Goal: Task Accomplishment & Management: Manage account settings

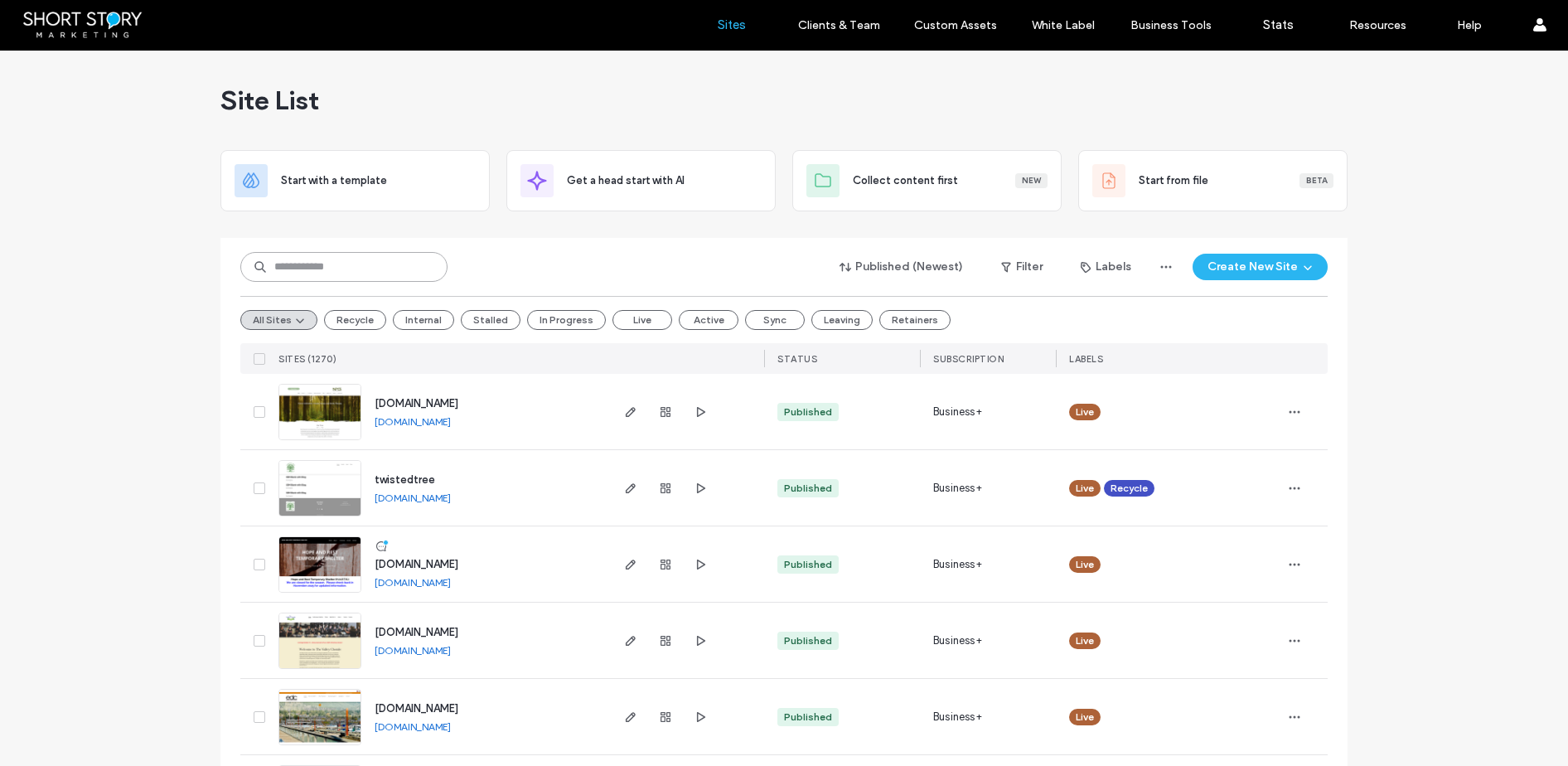
click at [311, 267] on input at bounding box center [343, 267] width 207 height 30
type input "*********"
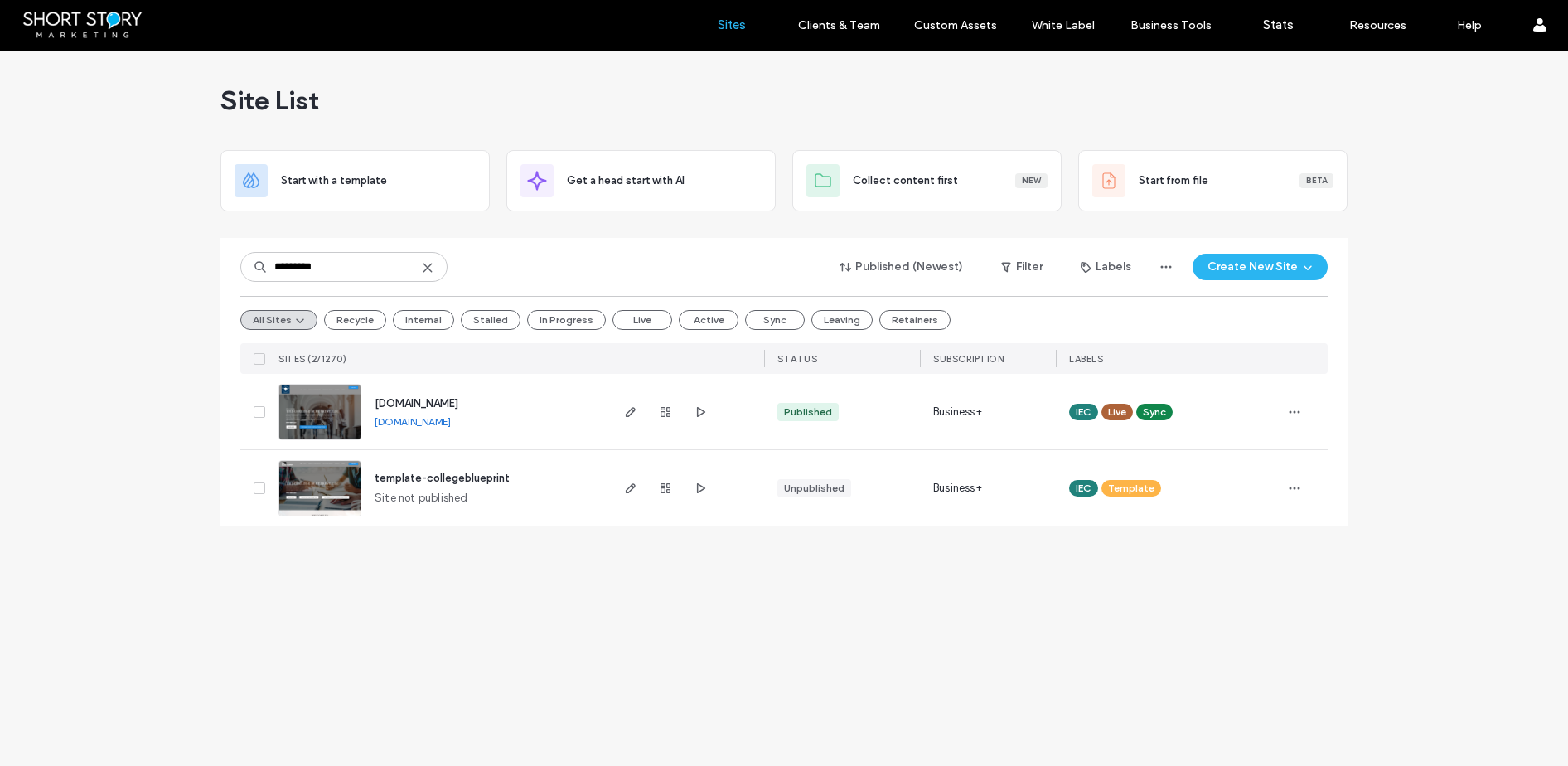
click at [459, 399] on span "[DOMAIN_NAME]" at bounding box center [416, 403] width 84 height 12
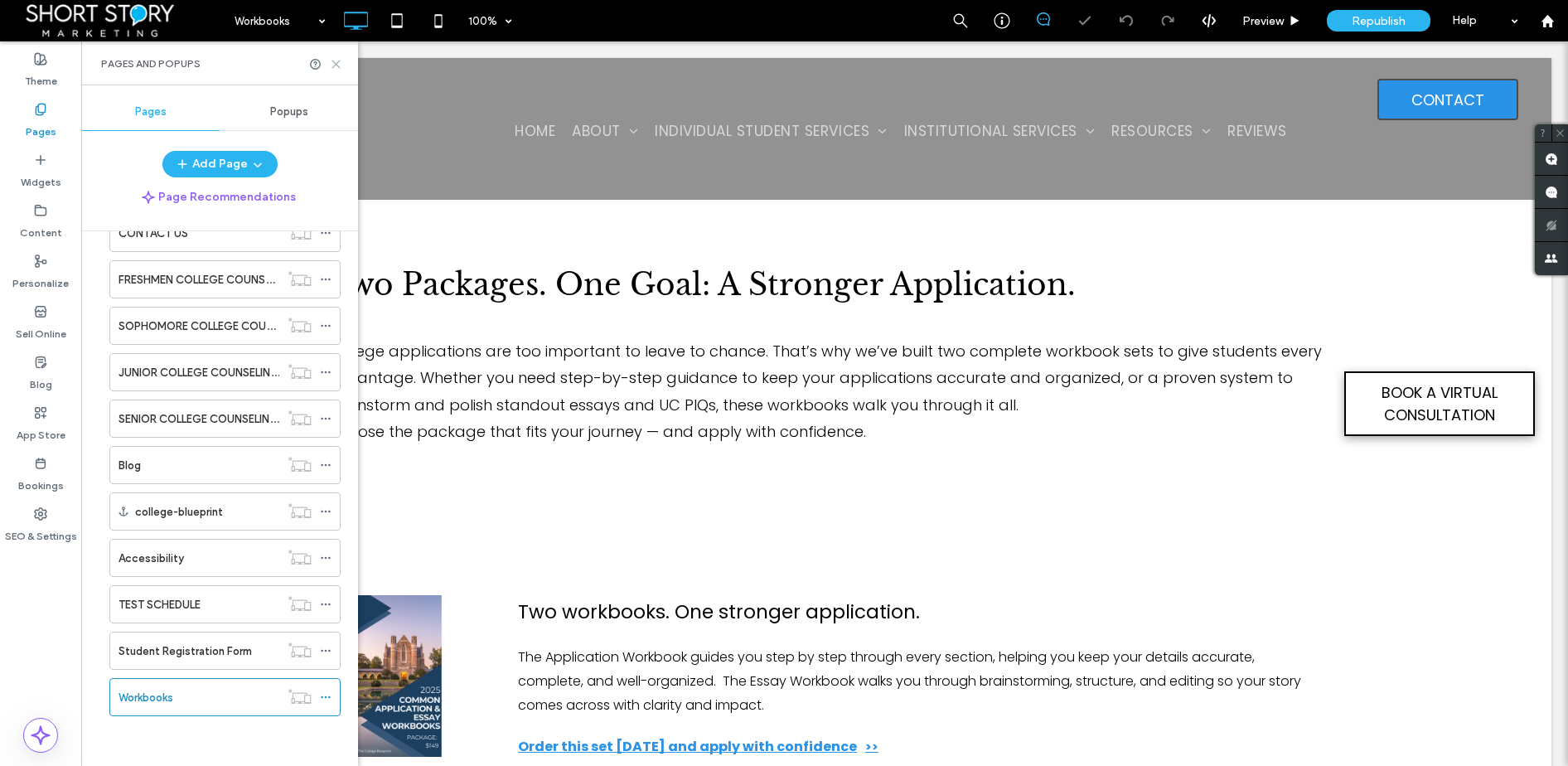
click at [337, 62] on use at bounding box center [336, 64] width 8 height 8
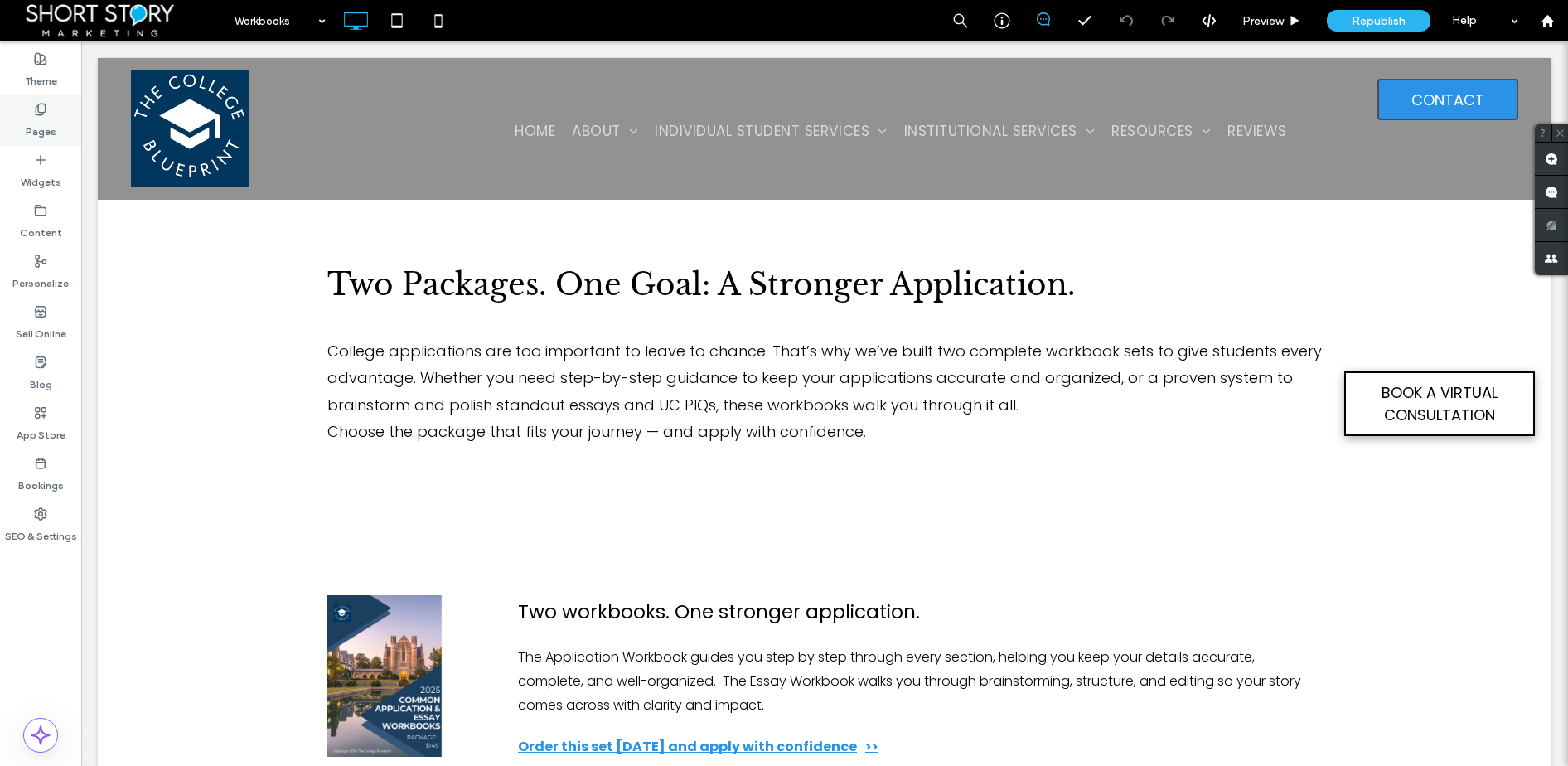
click at [46, 110] on icon at bounding box center [41, 110] width 13 height 13
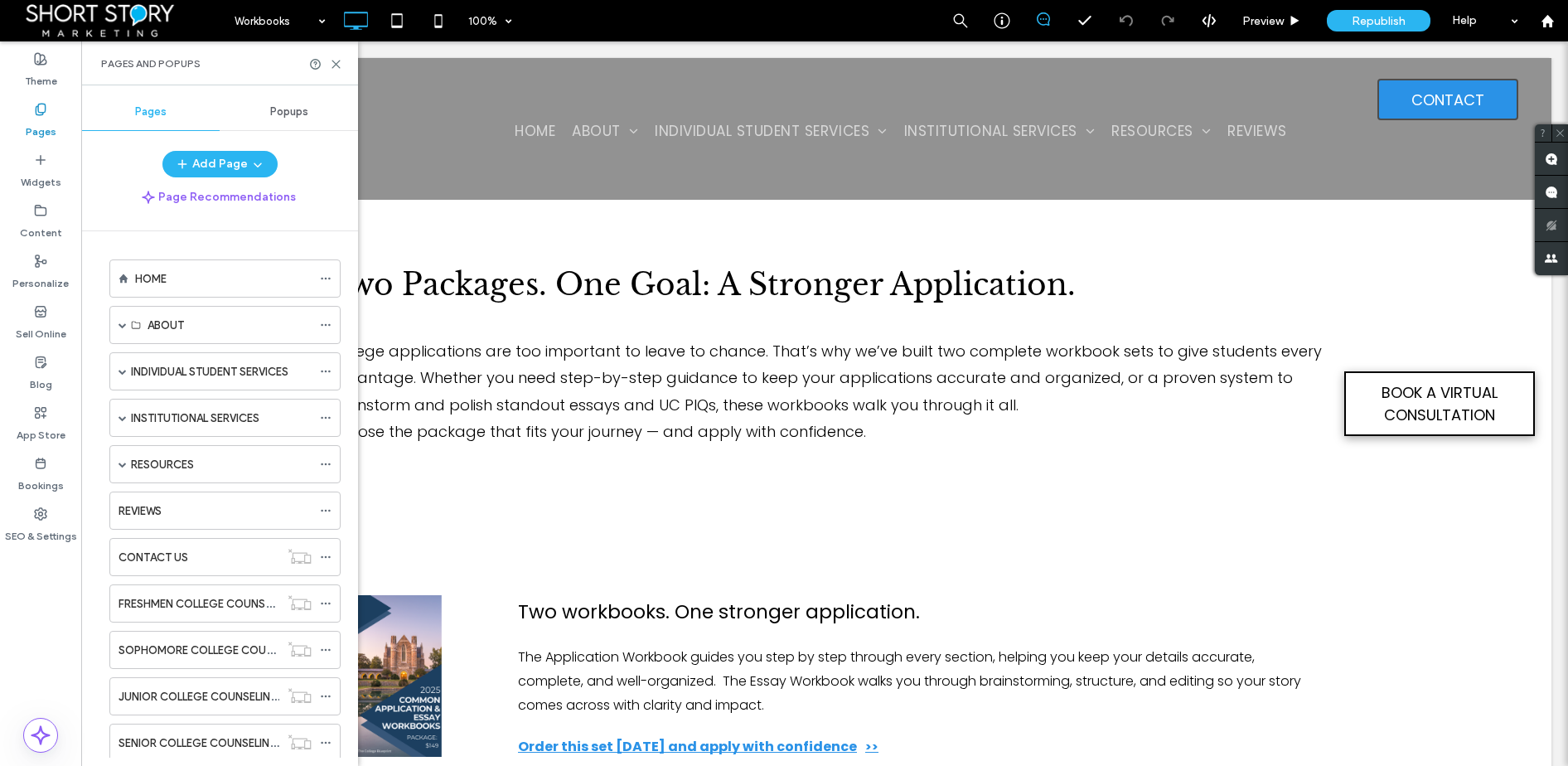
click at [285, 113] on span "Popups" at bounding box center [289, 112] width 38 height 13
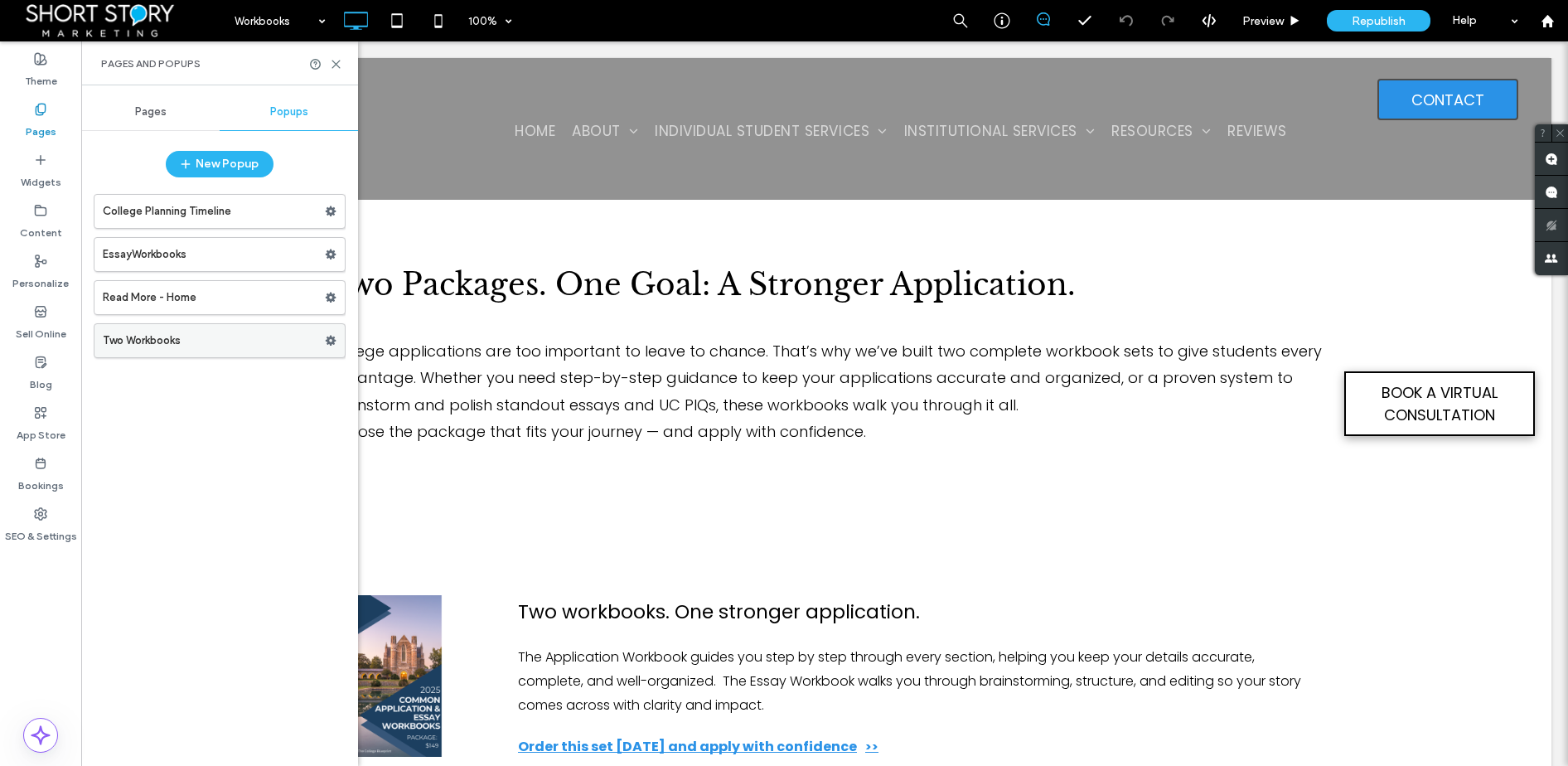
click at [333, 339] on use at bounding box center [330, 340] width 10 height 10
click at [34, 276] on label "Personalize" at bounding box center [41, 279] width 57 height 24
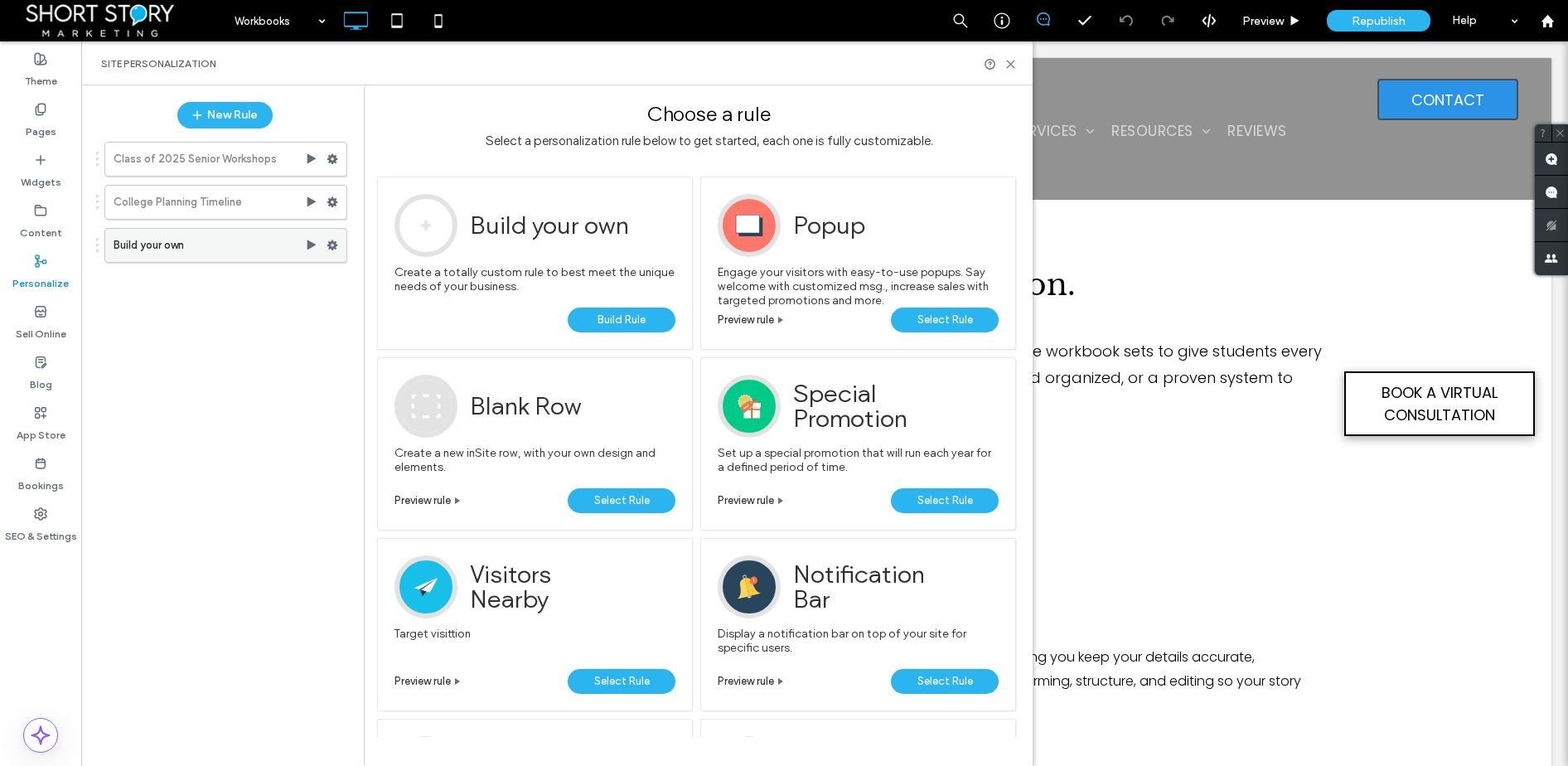
click at [311, 245] on use at bounding box center [312, 244] width 9 height 10
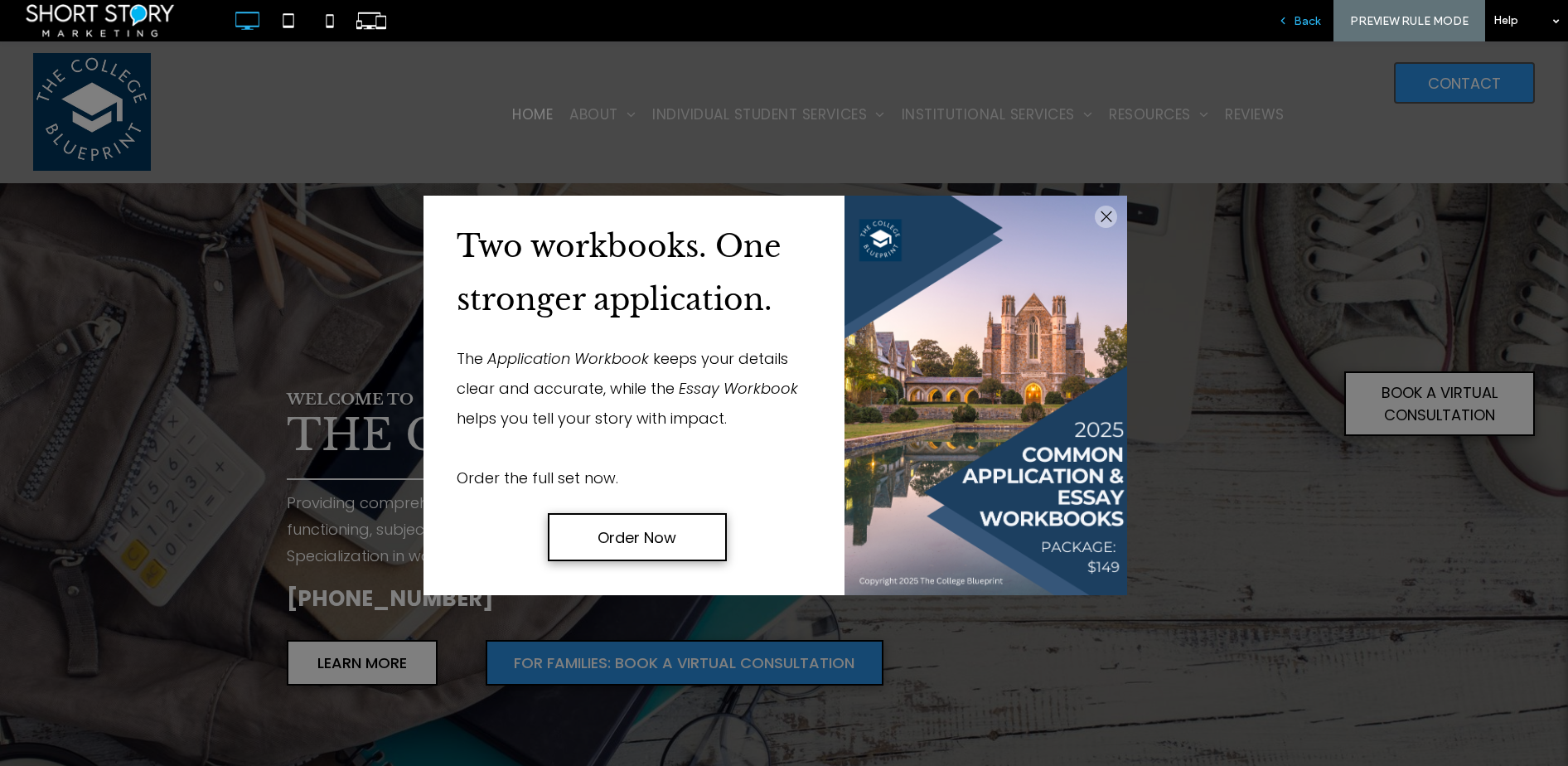
click at [1315, 24] on span "Back" at bounding box center [1307, 21] width 26 height 14
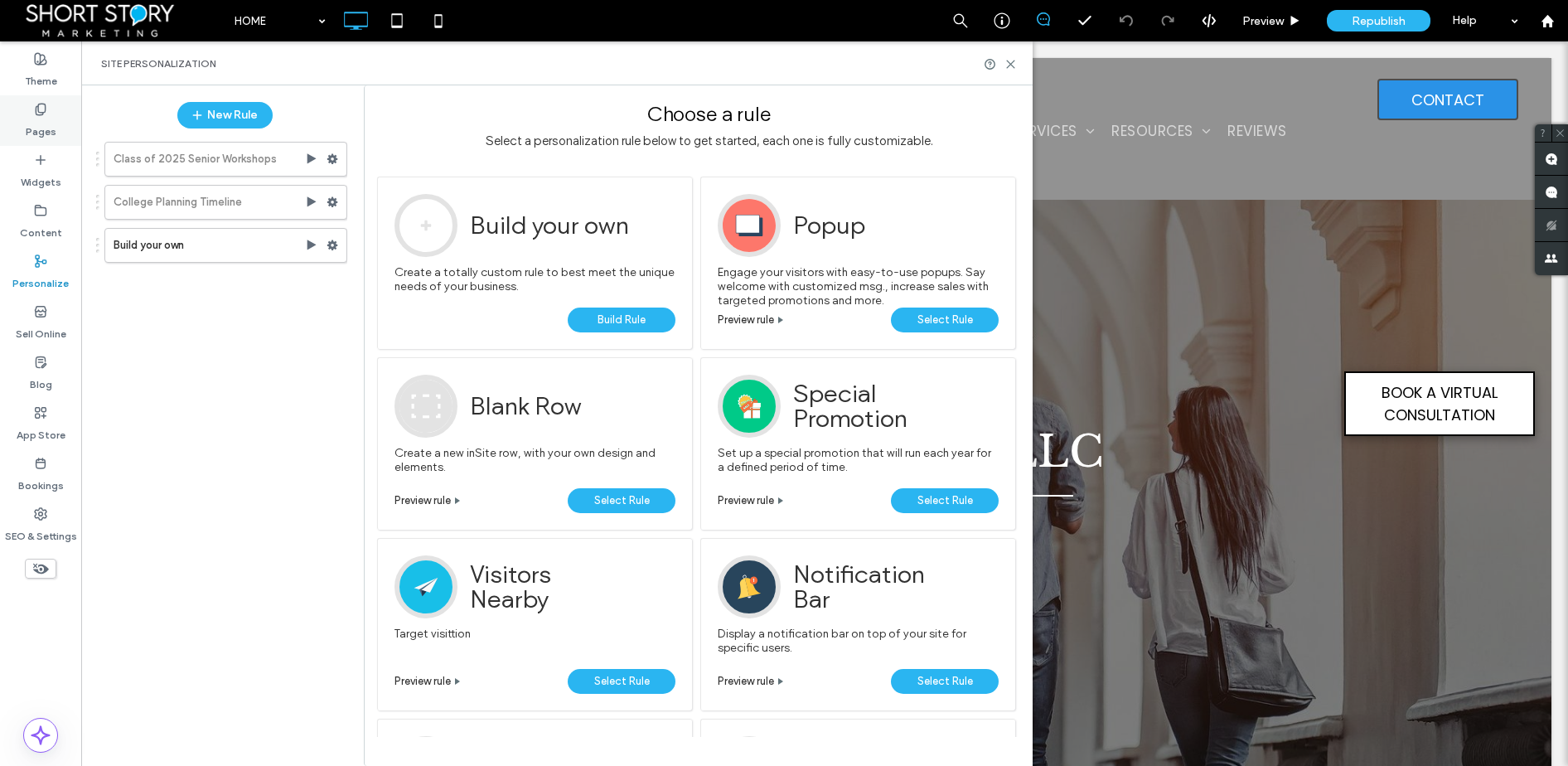
click at [37, 113] on use at bounding box center [41, 109] width 9 height 10
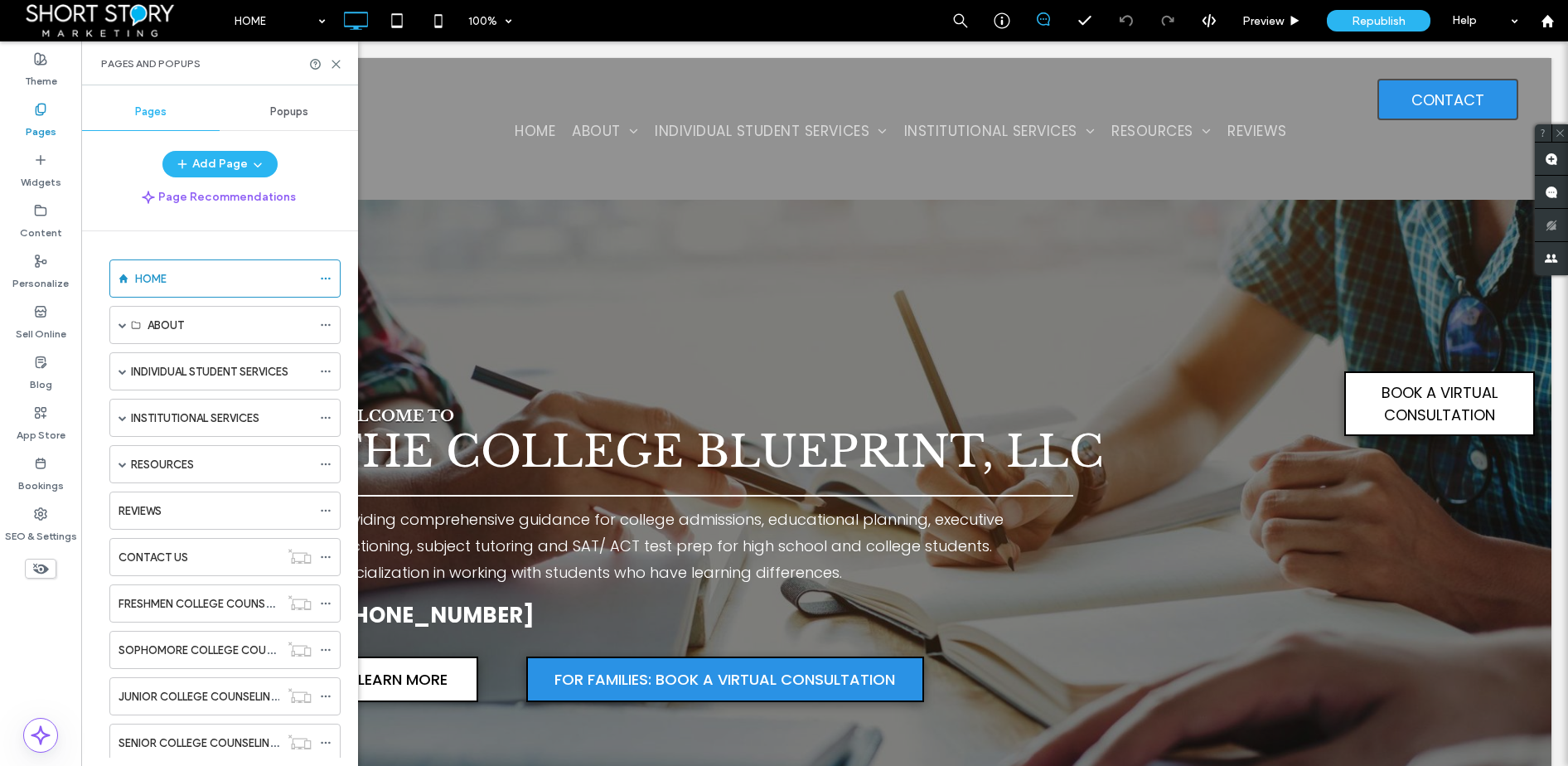
click at [304, 111] on span "Popups" at bounding box center [289, 112] width 38 height 13
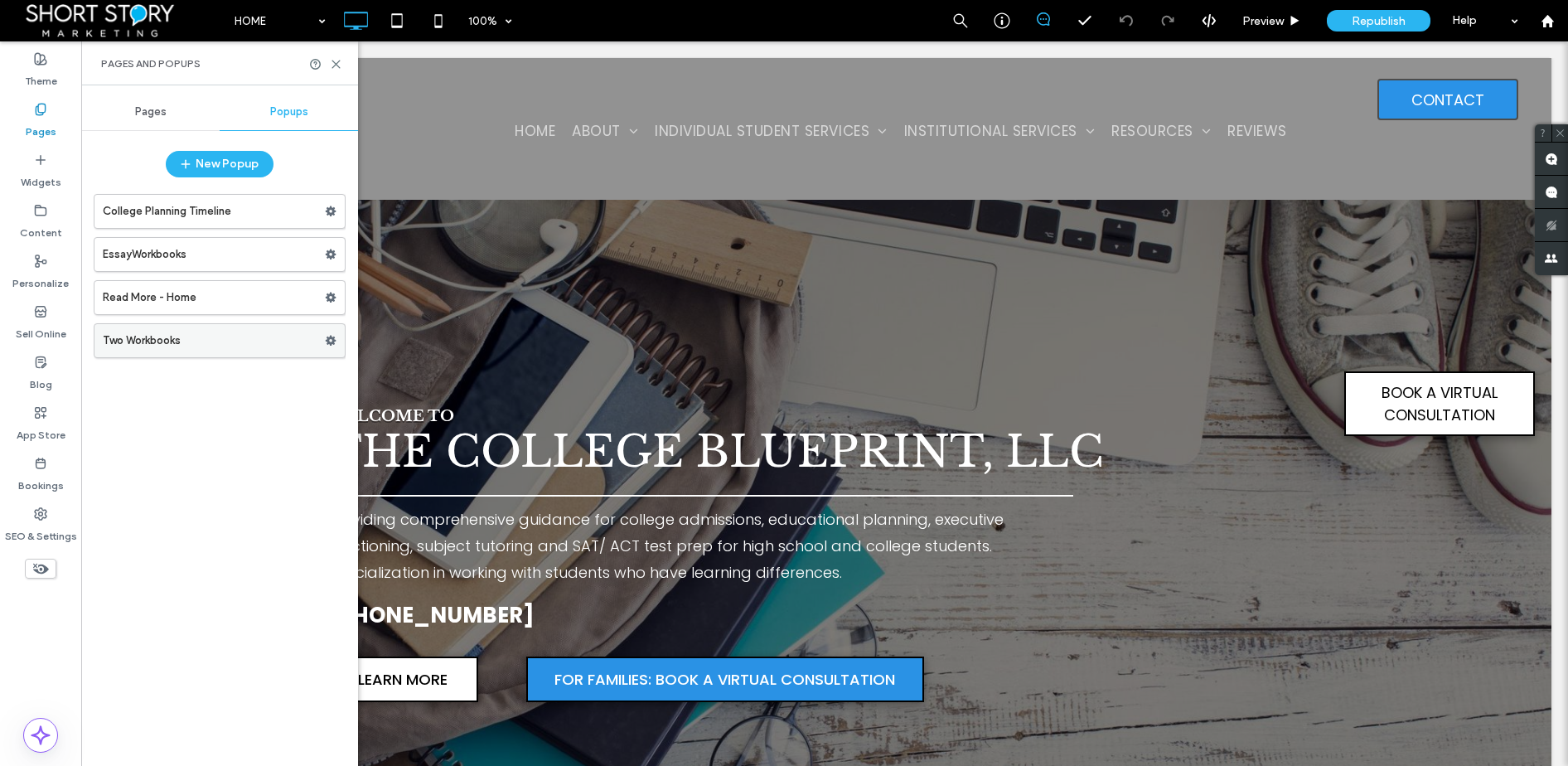
click at [166, 339] on label "Two Workbooks" at bounding box center [214, 340] width 222 height 33
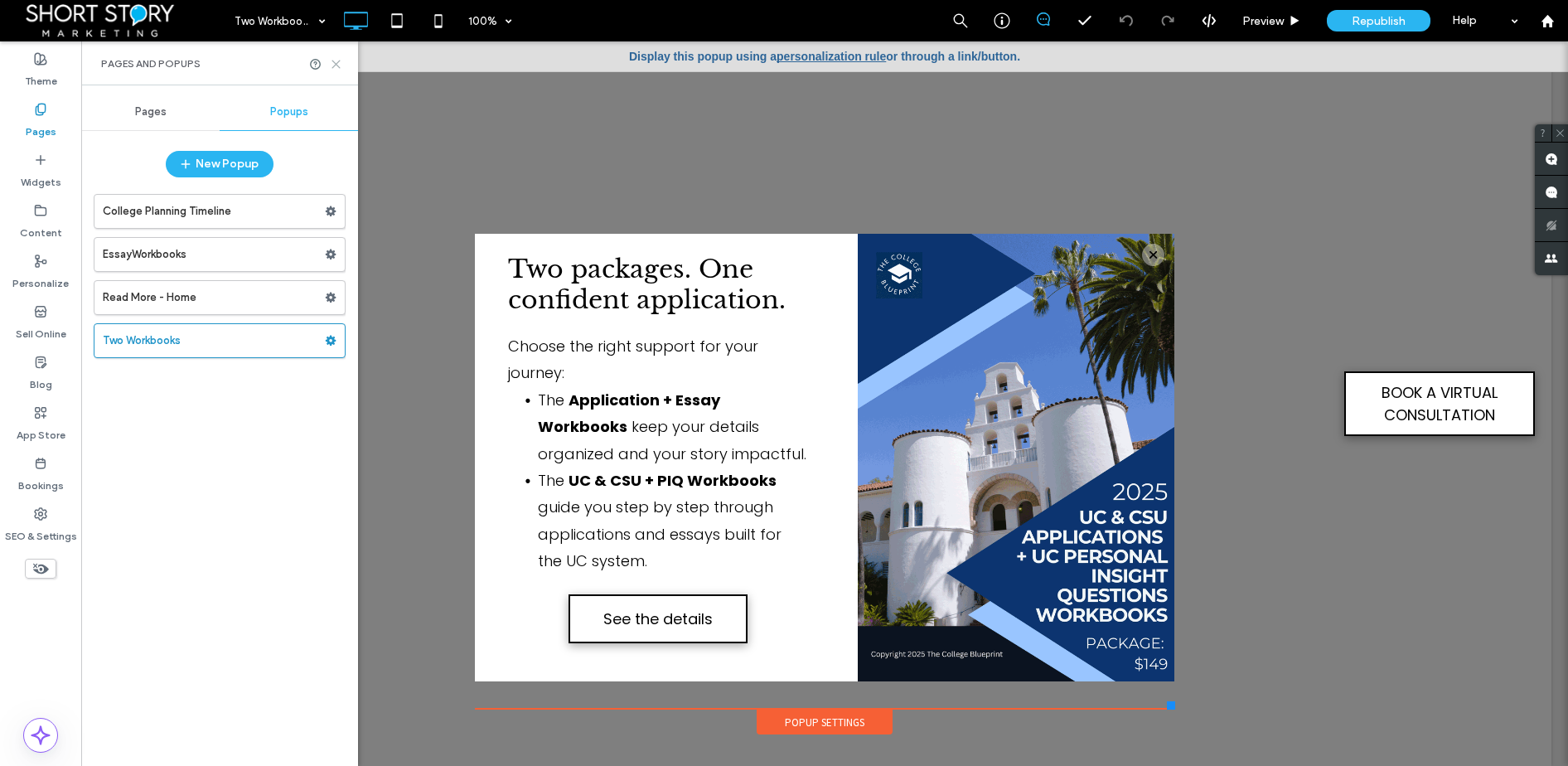
click at [339, 63] on icon at bounding box center [336, 63] width 12 height 12
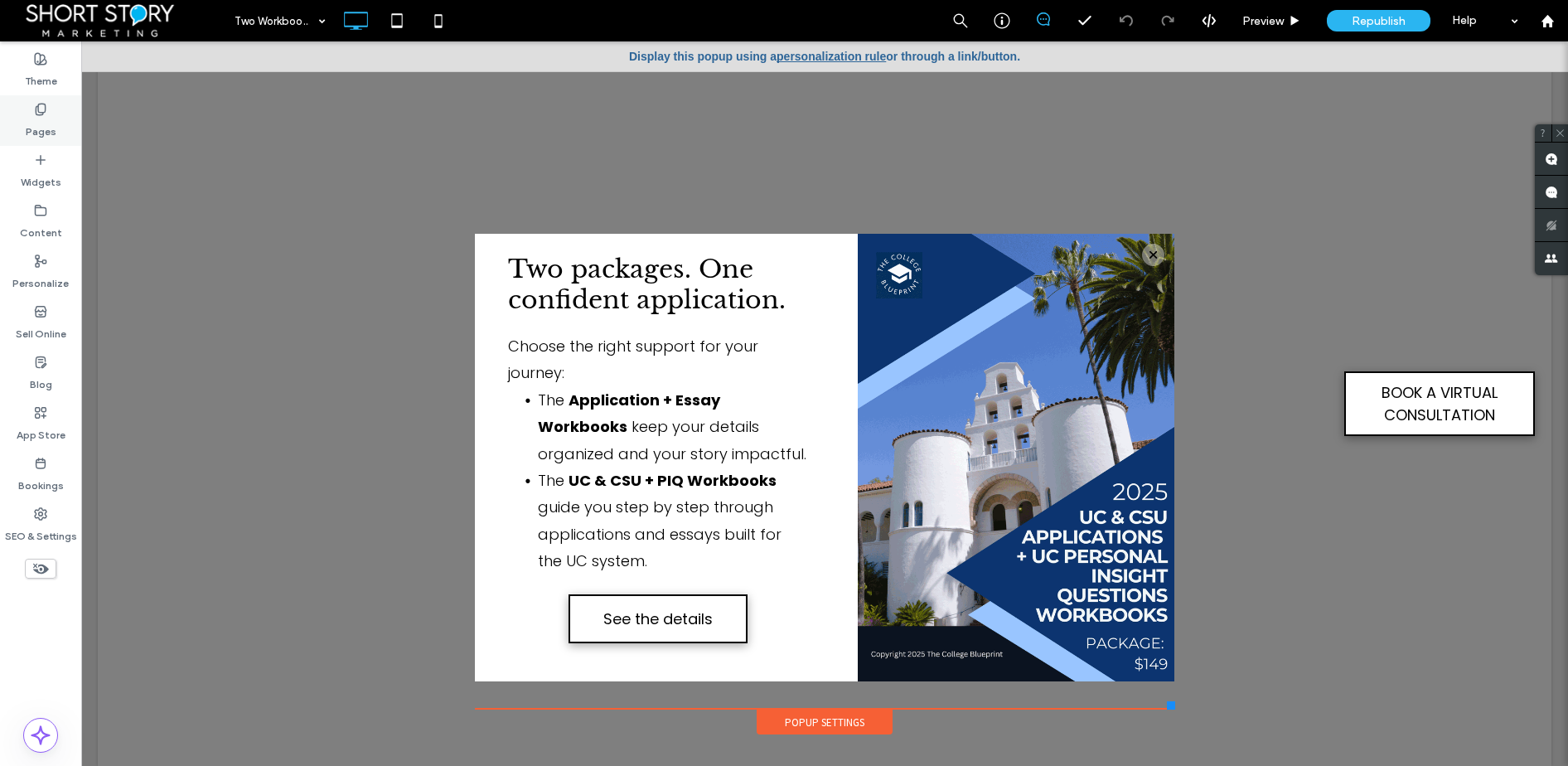
click at [38, 112] on use at bounding box center [41, 109] width 9 height 10
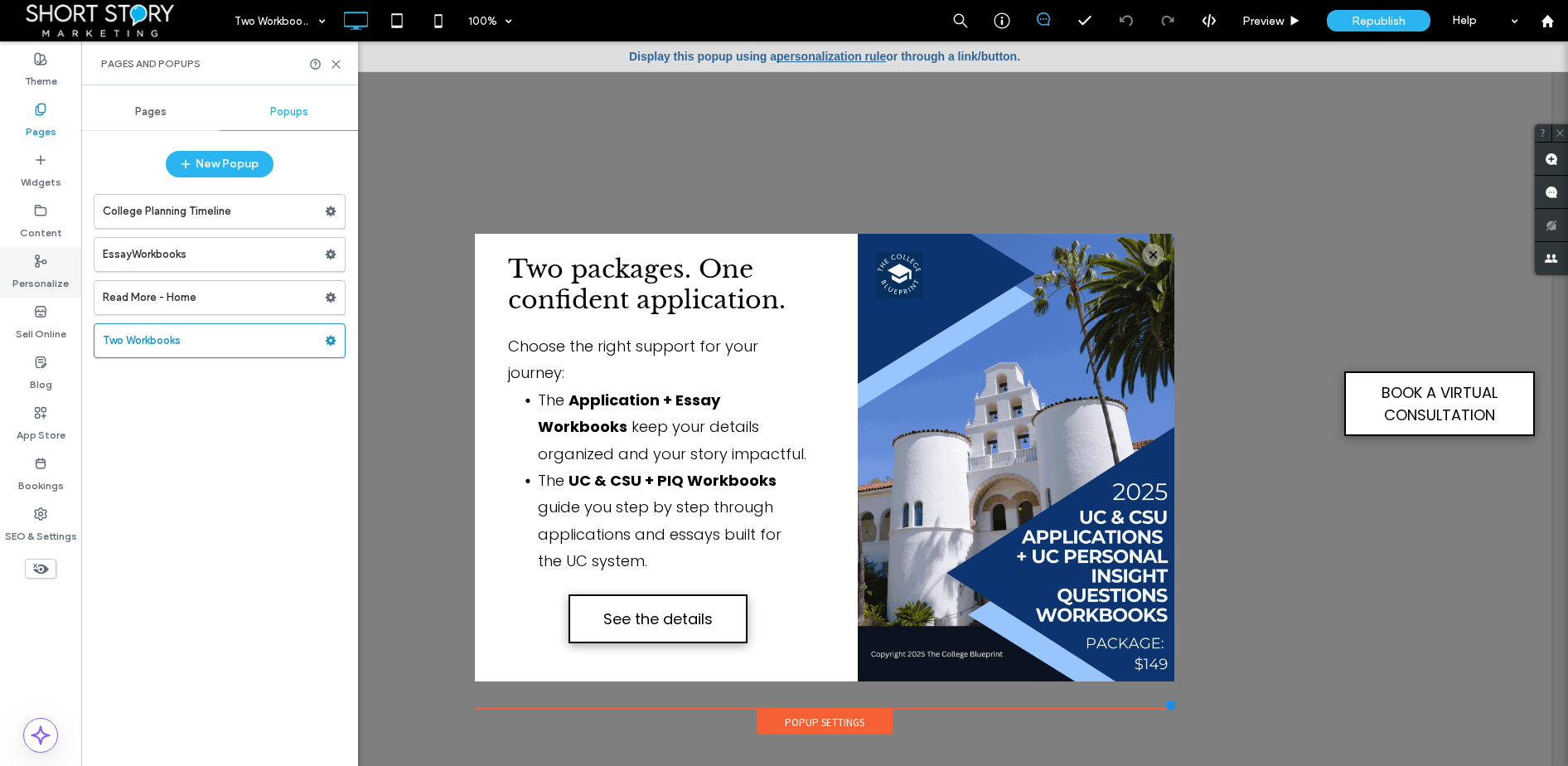
click at [42, 263] on icon at bounding box center [41, 261] width 13 height 13
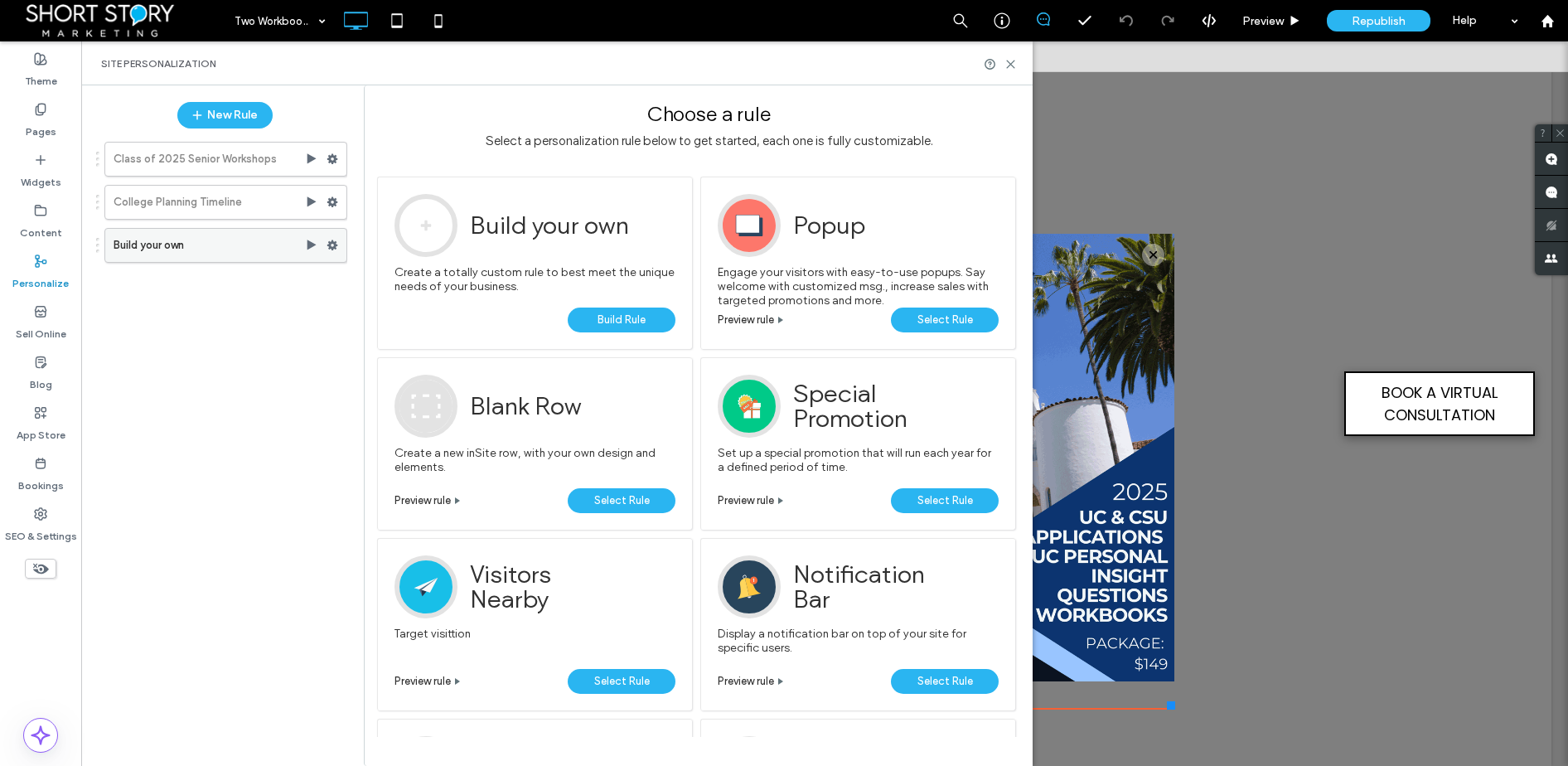
click at [333, 245] on icon at bounding box center [332, 245] width 11 height 11
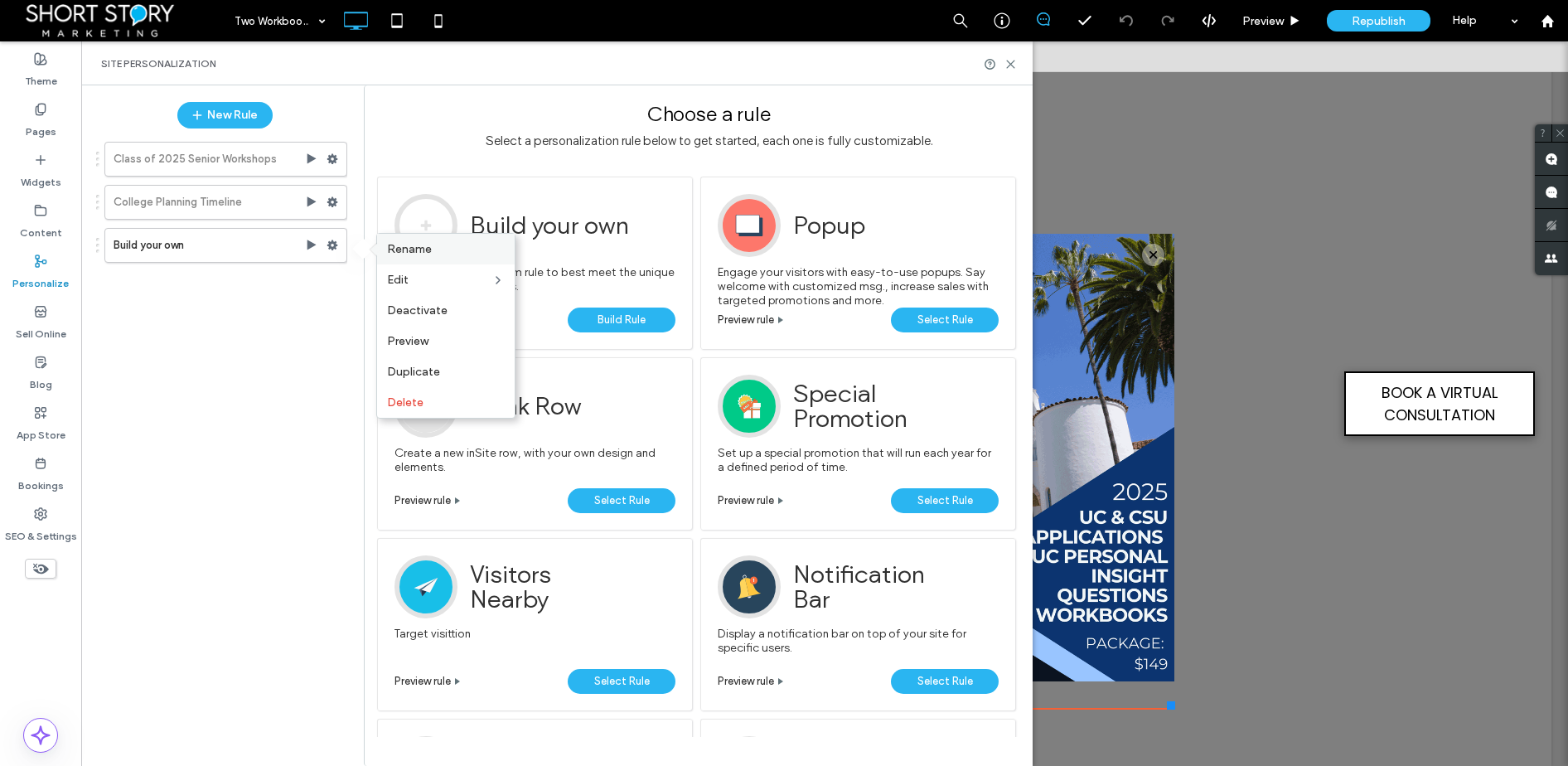
click at [424, 249] on span "Rename" at bounding box center [409, 249] width 44 height 14
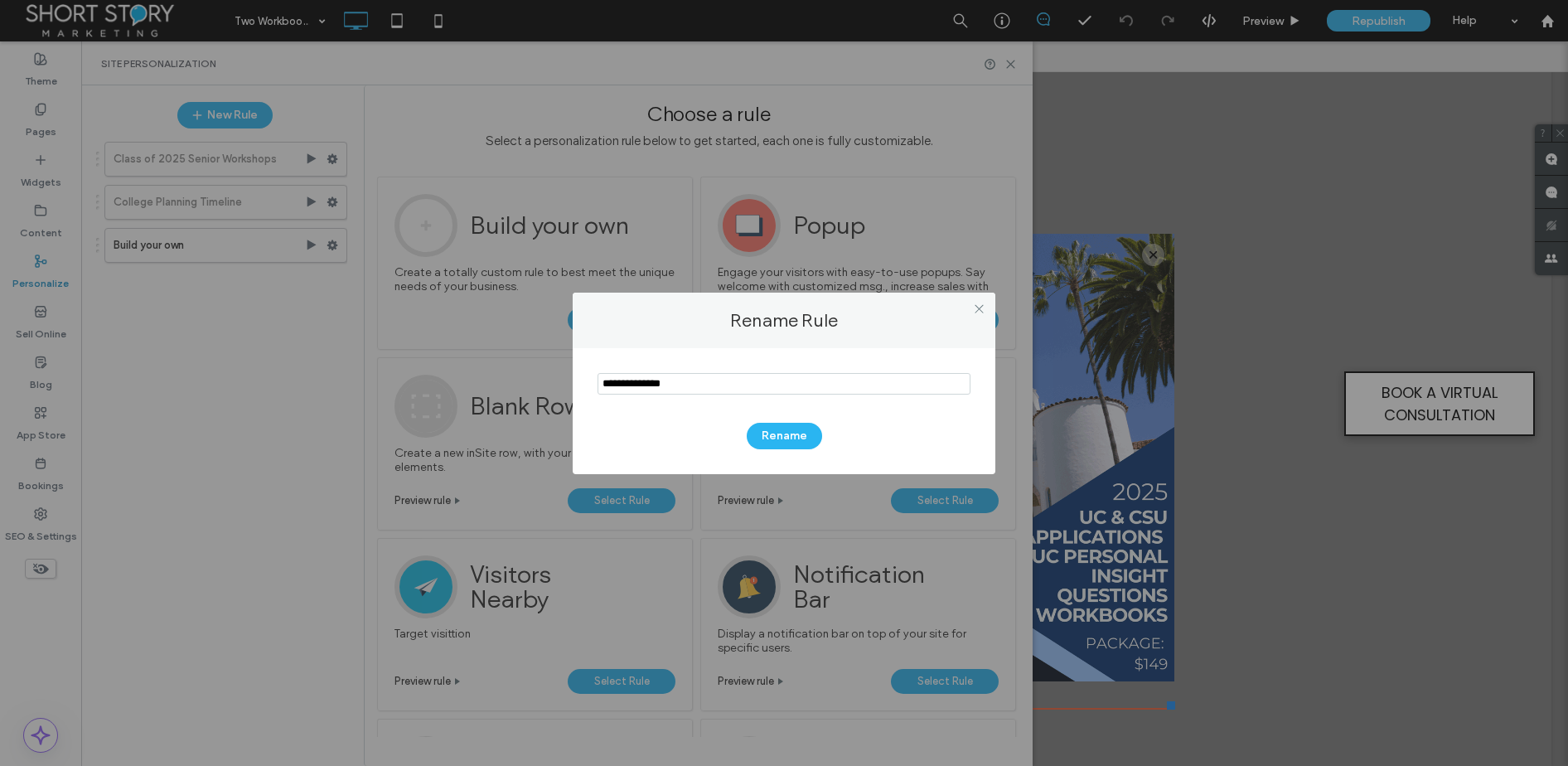
drag, startPoint x: 640, startPoint y: 391, endPoint x: 566, endPoint y: 382, distance: 74.5
click at [569, 385] on div "Rename Rule Rename" at bounding box center [784, 383] width 1568 height 766
type input "**********"
click at [764, 432] on button "Rename" at bounding box center [785, 436] width 76 height 26
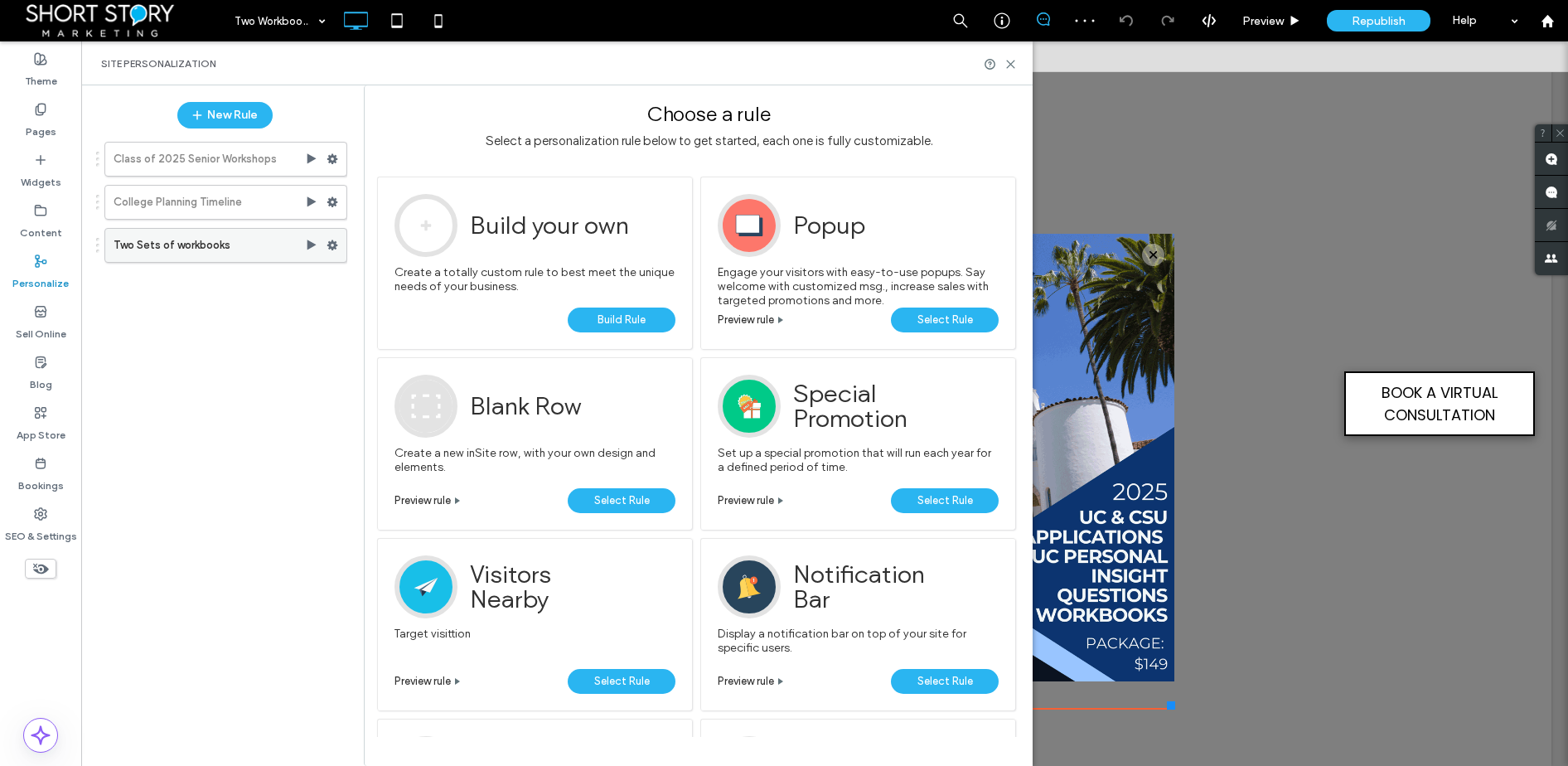
click at [331, 243] on use at bounding box center [332, 245] width 10 height 10
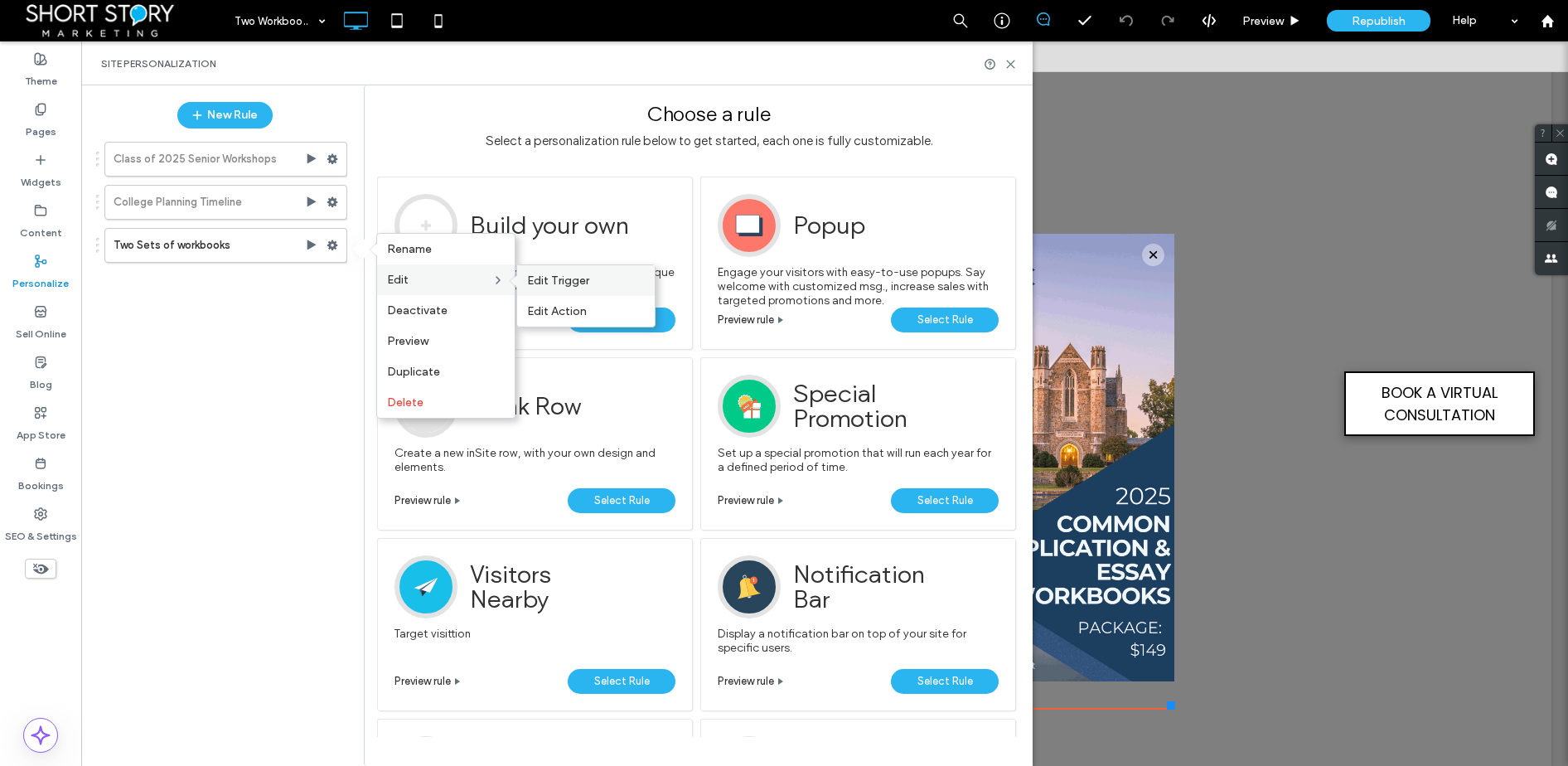
click at [542, 277] on span "Edit Trigger" at bounding box center [558, 280] width 62 height 14
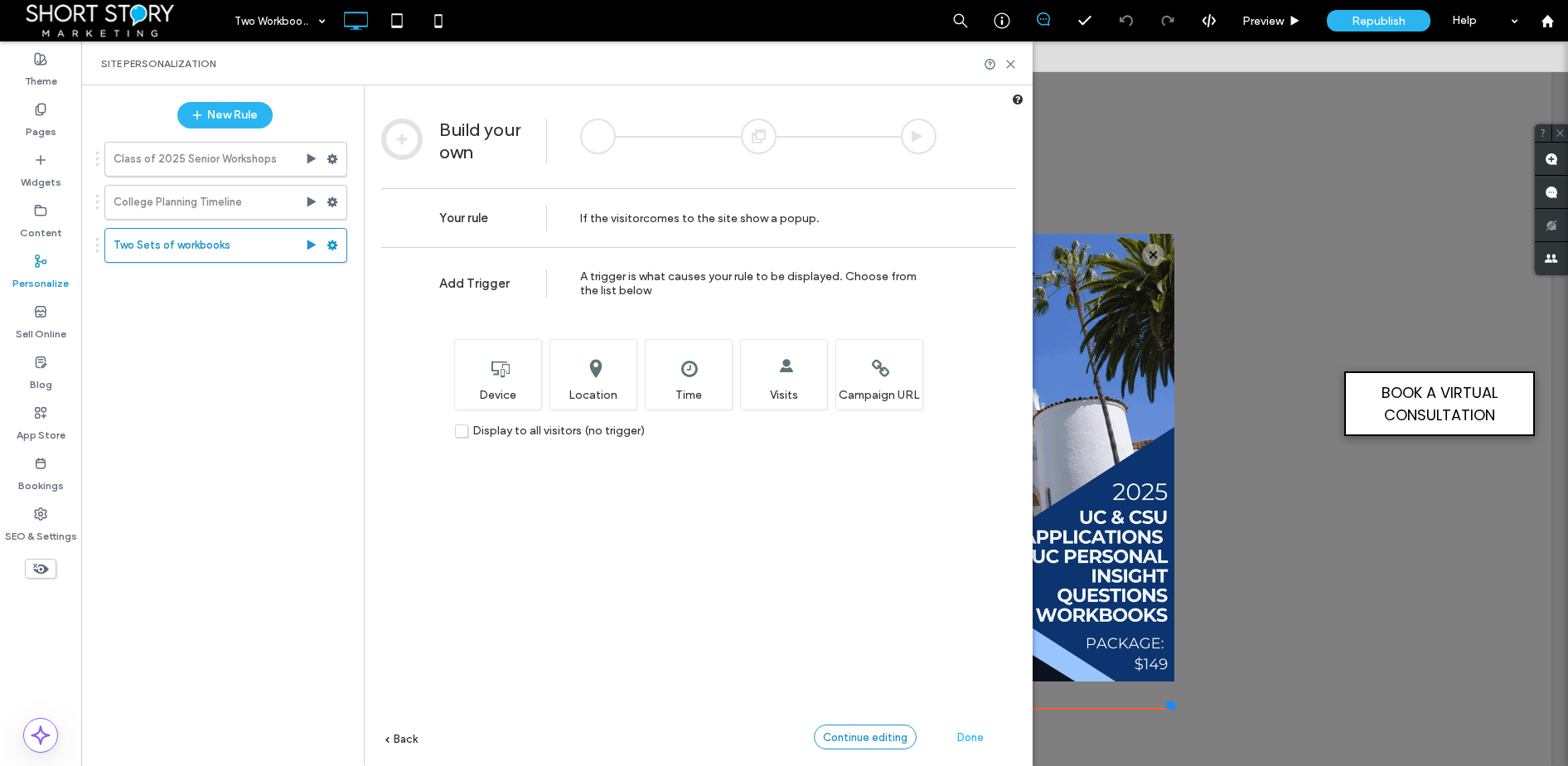
click at [880, 739] on span "Continue editing" at bounding box center [864, 737] width 84 height 12
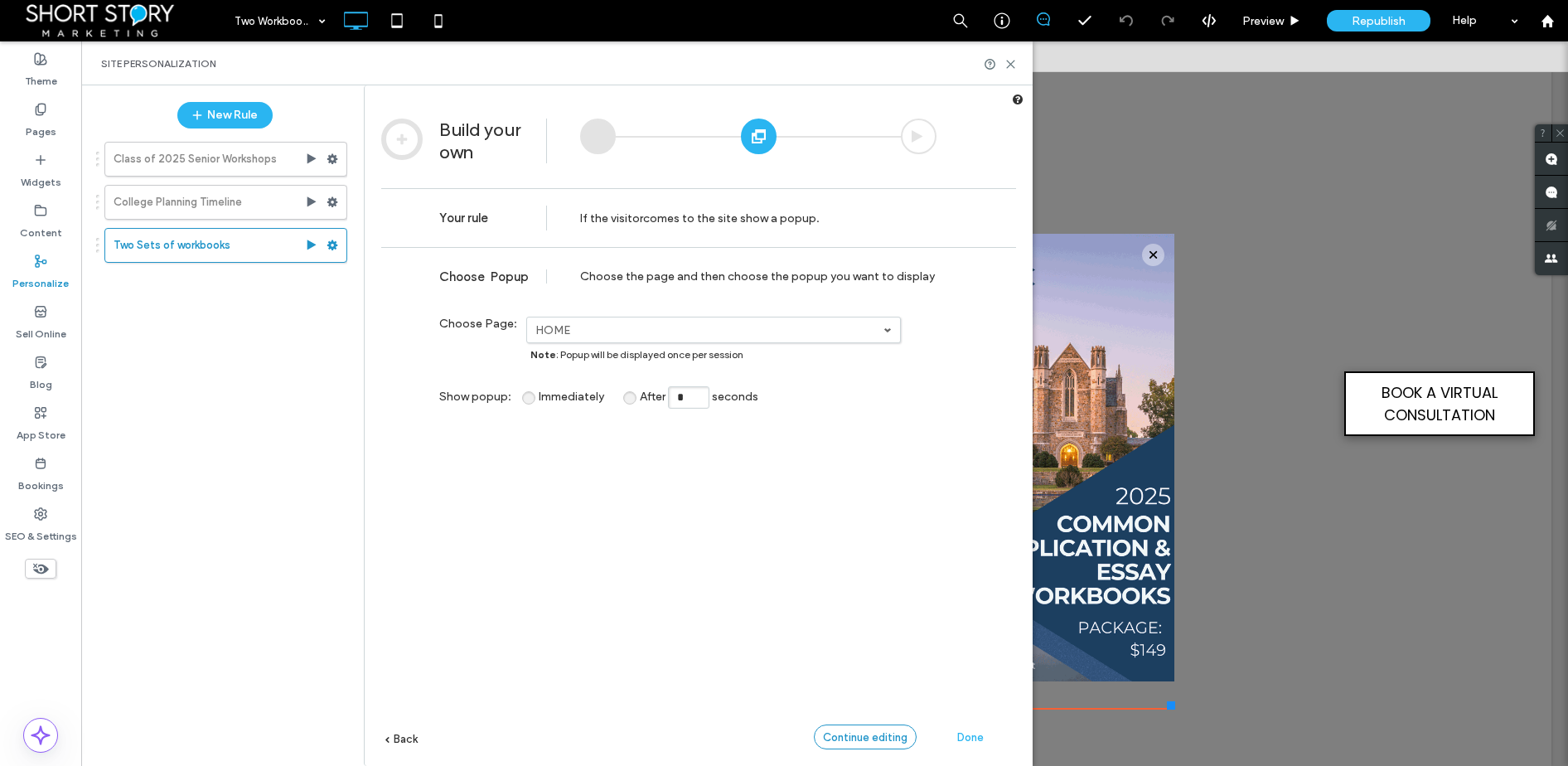
click at [854, 739] on span "Continue editing" at bounding box center [864, 737] width 84 height 12
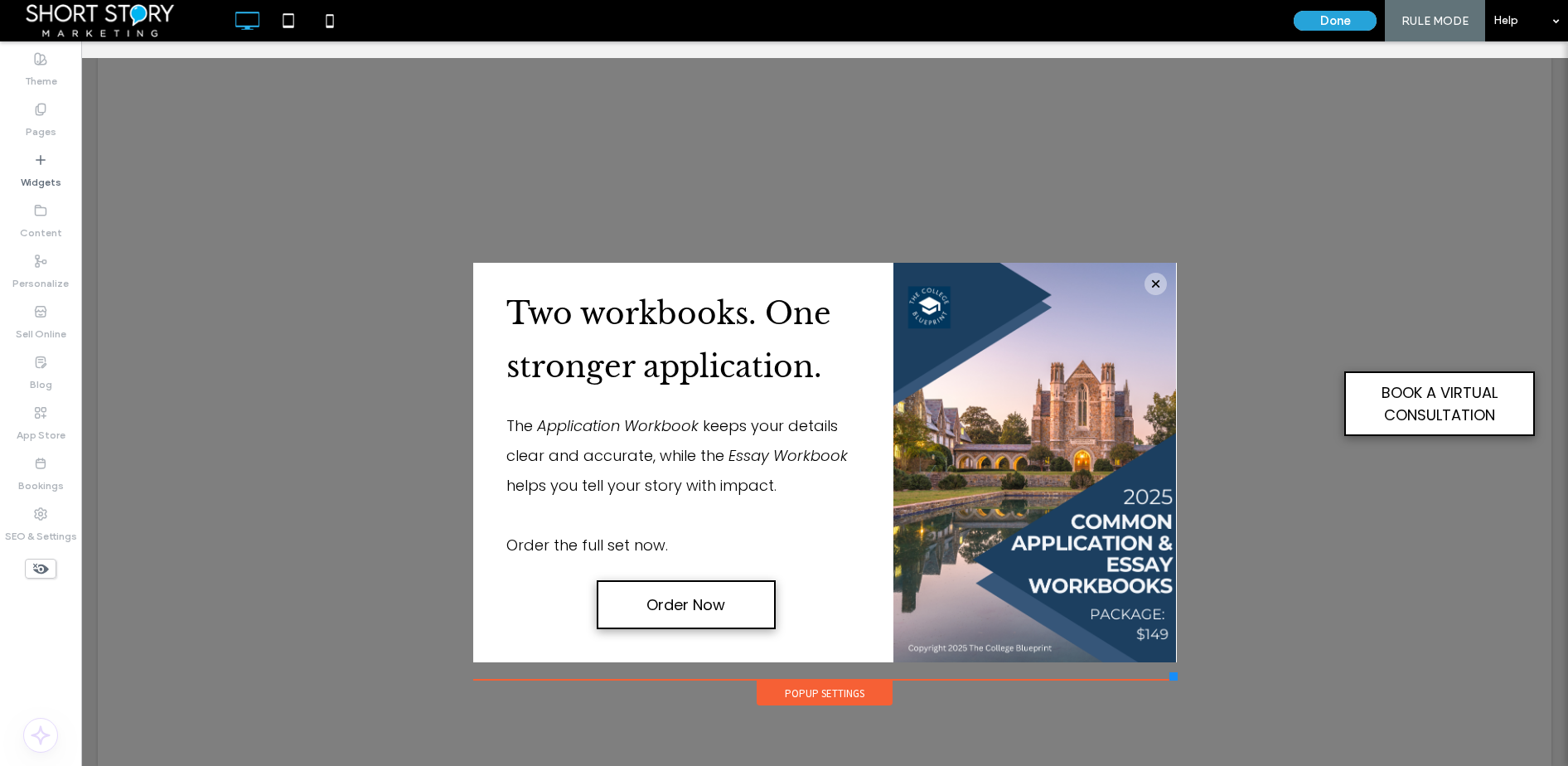
click at [1331, 18] on button "Done" at bounding box center [1335, 20] width 83 height 20
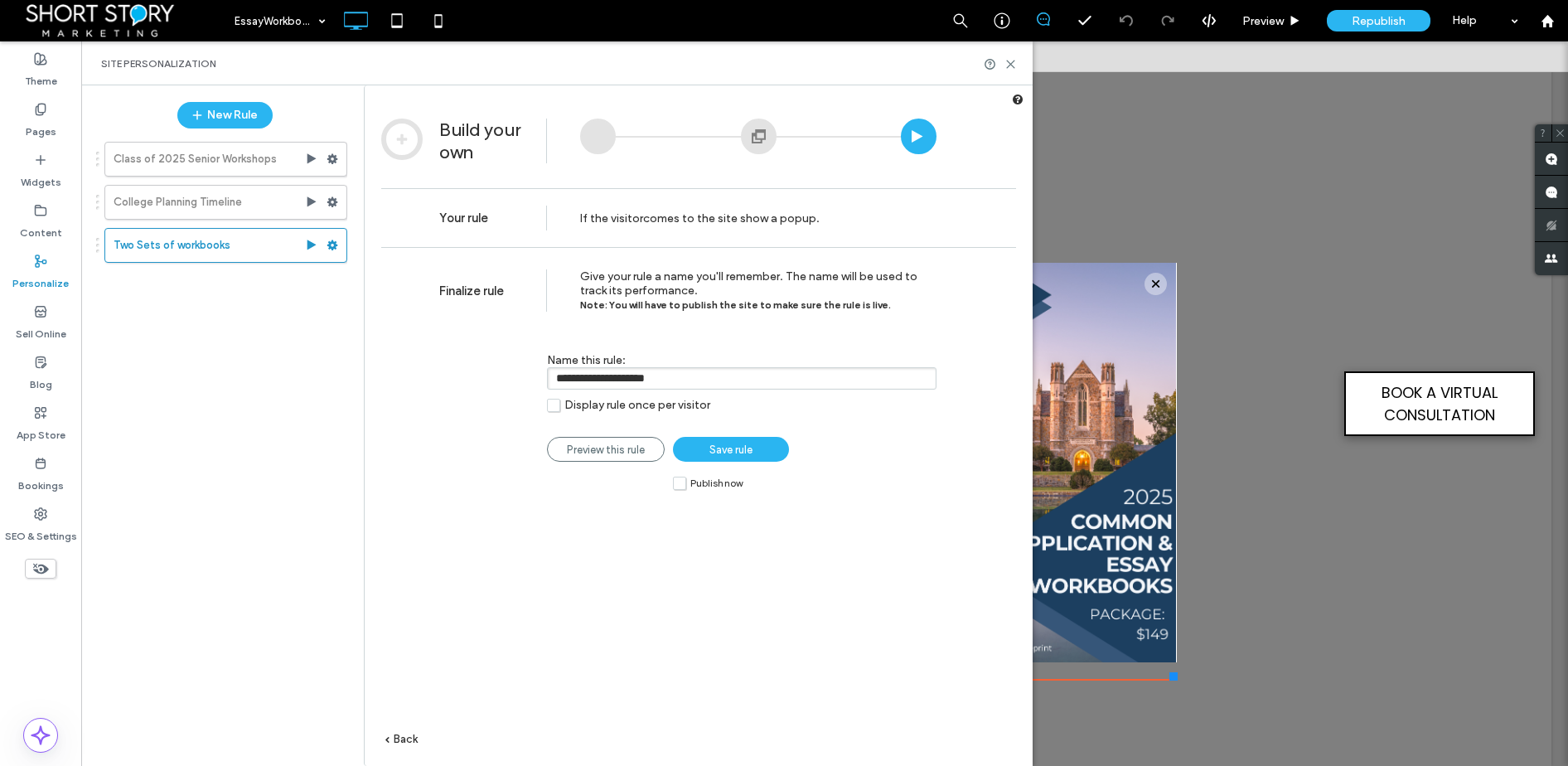
click at [408, 738] on span "Back" at bounding box center [405, 739] width 24 height 12
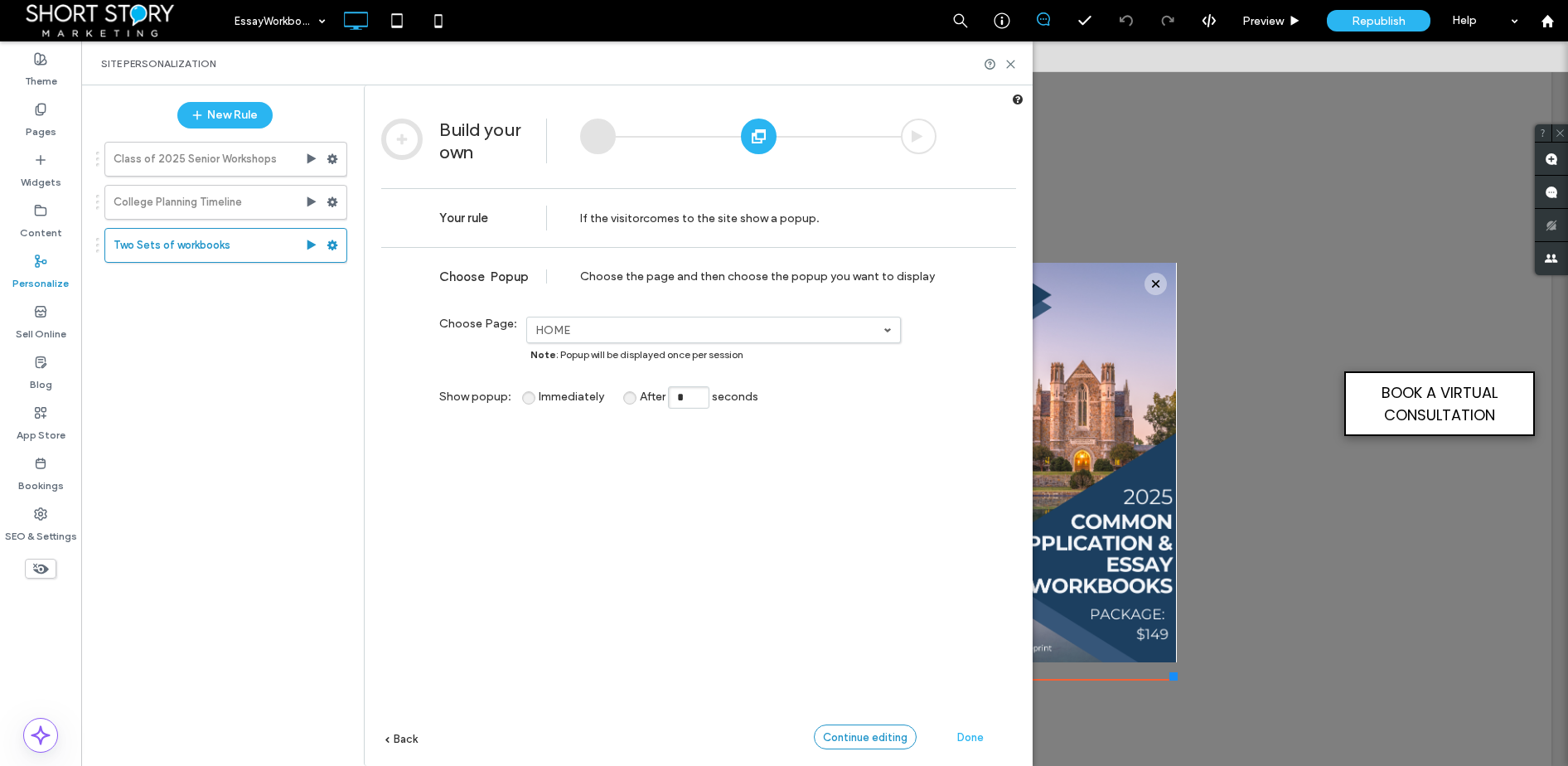
click at [854, 740] on span "Continue editing" at bounding box center [864, 737] width 84 height 12
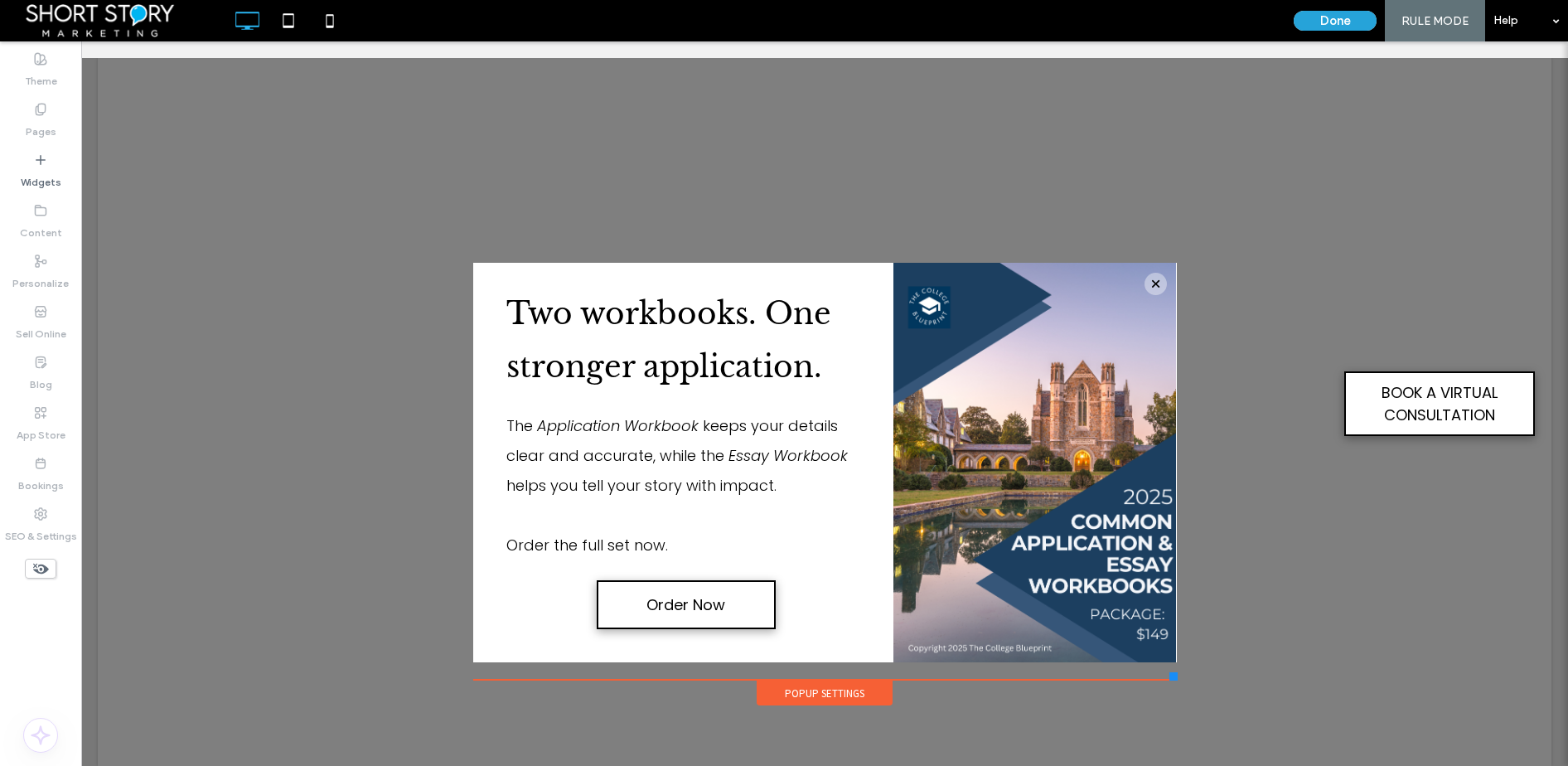
click at [1339, 24] on button "Done" at bounding box center [1335, 20] width 83 height 20
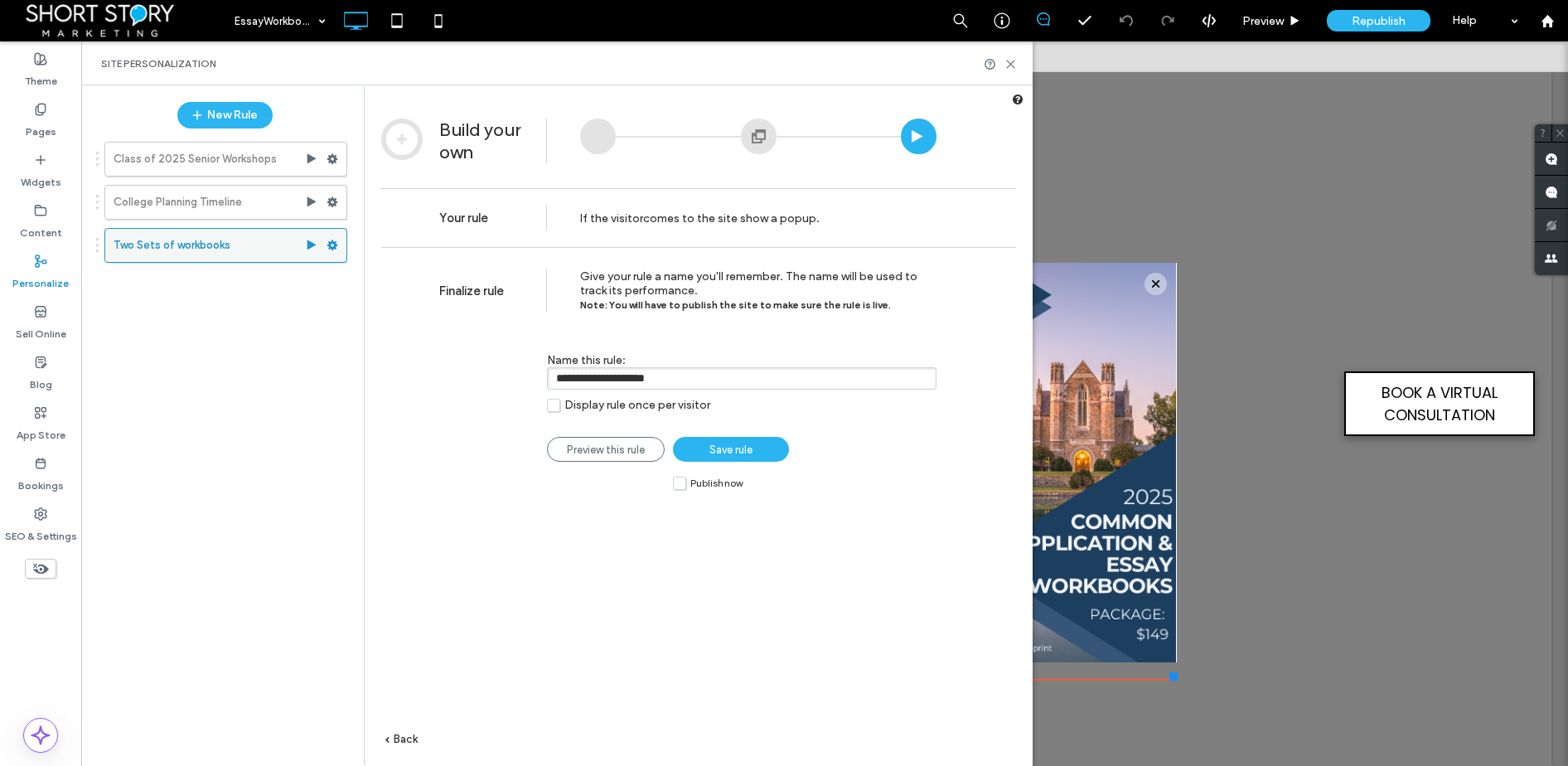
click at [340, 247] on div at bounding box center [336, 245] width 20 height 25
click at [472, 347] on div "**********" at bounding box center [688, 374] width 497 height 93
click at [847, 431] on div "Display rule once per visitor Preview this rule Save rule Publish now" at bounding box center [741, 429] width 390 height 63
click at [716, 451] on span "Save rule" at bounding box center [731, 449] width 44 height 12
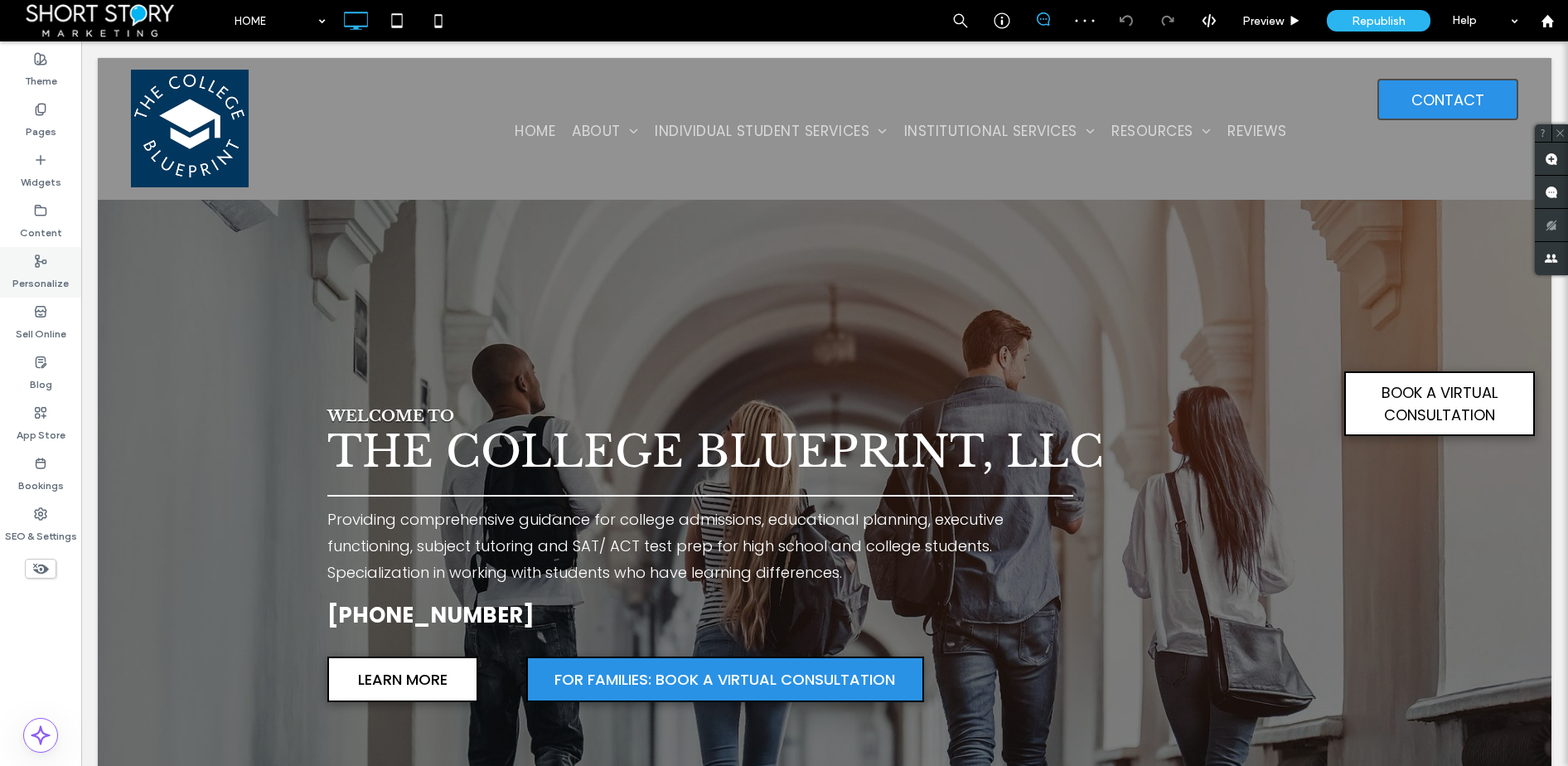
click at [41, 260] on icon at bounding box center [41, 261] width 13 height 13
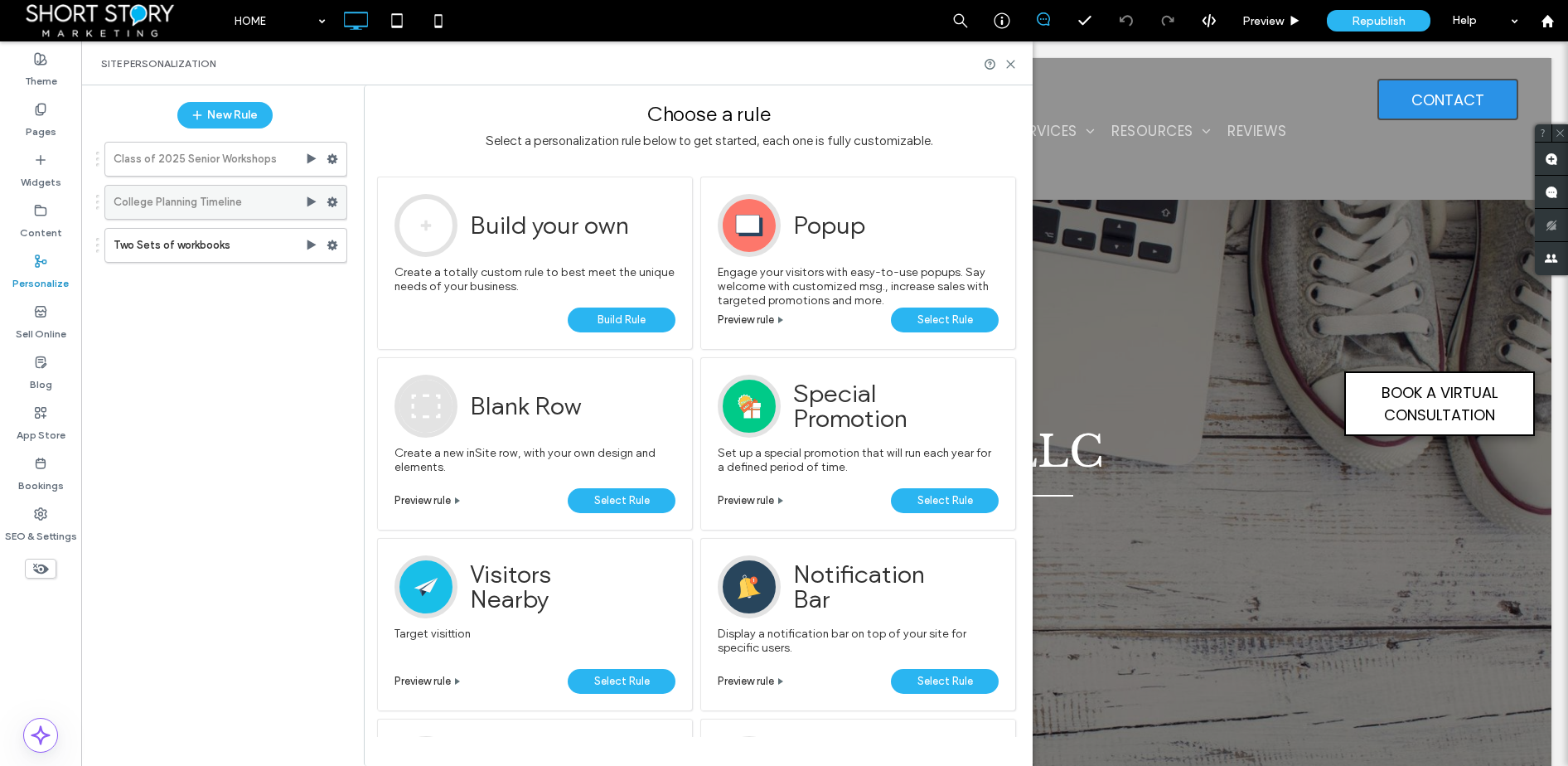
click at [333, 200] on use at bounding box center [332, 202] width 10 height 10
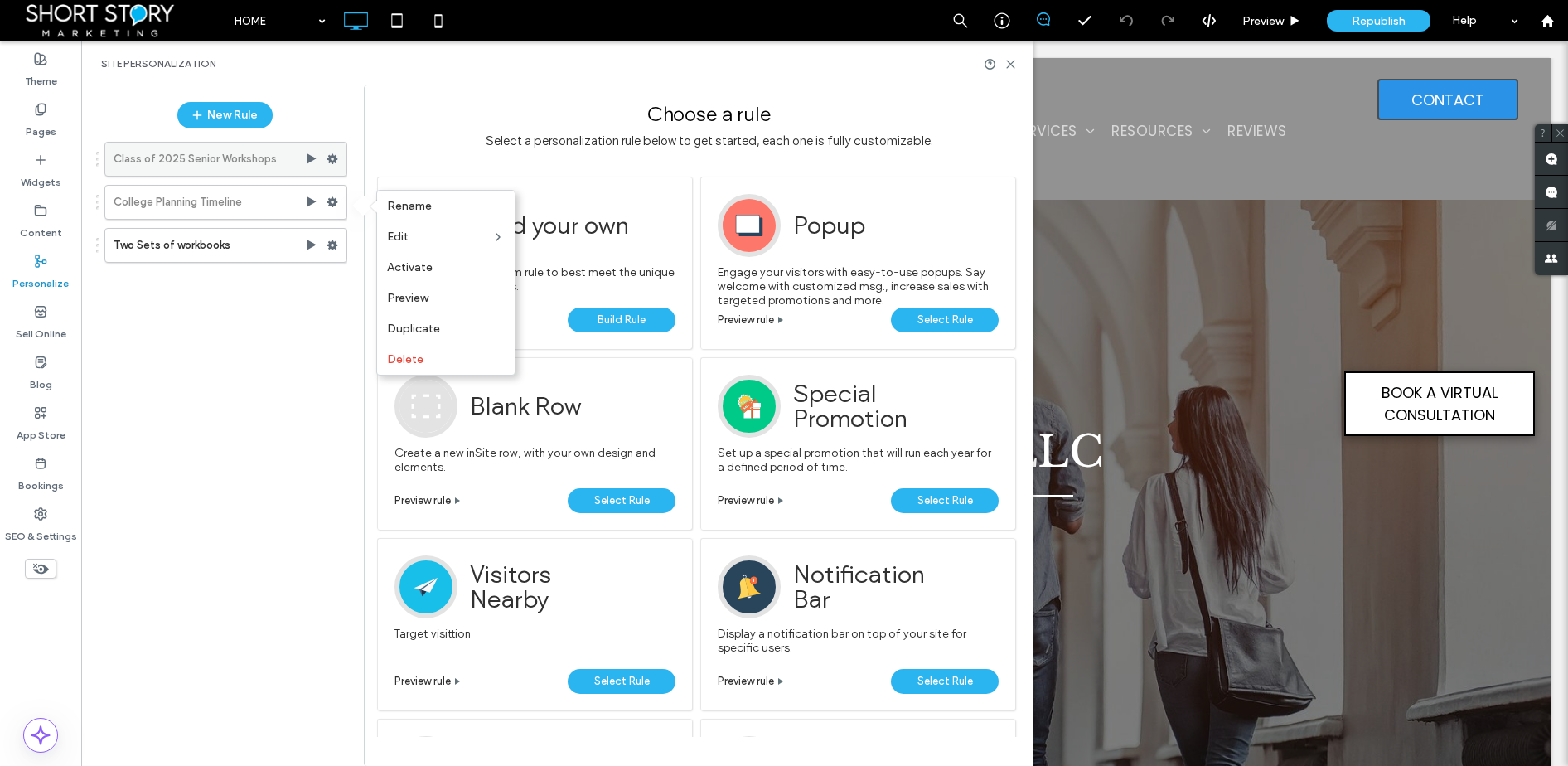
click at [331, 153] on icon at bounding box center [332, 159] width 11 height 11
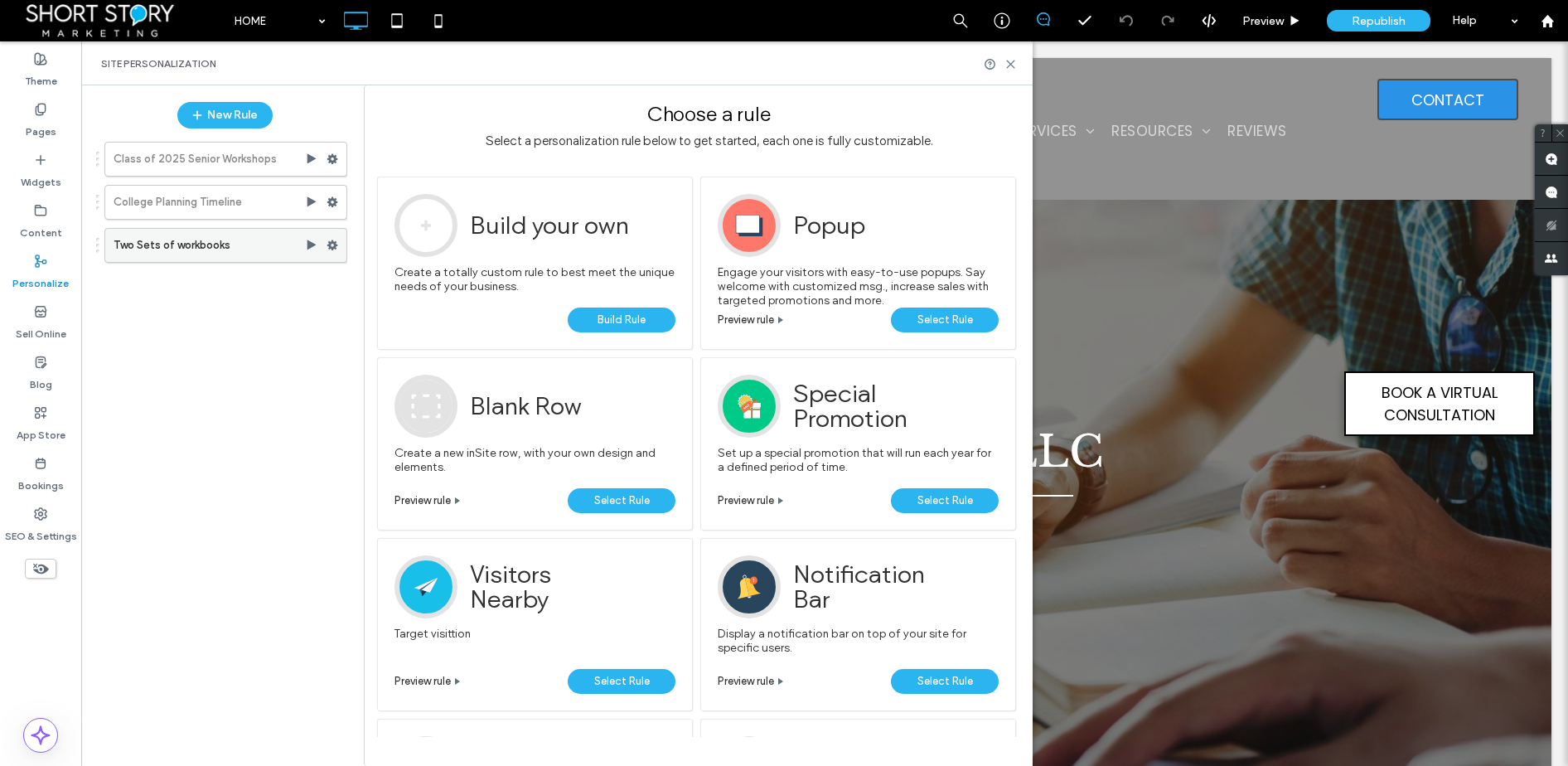
click at [333, 242] on use at bounding box center [332, 245] width 10 height 10
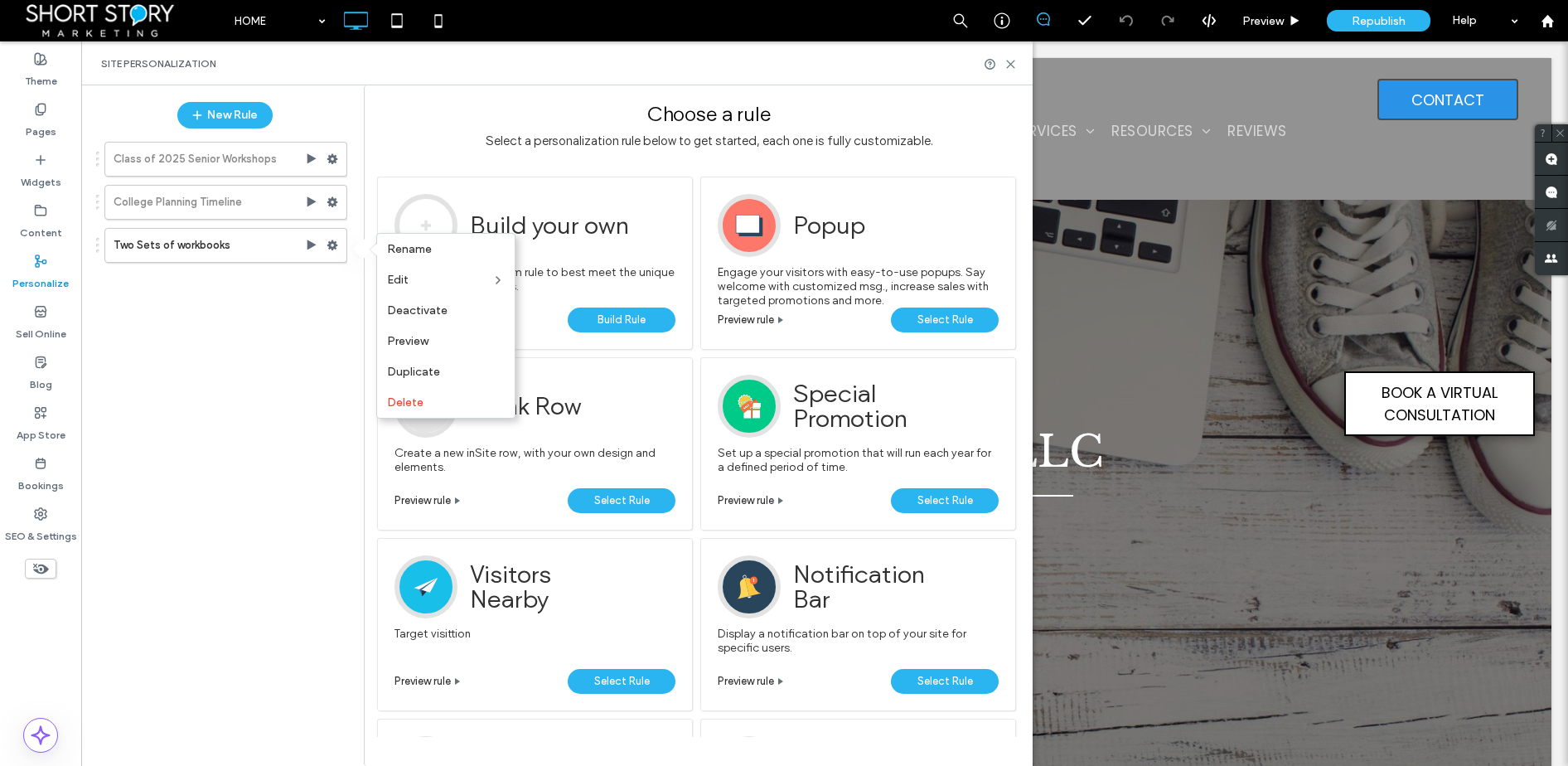
click at [433, 310] on span "Deactivate" at bounding box center [417, 310] width 61 height 14
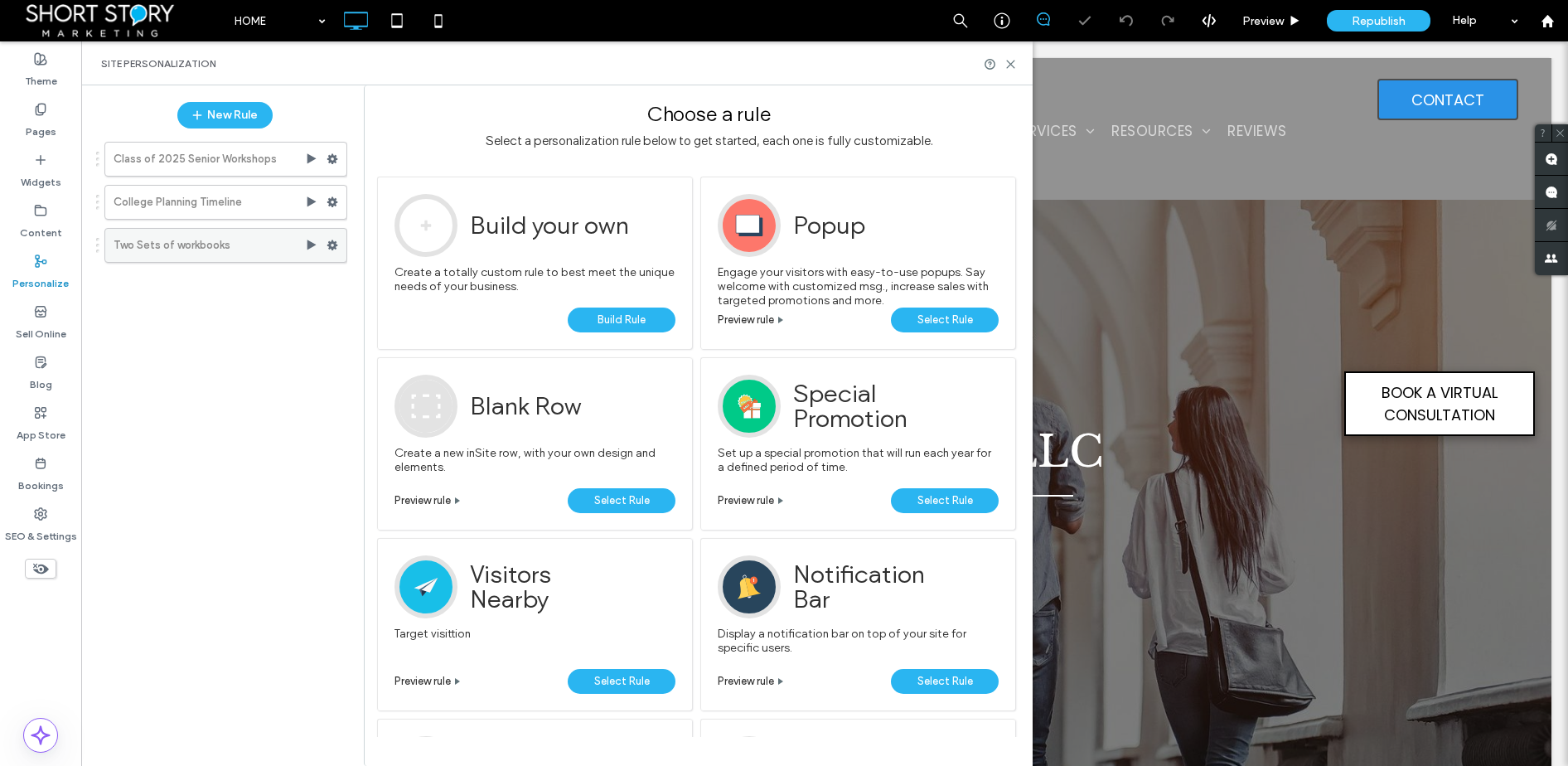
click at [333, 242] on use at bounding box center [332, 245] width 10 height 10
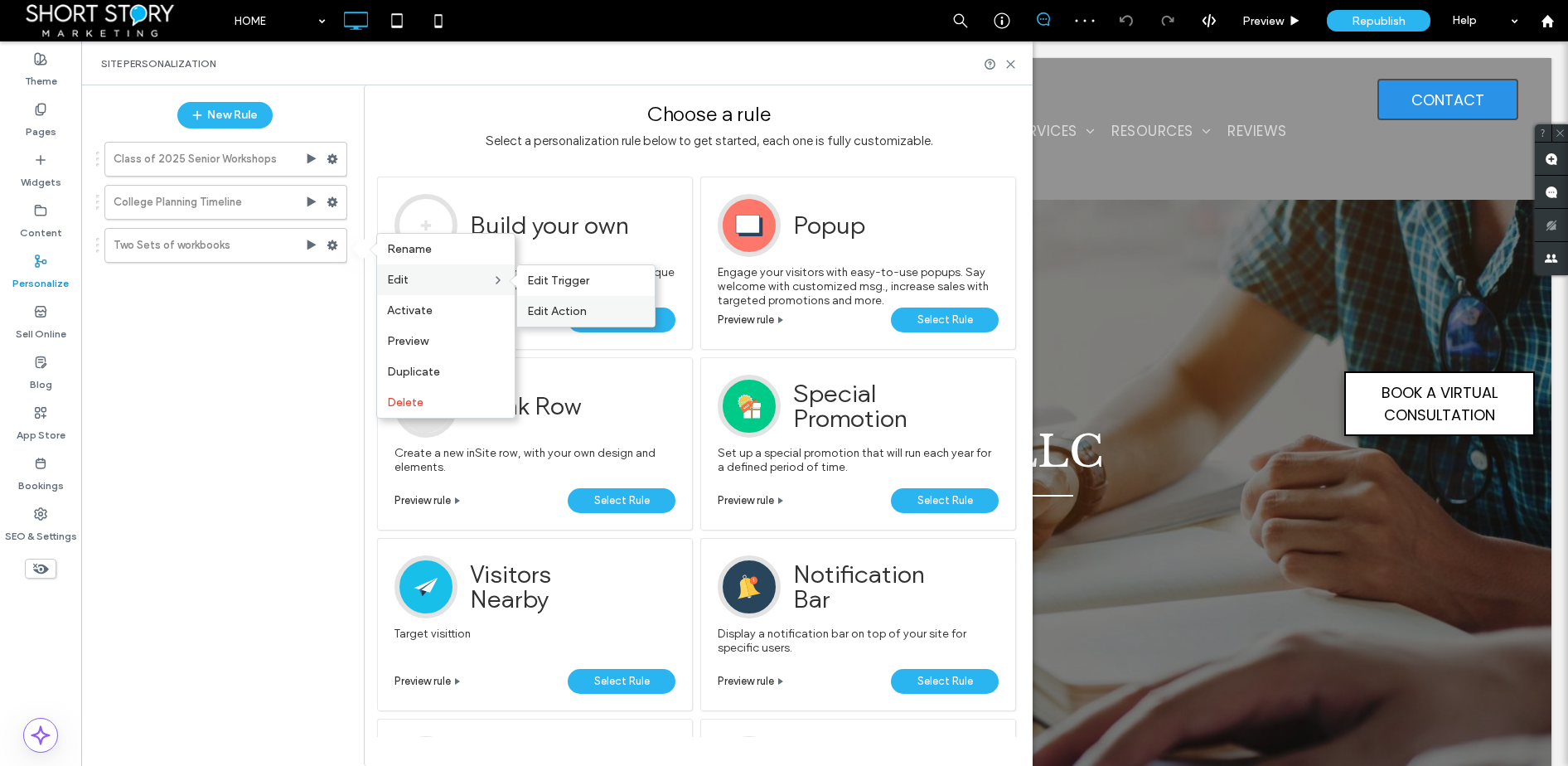
click at [548, 306] on span "Edit Action" at bounding box center [556, 311] width 60 height 14
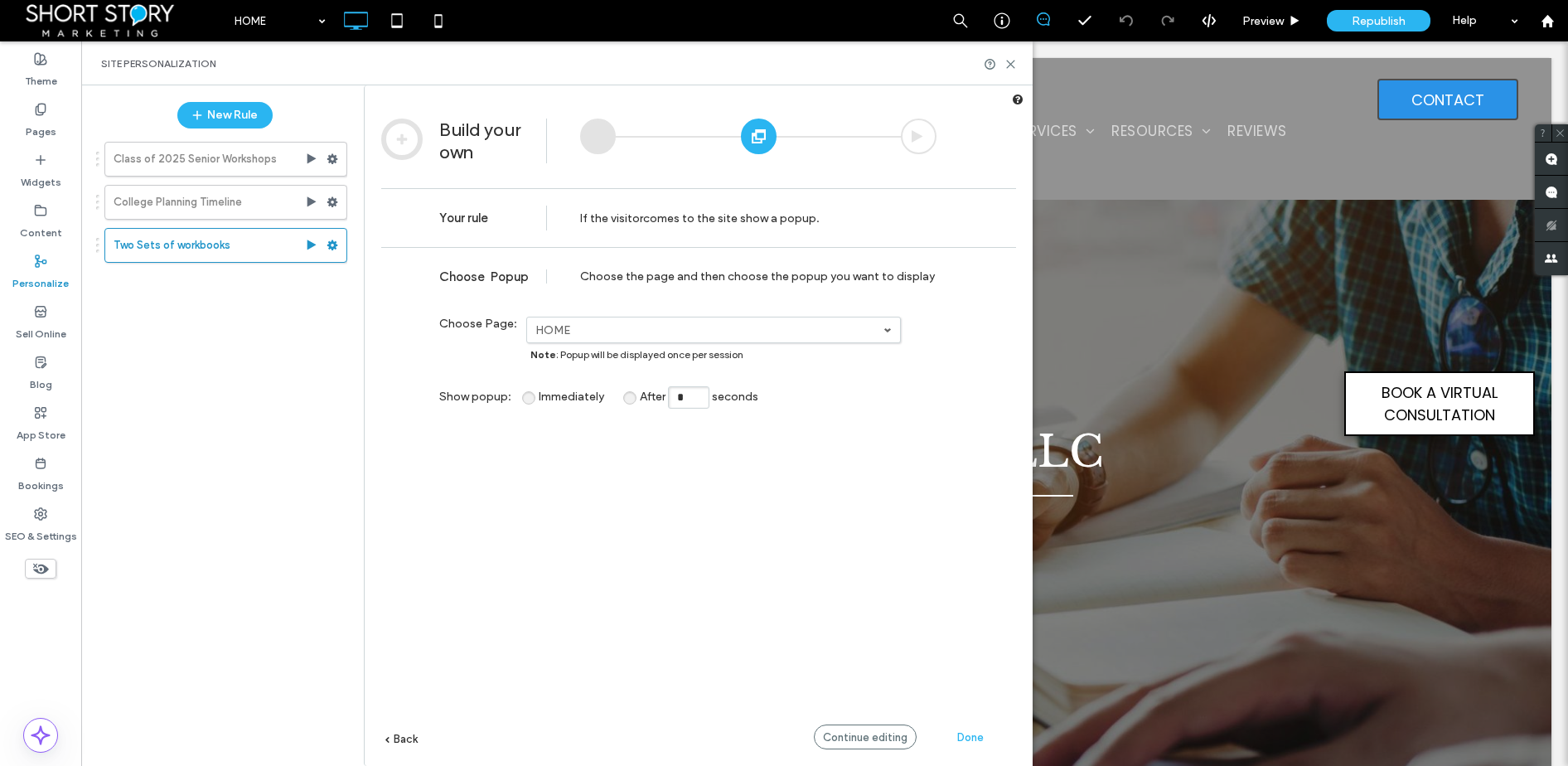
click at [624, 334] on label "HOME" at bounding box center [709, 330] width 348 height 14
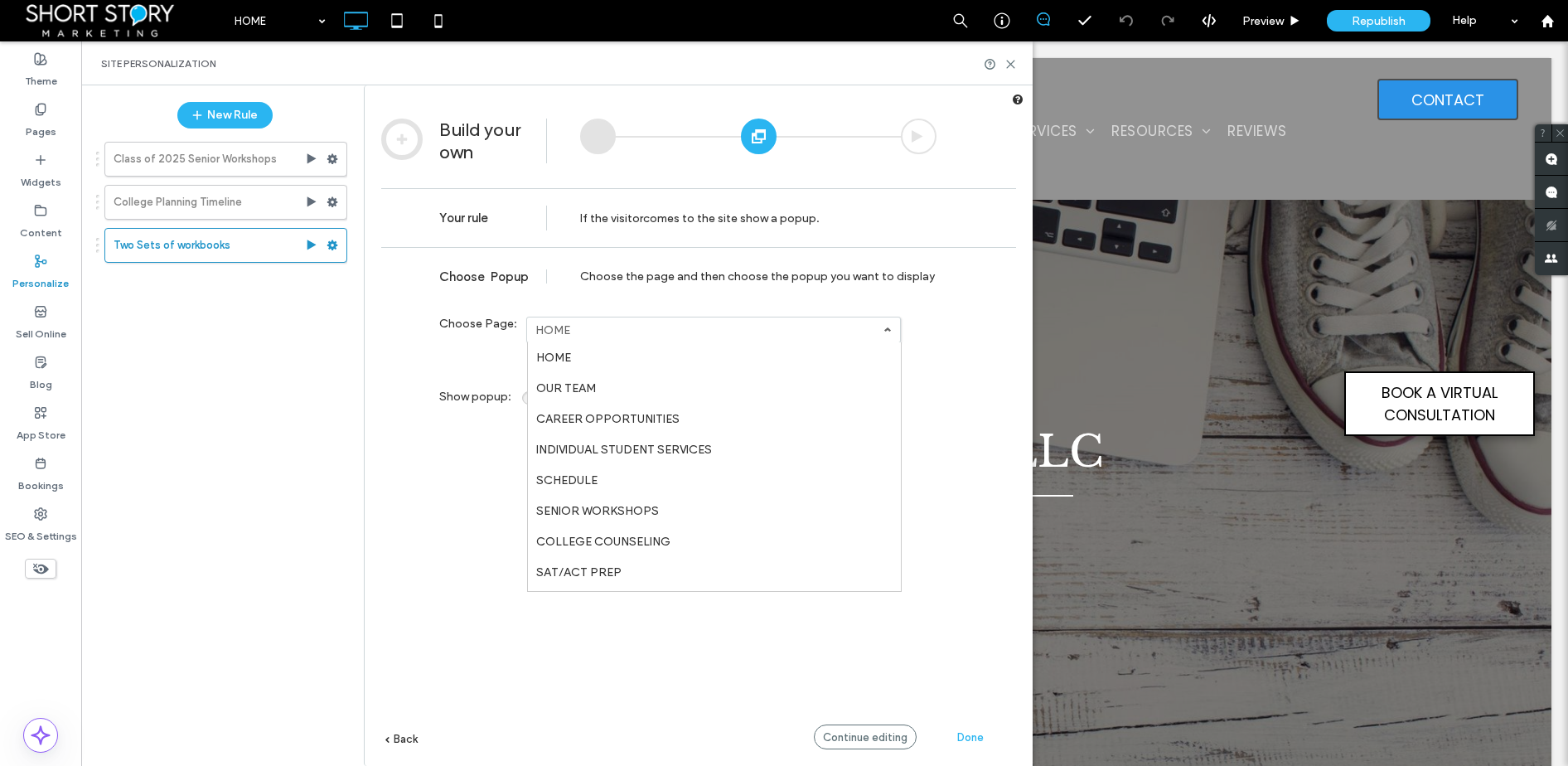
click at [575, 357] on link "HOME" at bounding box center [714, 357] width 373 height 30
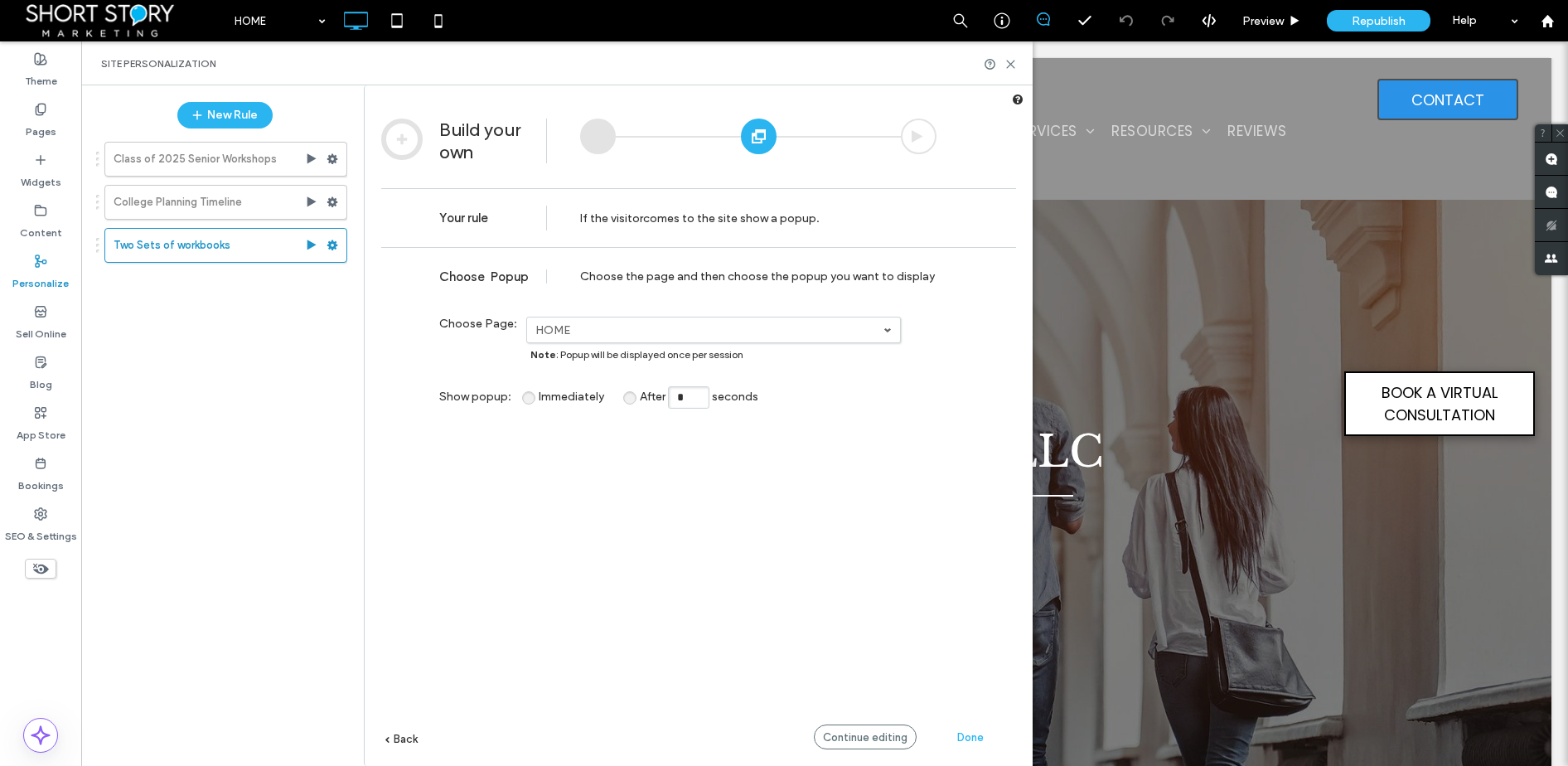
click at [586, 336] on label "HOME" at bounding box center [709, 330] width 348 height 14
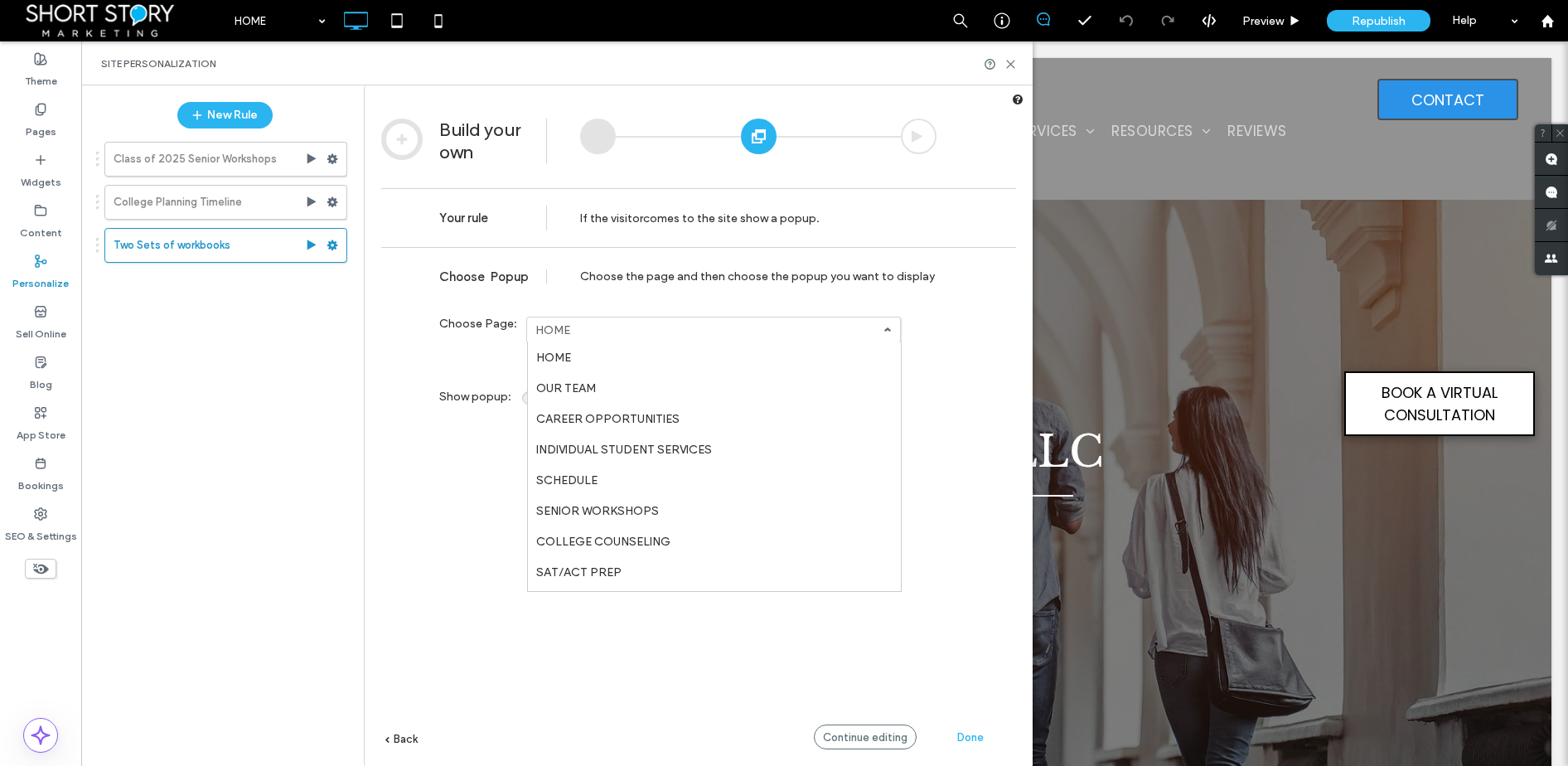
click at [555, 331] on label "HOME" at bounding box center [709, 330] width 348 height 14
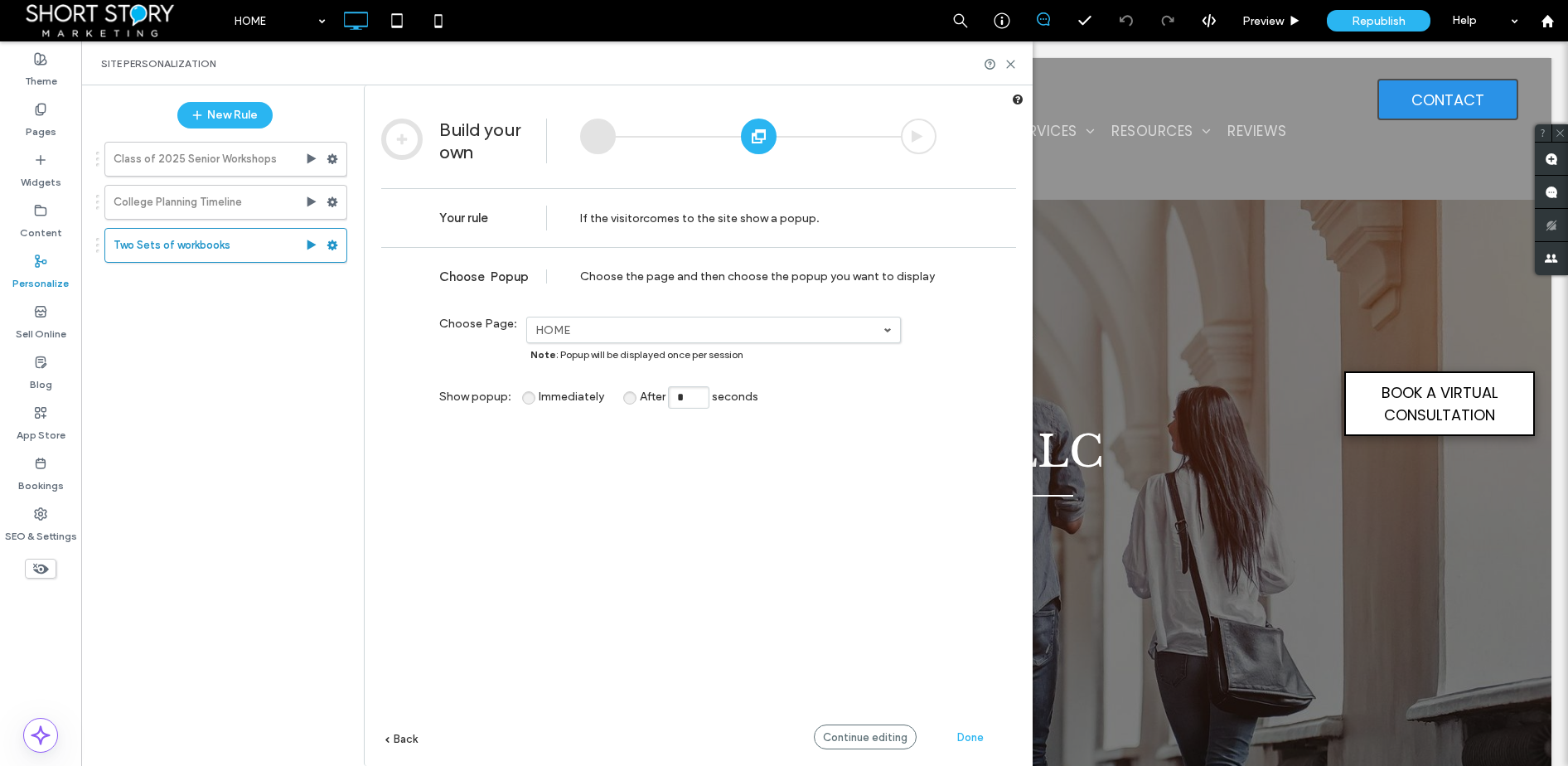
click at [569, 332] on label "HOME" at bounding box center [709, 330] width 348 height 14
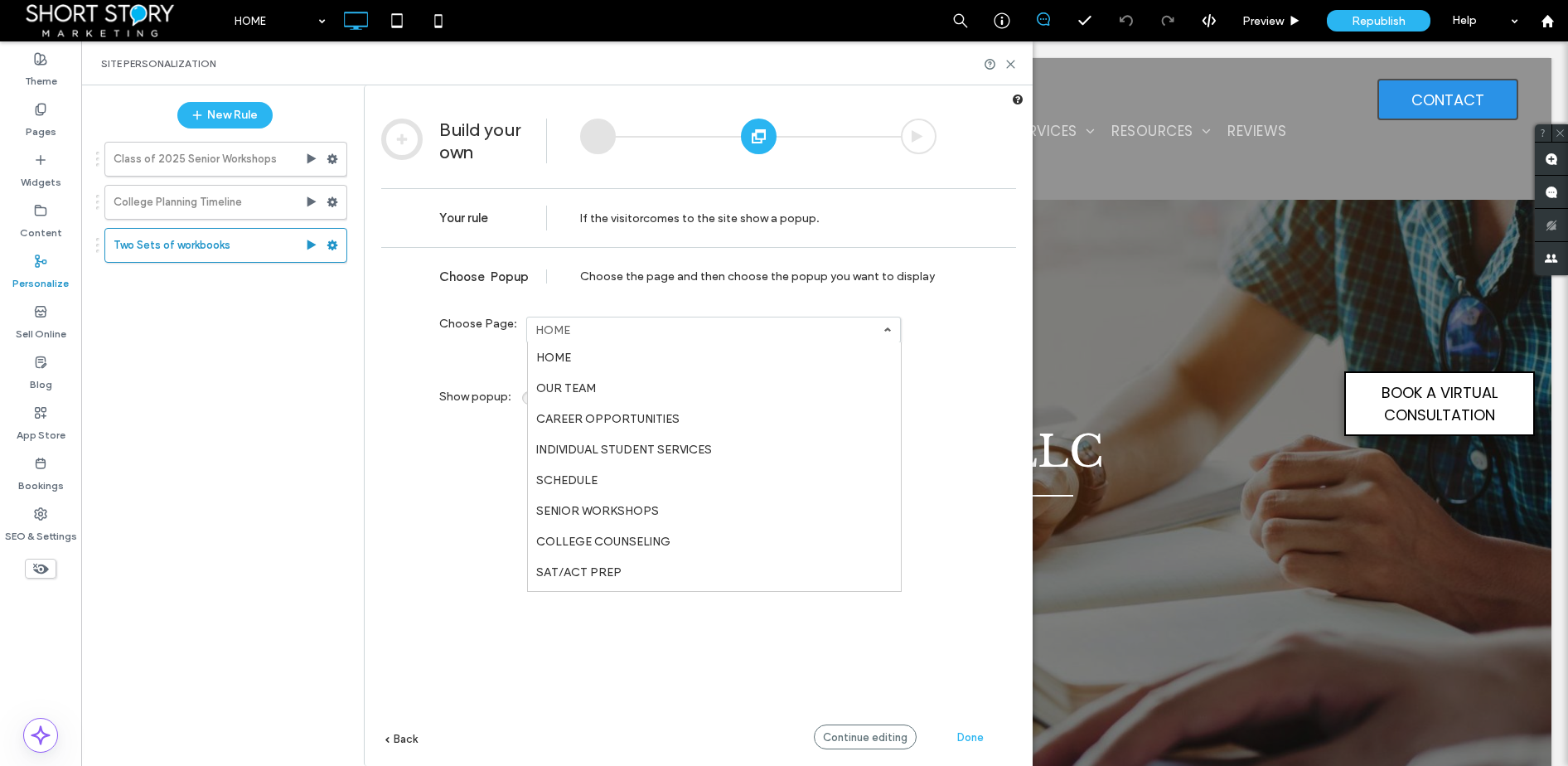
click at [460, 375] on div "**********" at bounding box center [688, 346] width 497 height 93
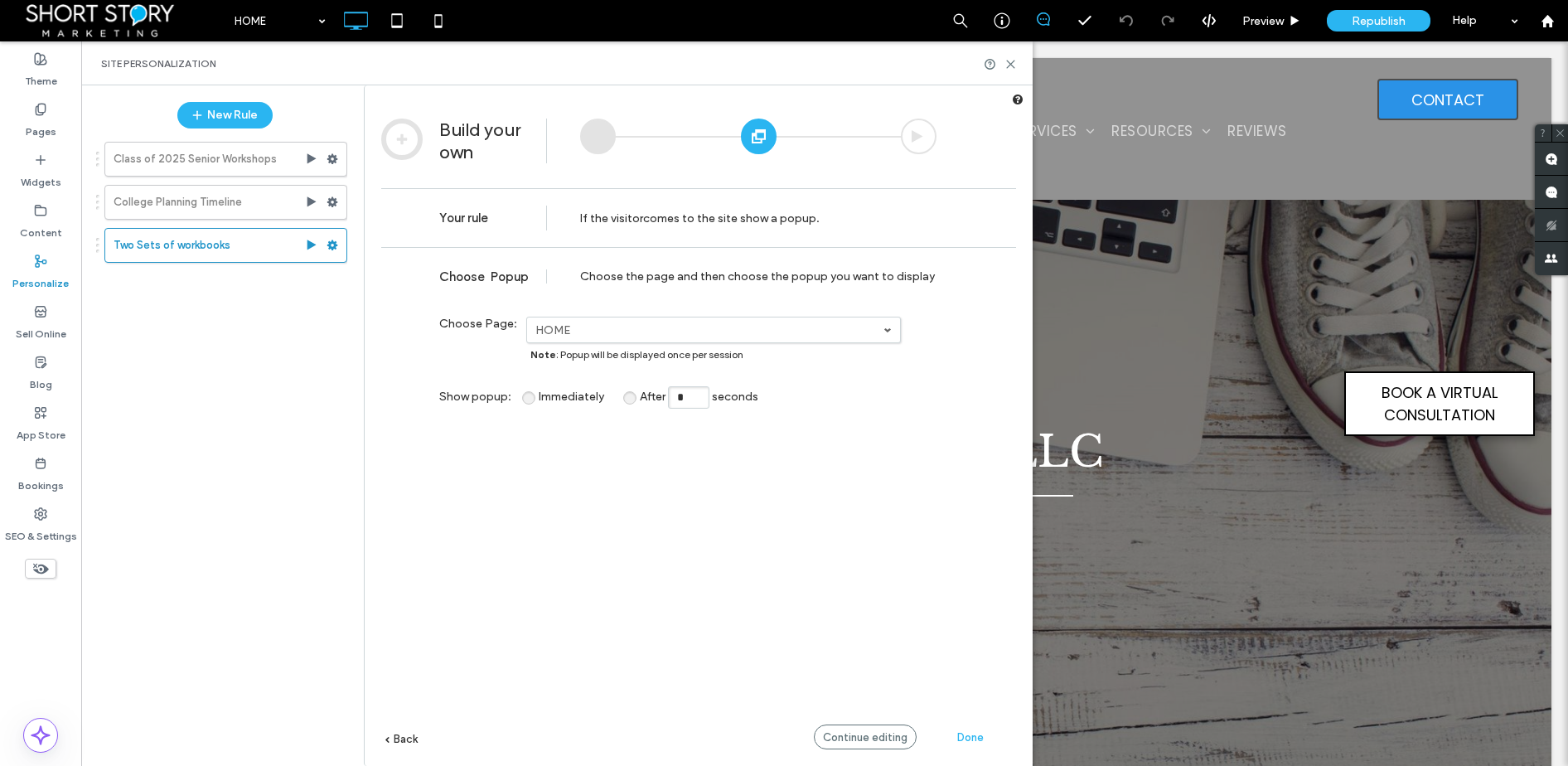
click at [539, 398] on span "Immediately" at bounding box center [571, 396] width 65 height 14
click at [637, 398] on label "After seconds" at bounding box center [699, 396] width 135 height 14
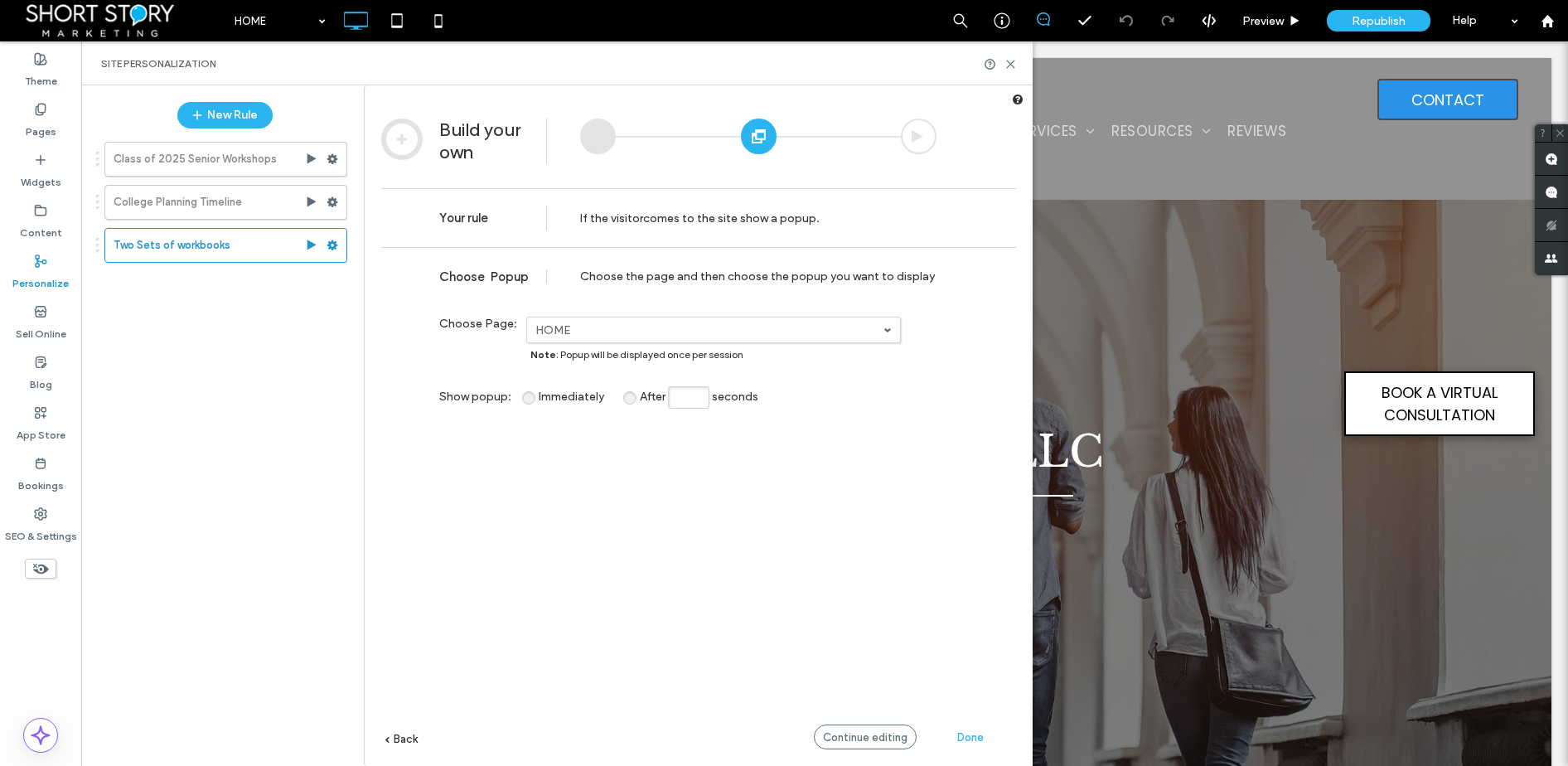
click at [681, 397] on input "After seconds" at bounding box center [688, 397] width 42 height 23
type input "*"
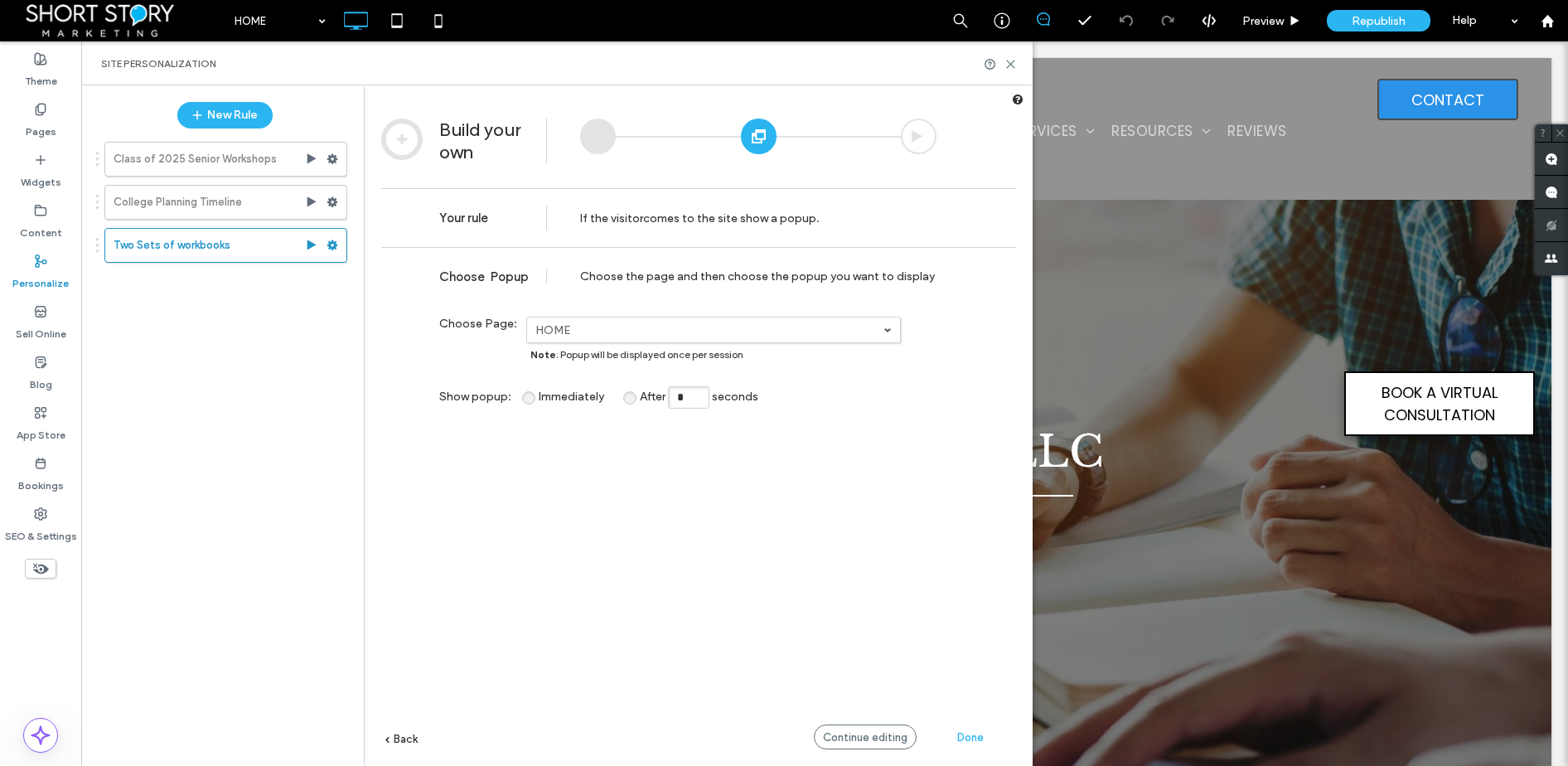
click at [836, 582] on div "**********" at bounding box center [698, 531] width 635 height 568
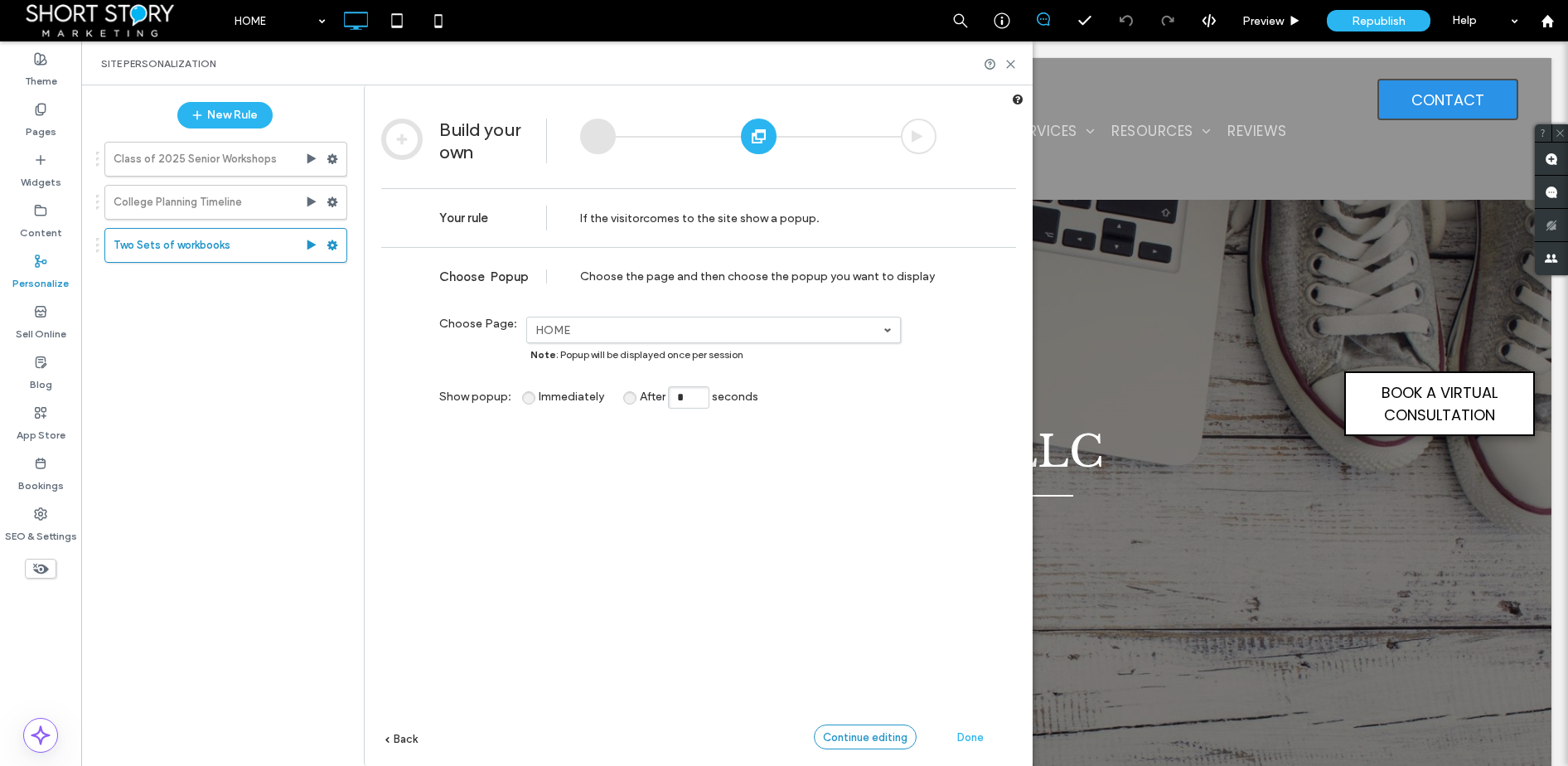
click at [862, 733] on span "Continue editing" at bounding box center [864, 737] width 84 height 12
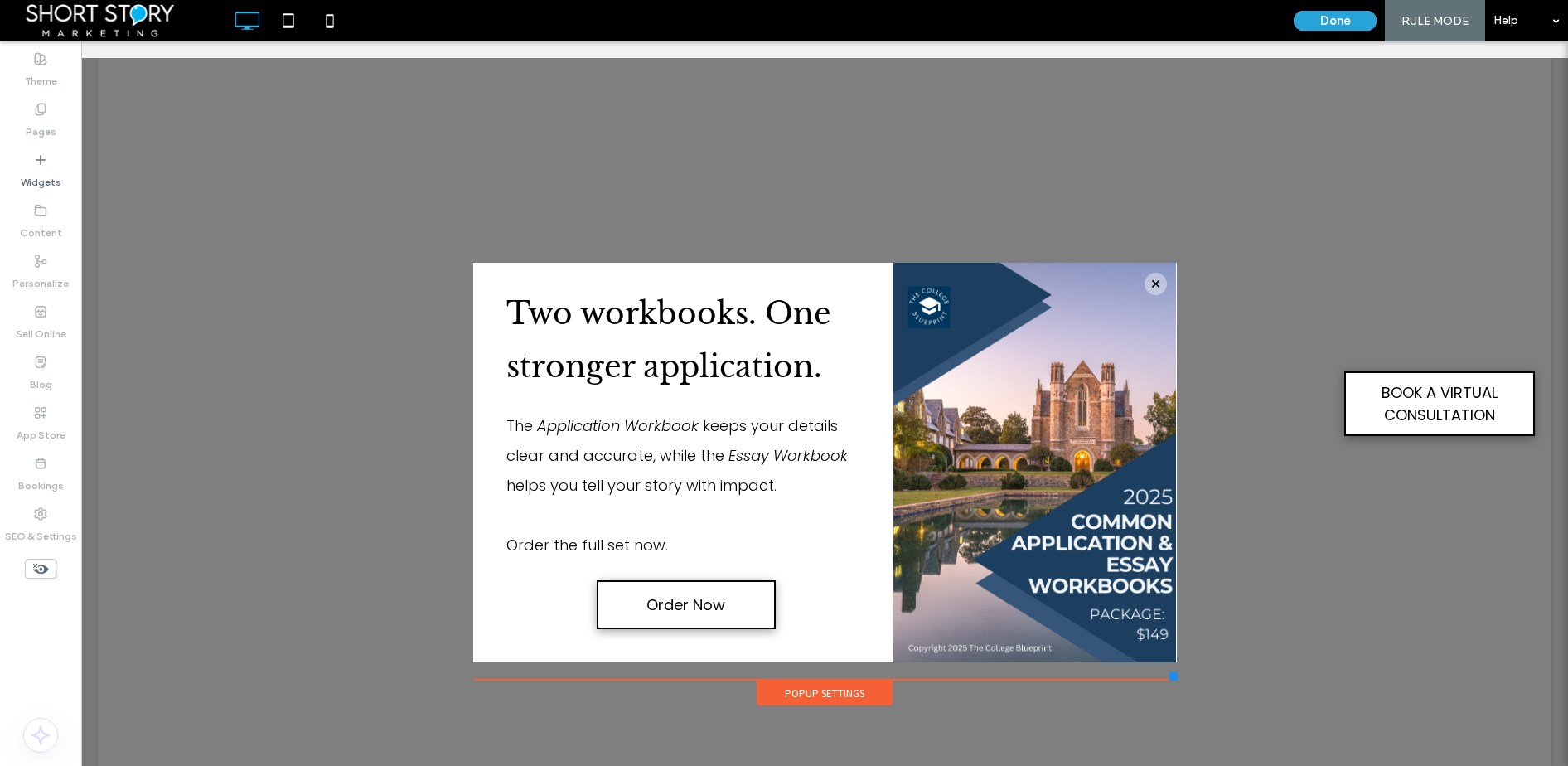
click at [1331, 17] on button "Done" at bounding box center [1335, 20] width 83 height 20
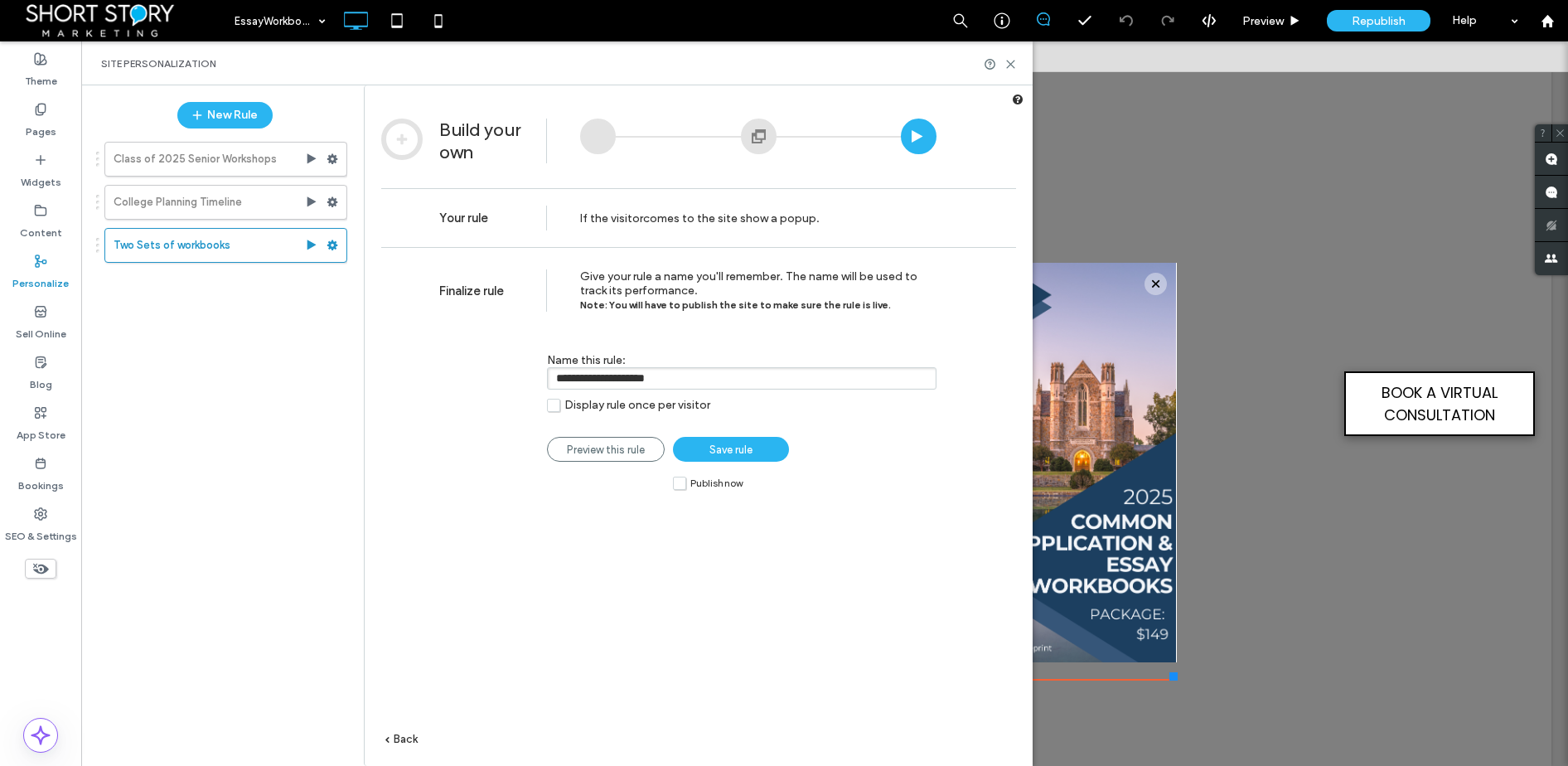
click at [255, 371] on div "Class of 2025 Senior Workshops College Planning Timeline Two Sets of workbooks" at bounding box center [217, 443] width 261 height 619
click at [333, 242] on use at bounding box center [332, 245] width 10 height 10
click at [264, 370] on div "Class of 2025 Senior Workshops College Planning Timeline Two Sets of workbooks" at bounding box center [217, 443] width 261 height 619
drag, startPoint x: 653, startPoint y: 384, endPoint x: 549, endPoint y: 385, distance: 104.0
click at [548, 385] on input "**********" at bounding box center [741, 378] width 390 height 23
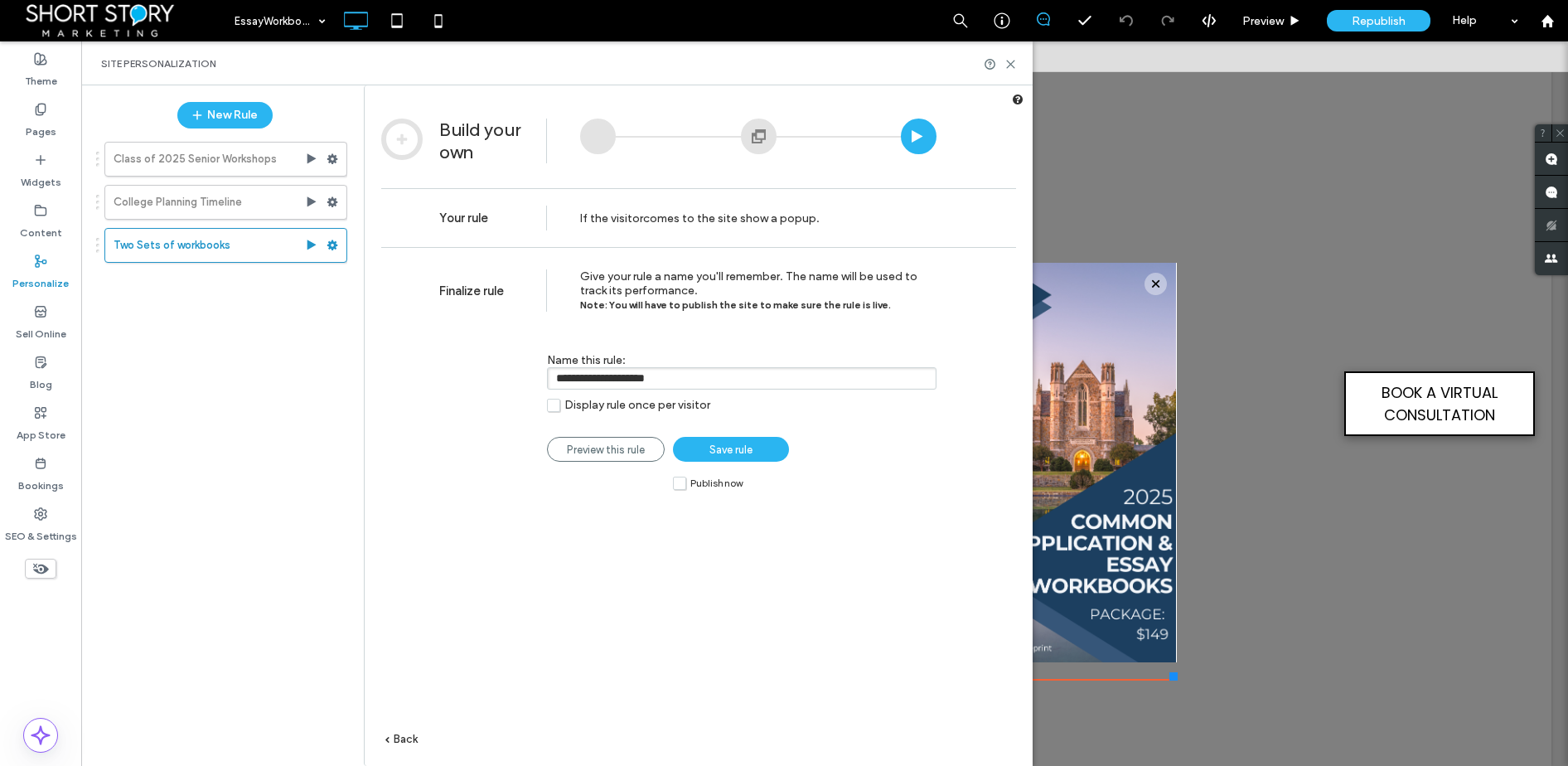
click at [559, 382] on input "**********" at bounding box center [741, 378] width 390 height 23
type input "**********"
click at [715, 459] on link "Save rule" at bounding box center [731, 449] width 116 height 25
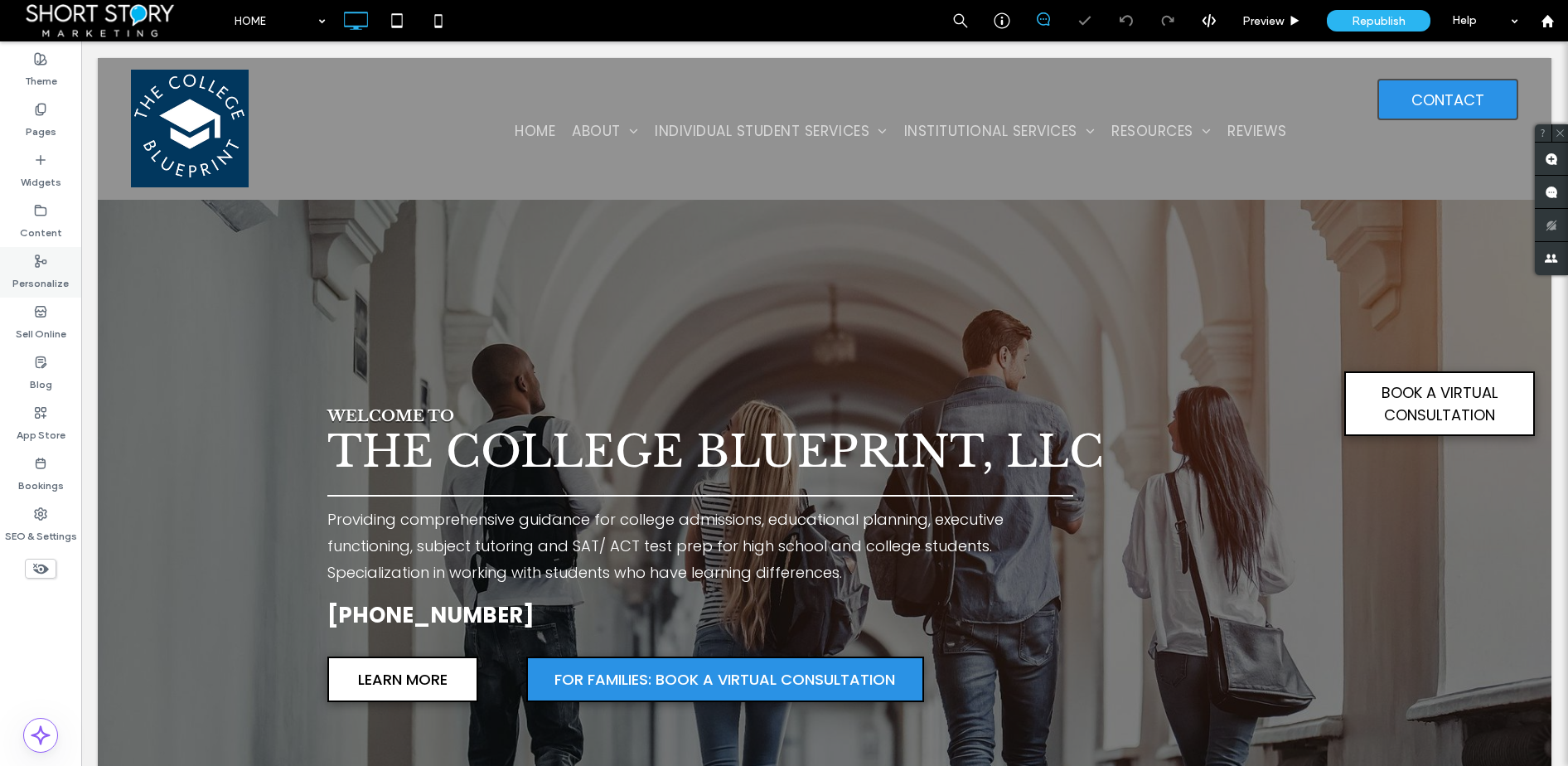
click at [41, 265] on icon at bounding box center [41, 261] width 13 height 13
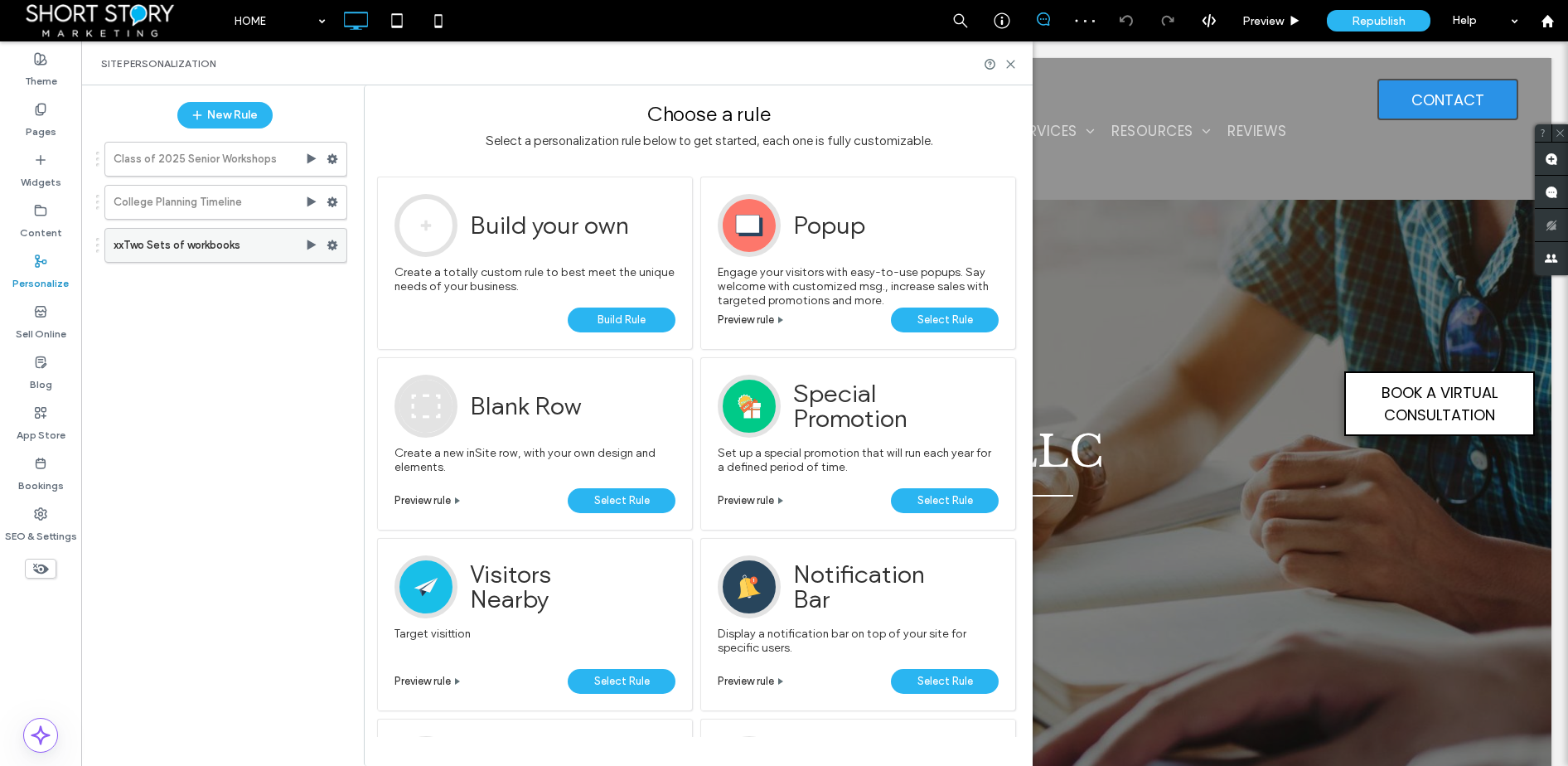
click at [336, 244] on use at bounding box center [332, 245] width 10 height 10
click at [415, 311] on span "Deactivate" at bounding box center [417, 310] width 61 height 14
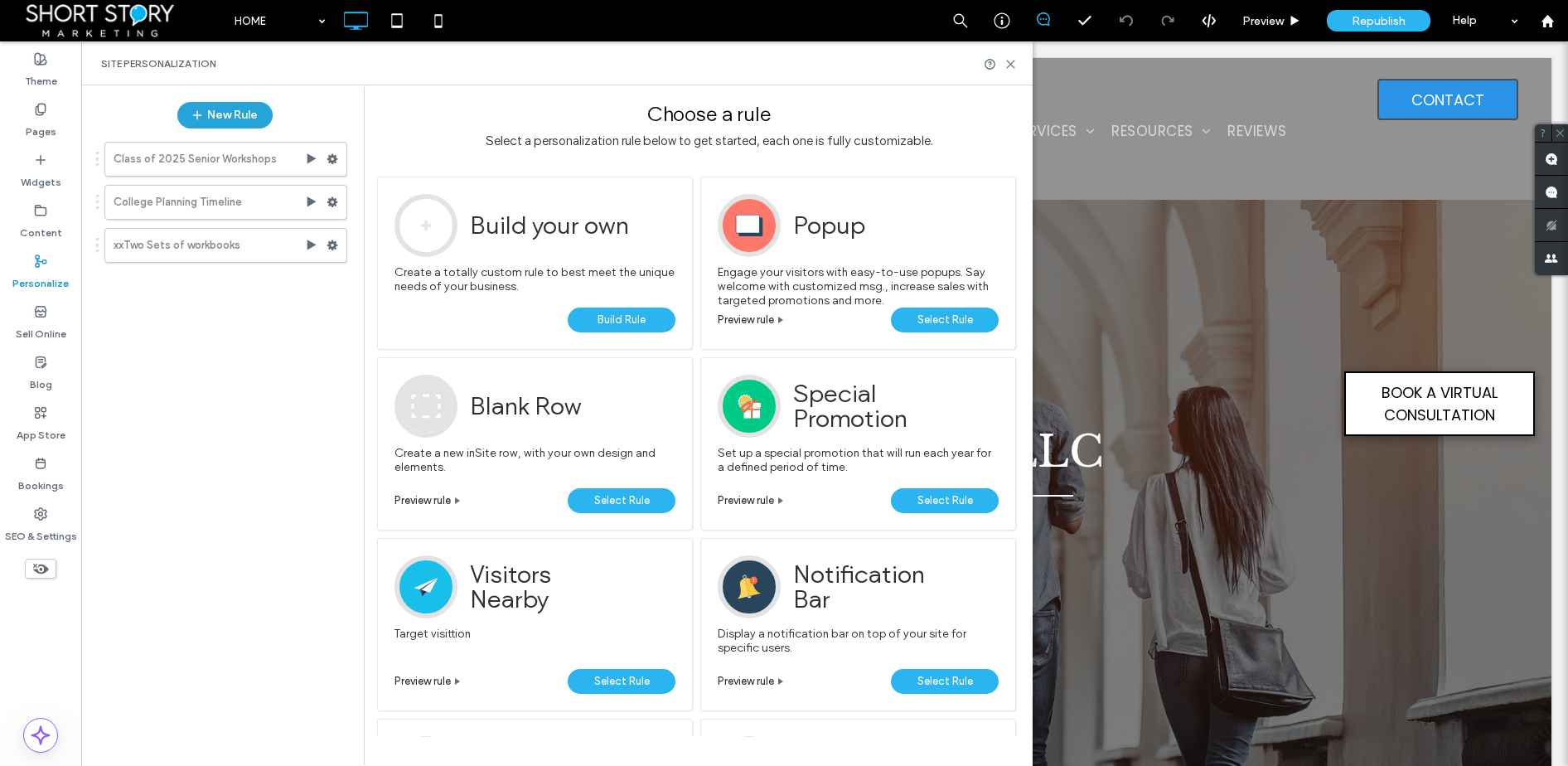
click at [236, 118] on button "New Rule" at bounding box center [225, 115] width 96 height 26
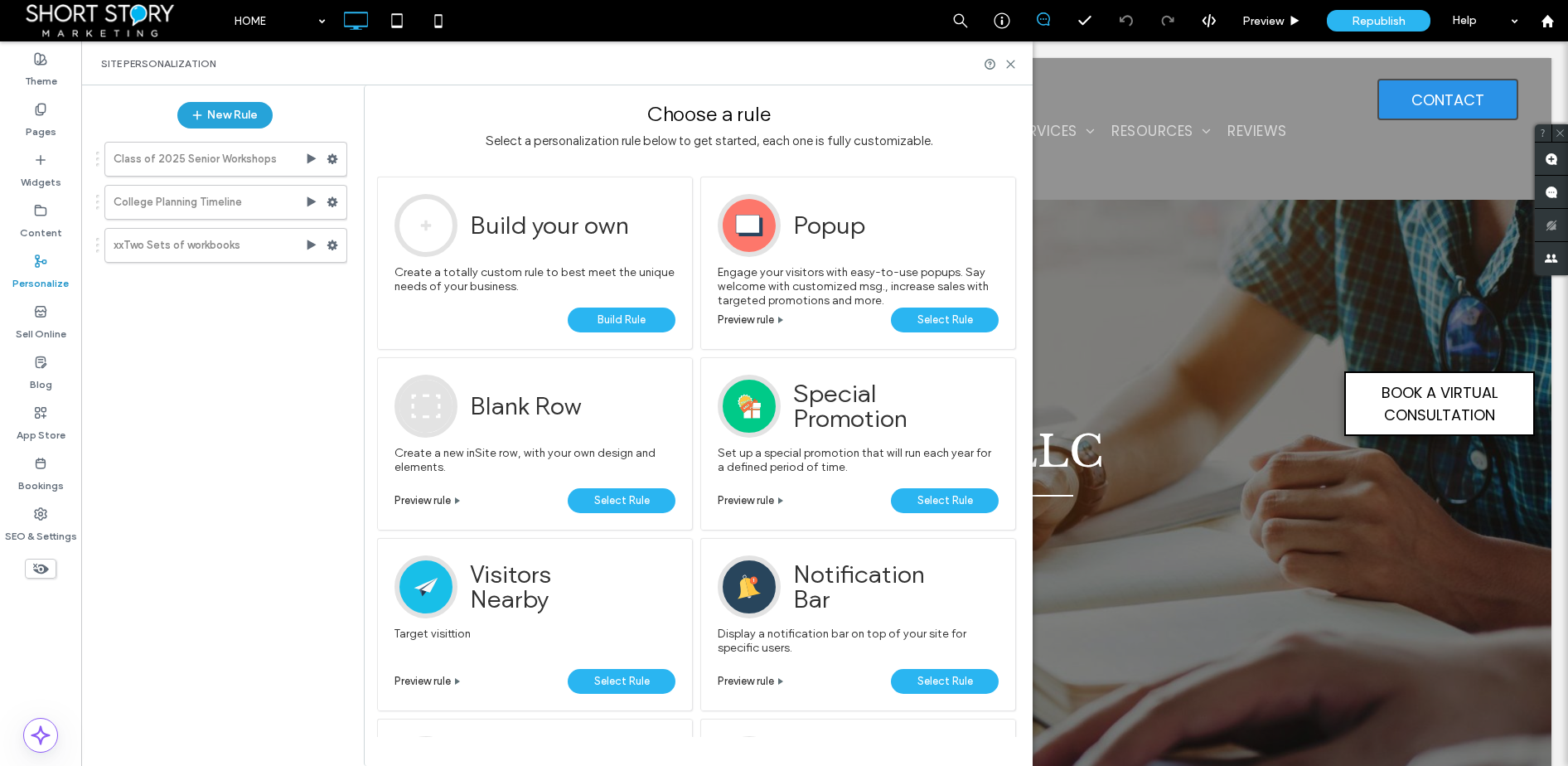
click at [233, 111] on button "New Rule" at bounding box center [225, 115] width 96 height 26
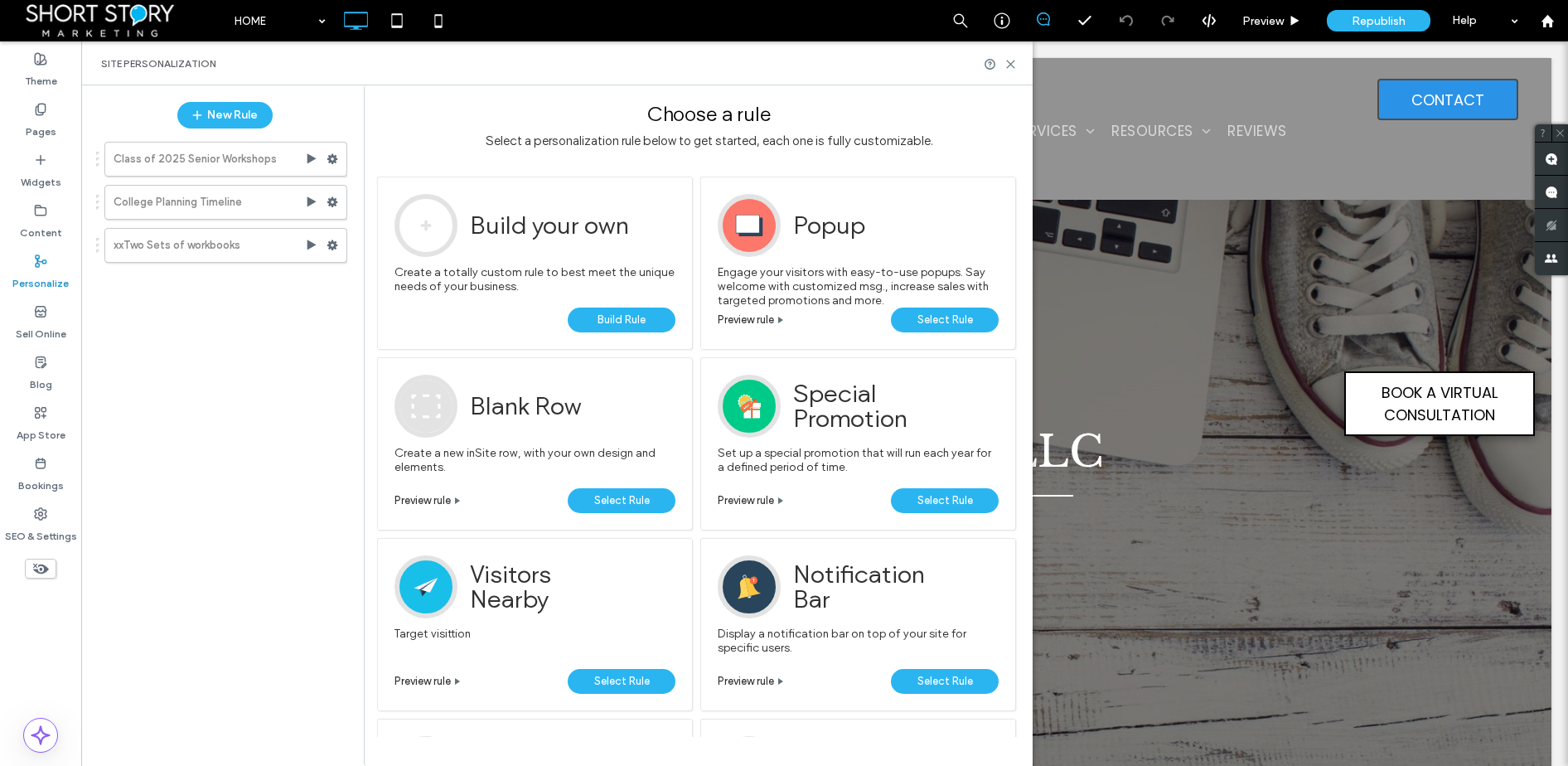
click at [616, 314] on span "Build Rule" at bounding box center [621, 320] width 48 height 25
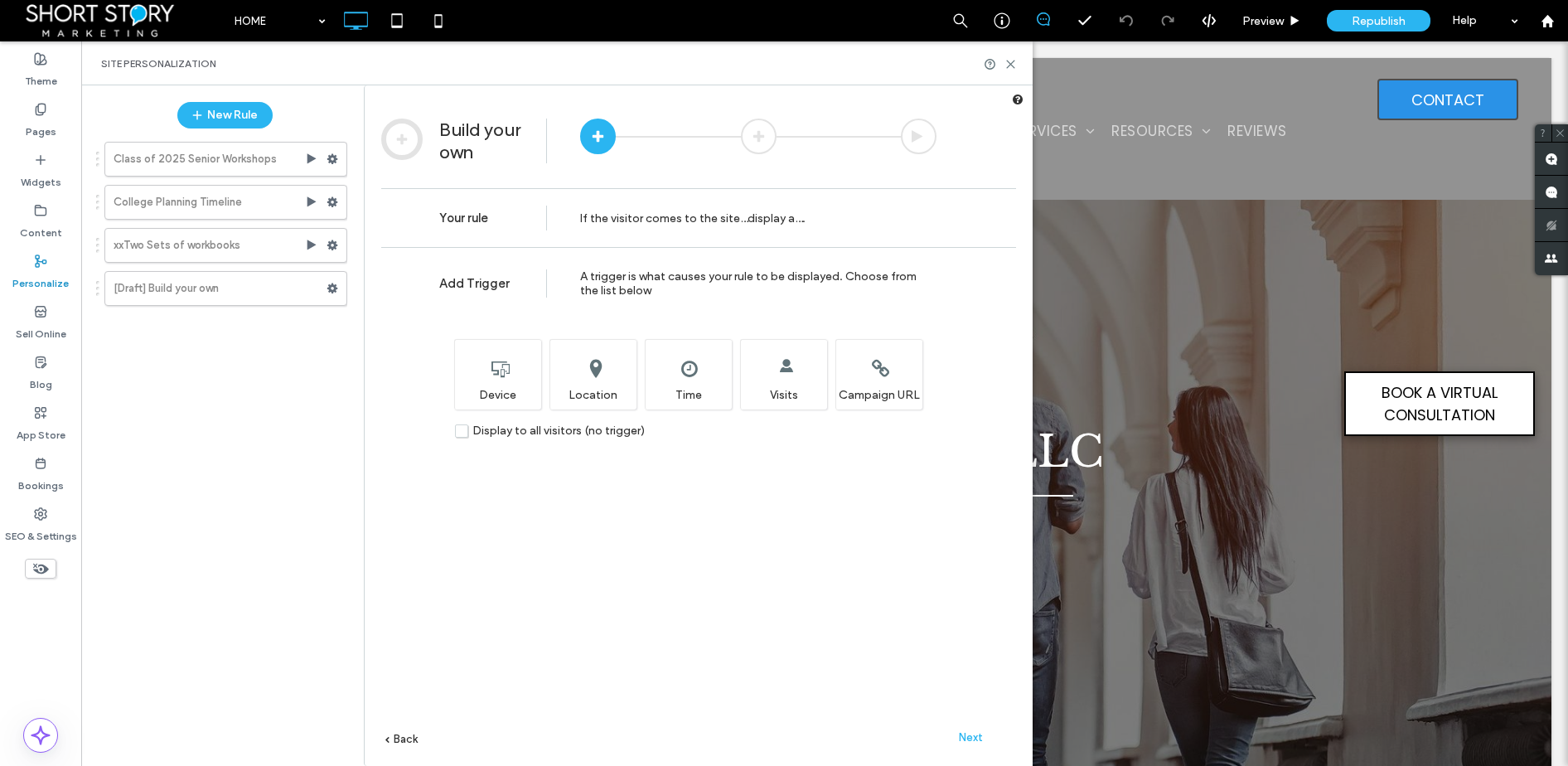
click at [465, 434] on label "Display to all visitors (no trigger)" at bounding box center [549, 430] width 190 height 14
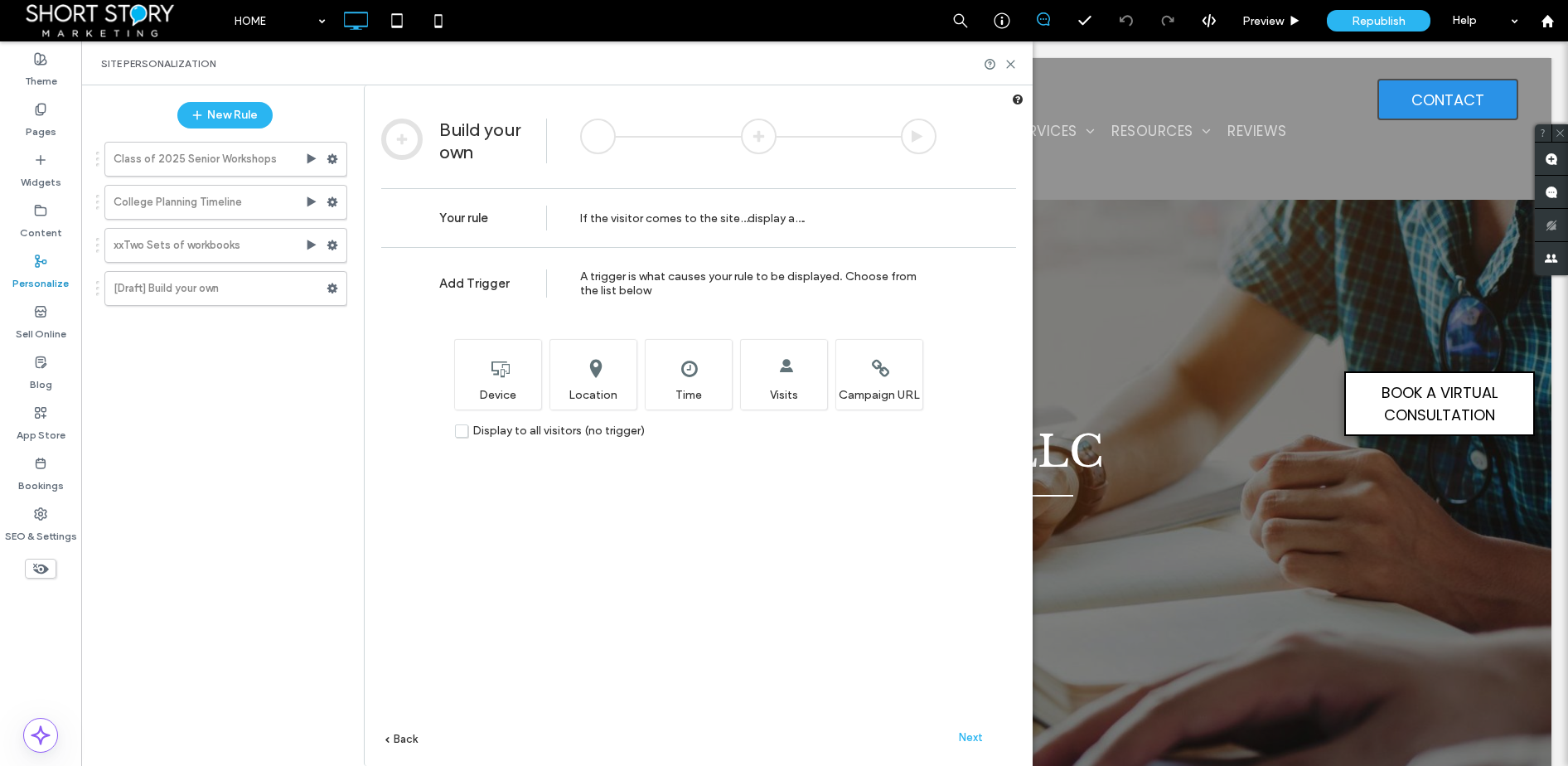
click at [973, 736] on span "Next" at bounding box center [970, 737] width 24 height 12
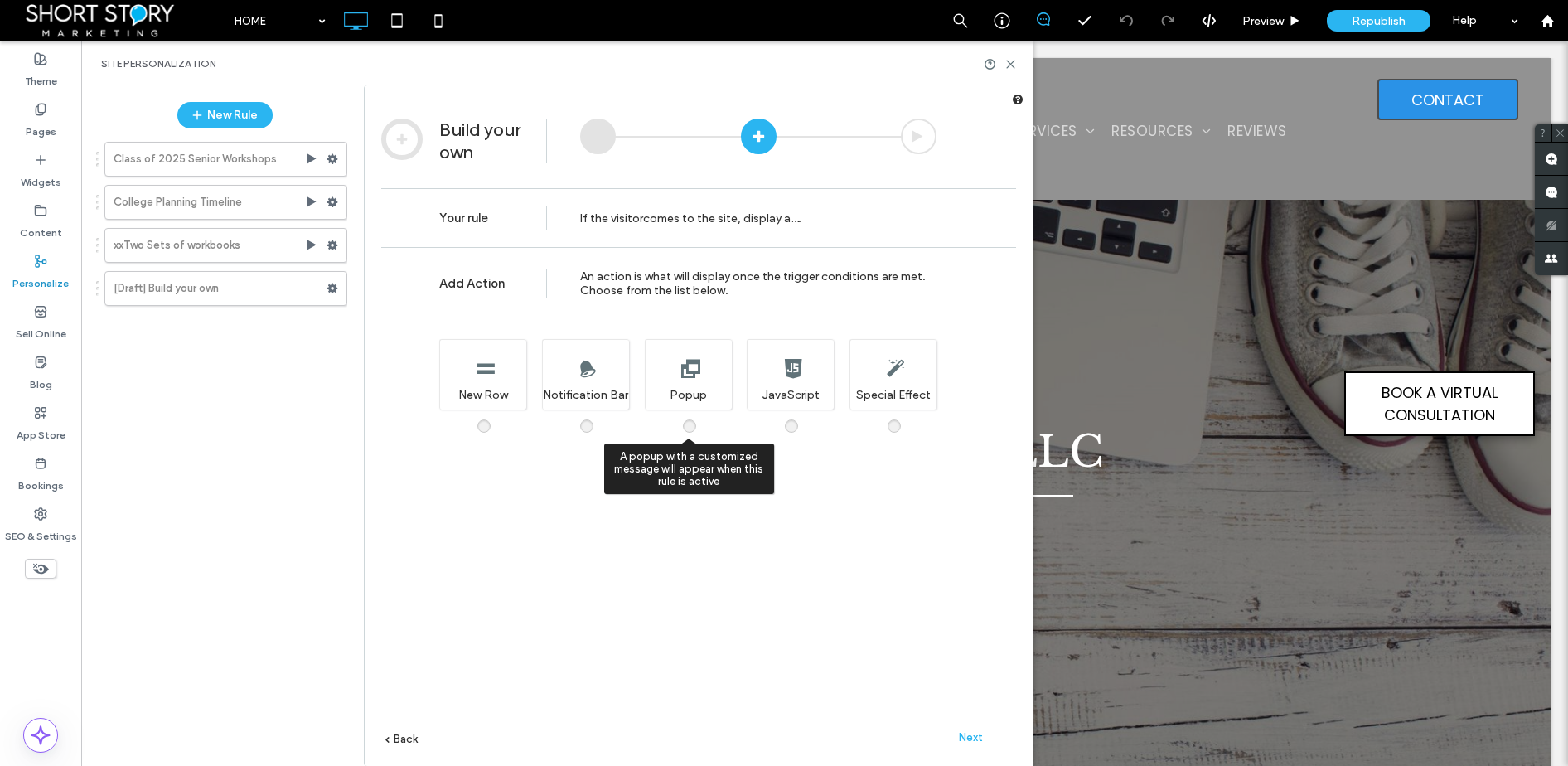
click at [700, 418] on span at bounding box center [700, 418] width 0 height 0
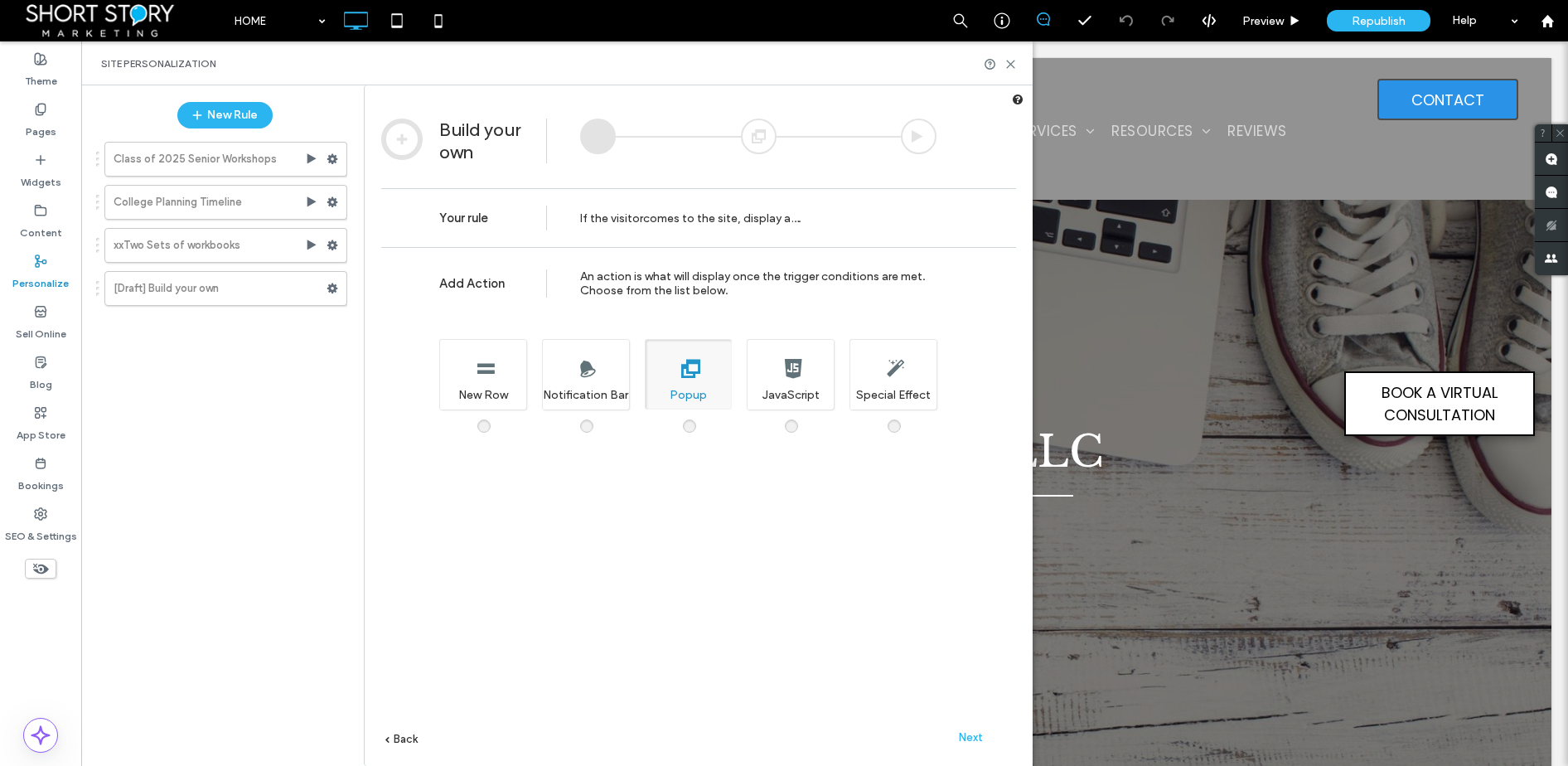
click at [974, 735] on span "Next" at bounding box center [970, 737] width 24 height 12
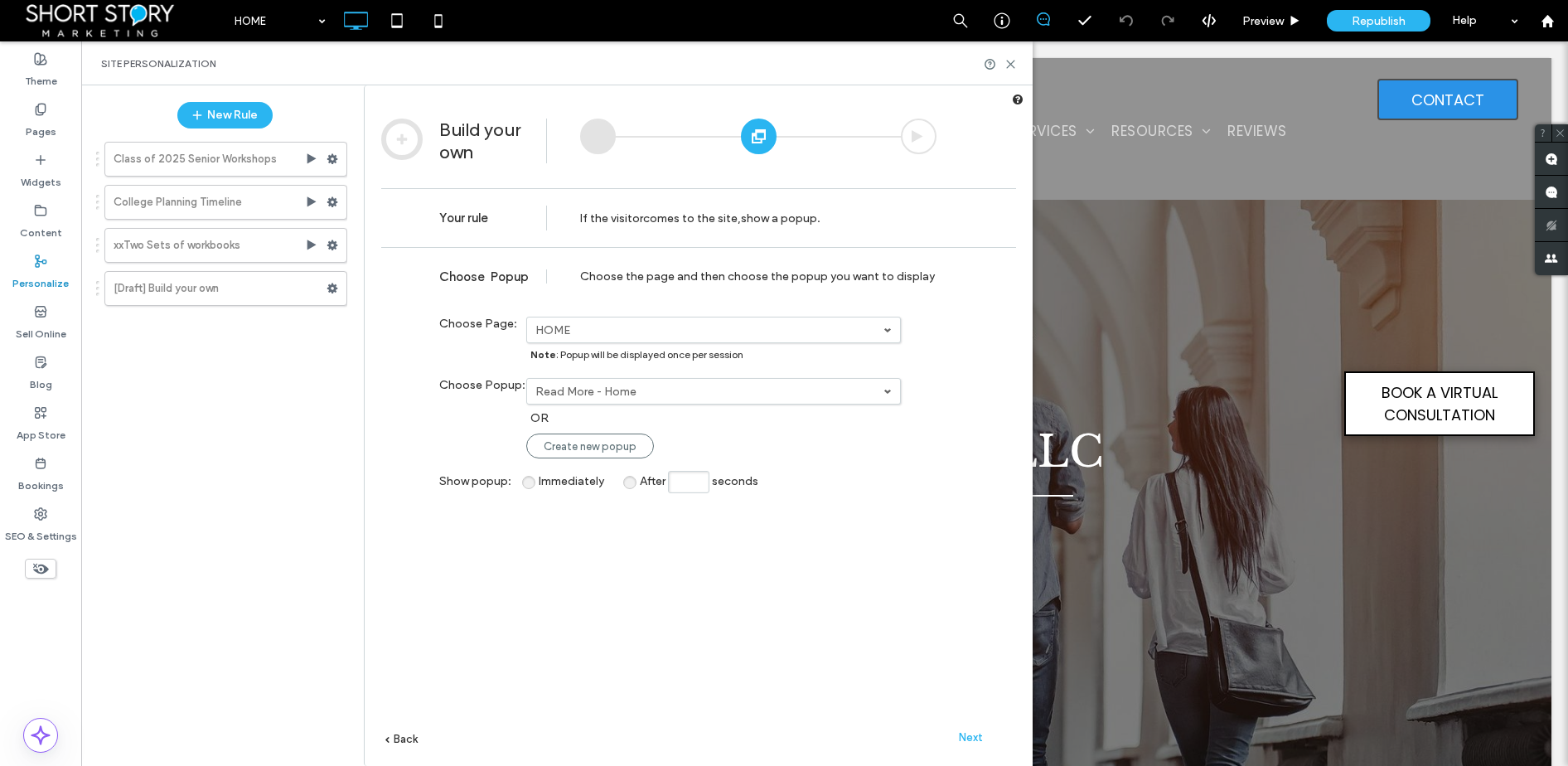
click at [595, 391] on label "Read More - Home" at bounding box center [709, 392] width 348 height 14
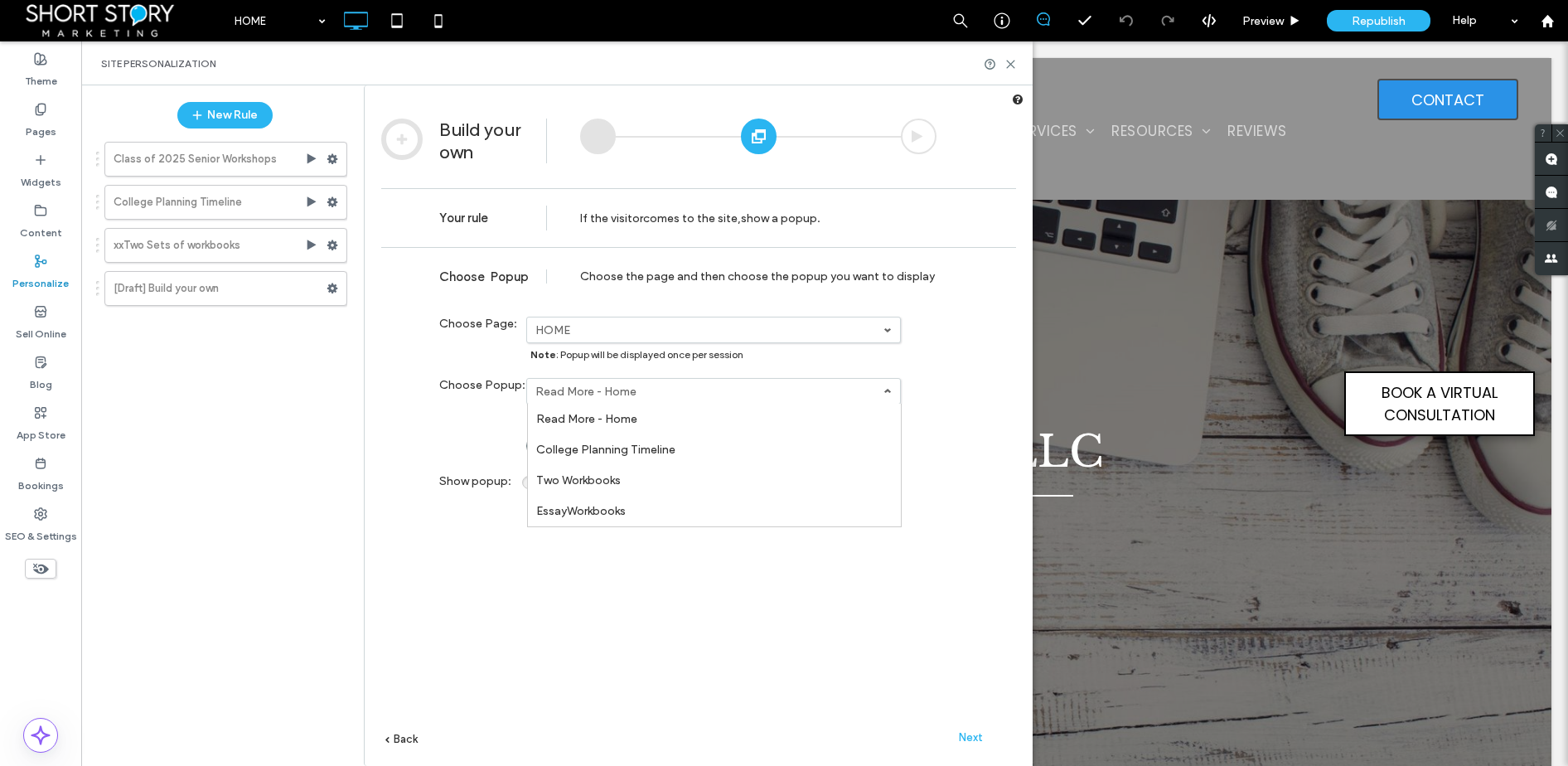
click at [395, 448] on div "**********" at bounding box center [698, 531] width 635 height 568
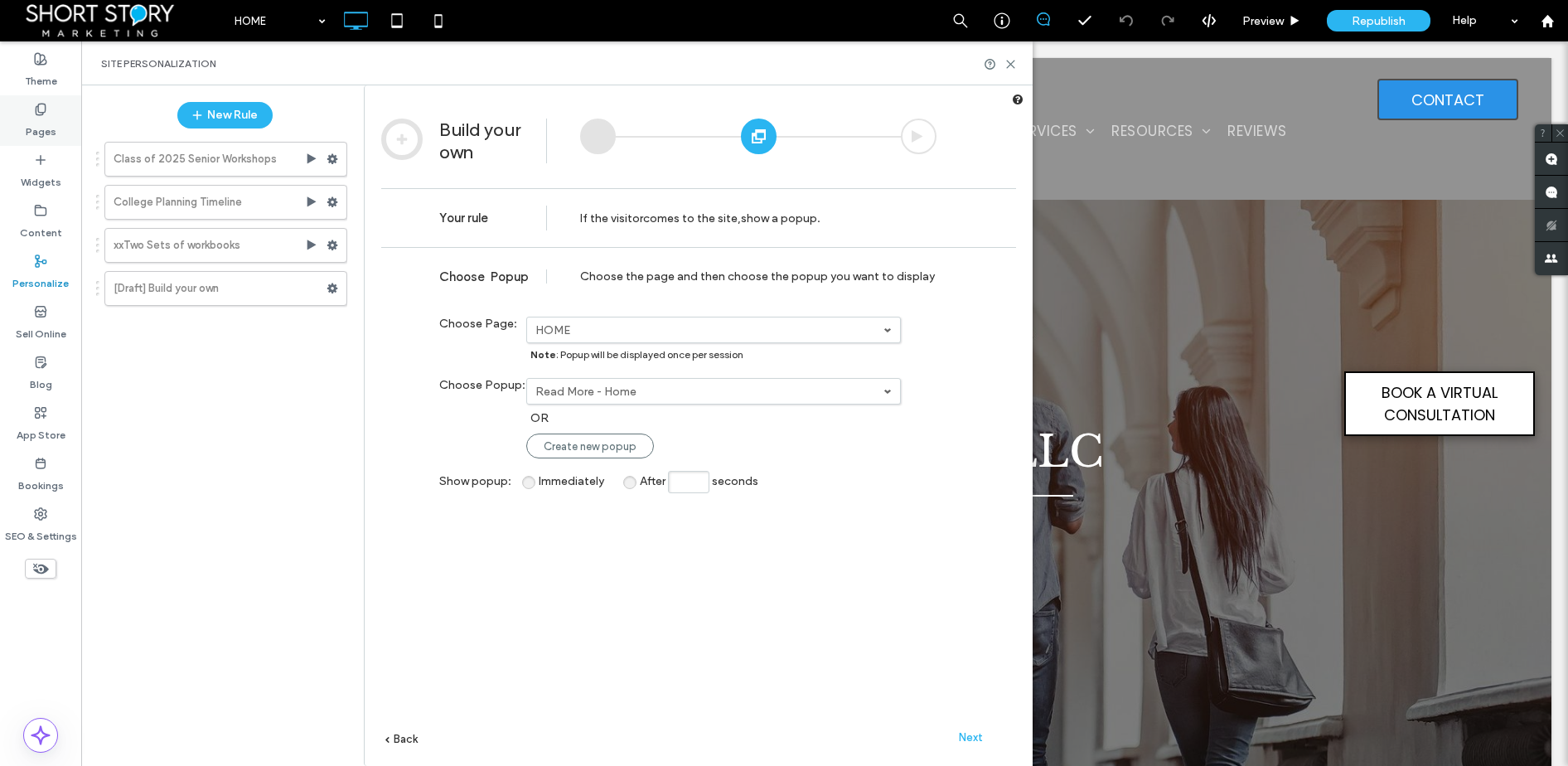
click at [39, 111] on use at bounding box center [41, 109] width 9 height 10
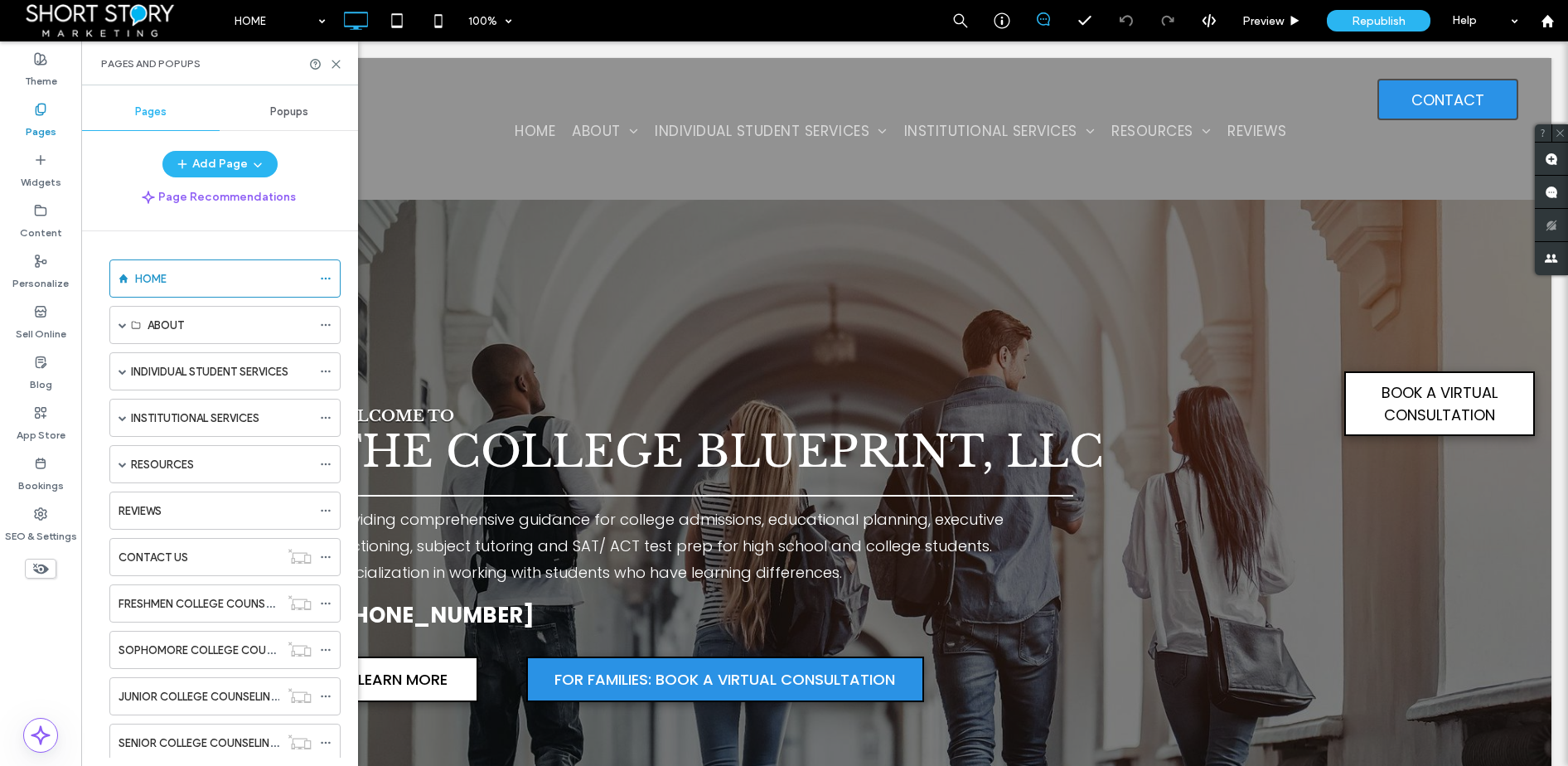
click at [297, 108] on span "Popups" at bounding box center [289, 112] width 38 height 13
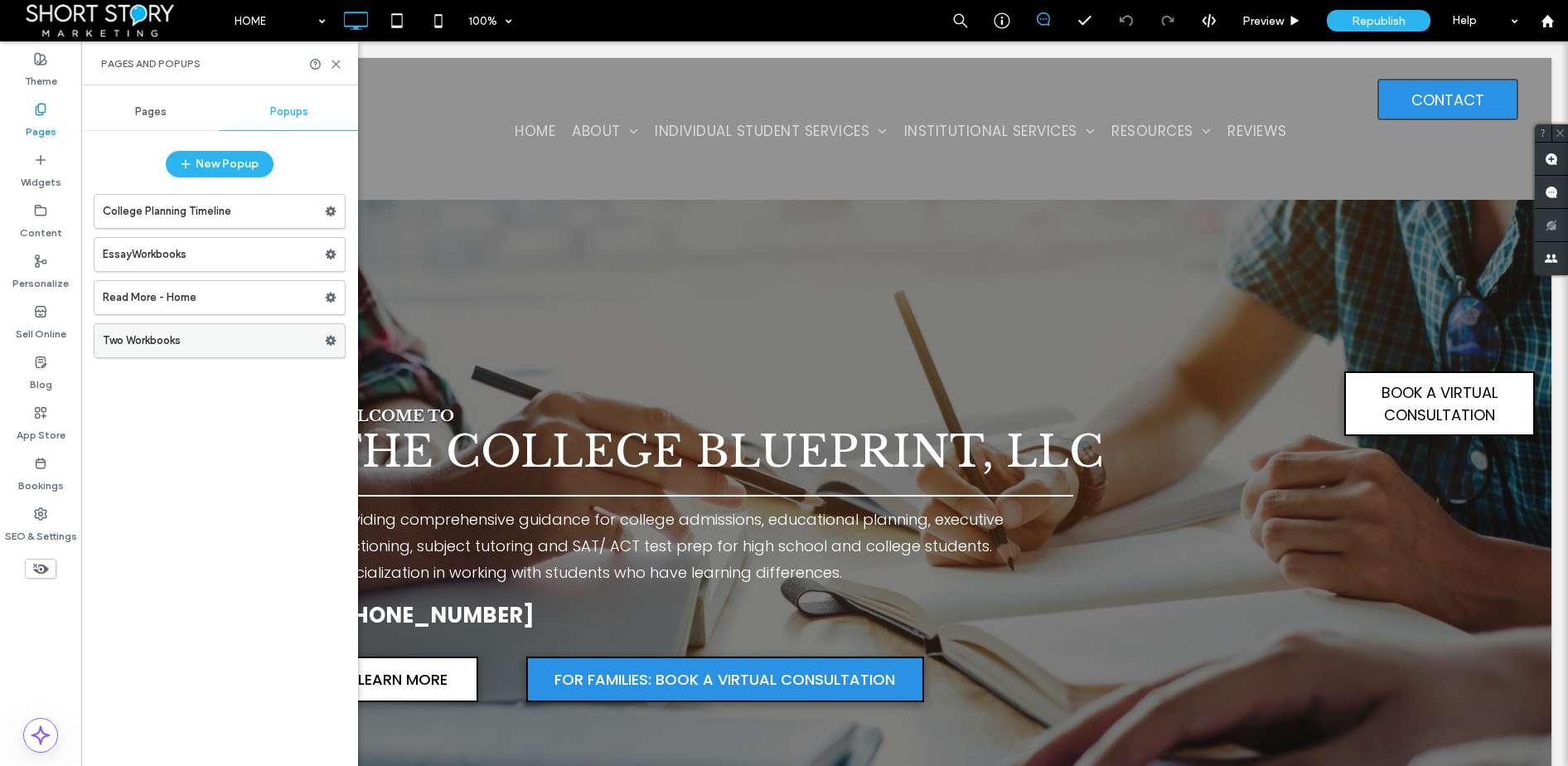
click at [211, 336] on label "Two Workbooks" at bounding box center [214, 340] width 222 height 33
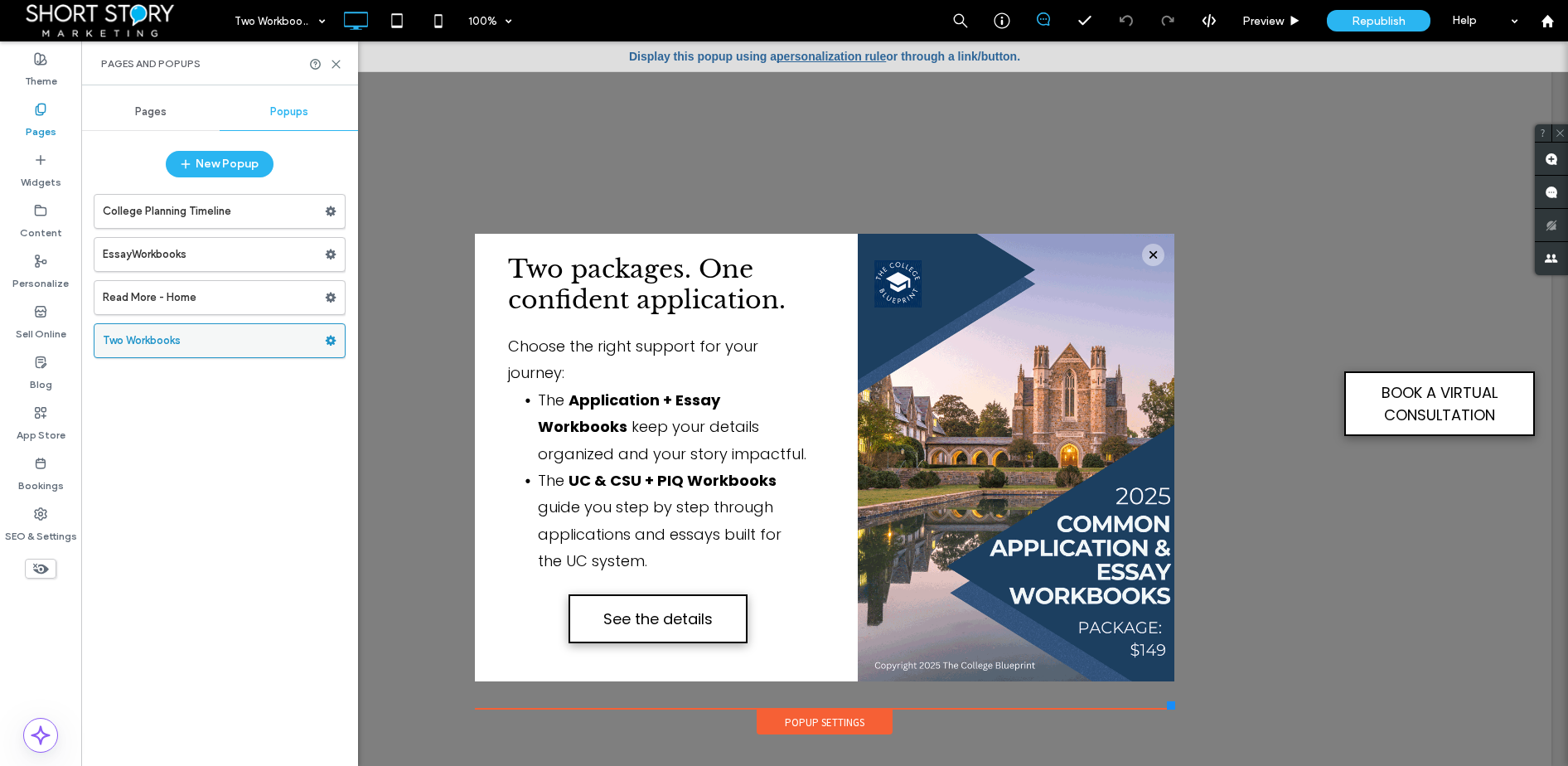
click at [332, 339] on use at bounding box center [330, 340] width 10 height 10
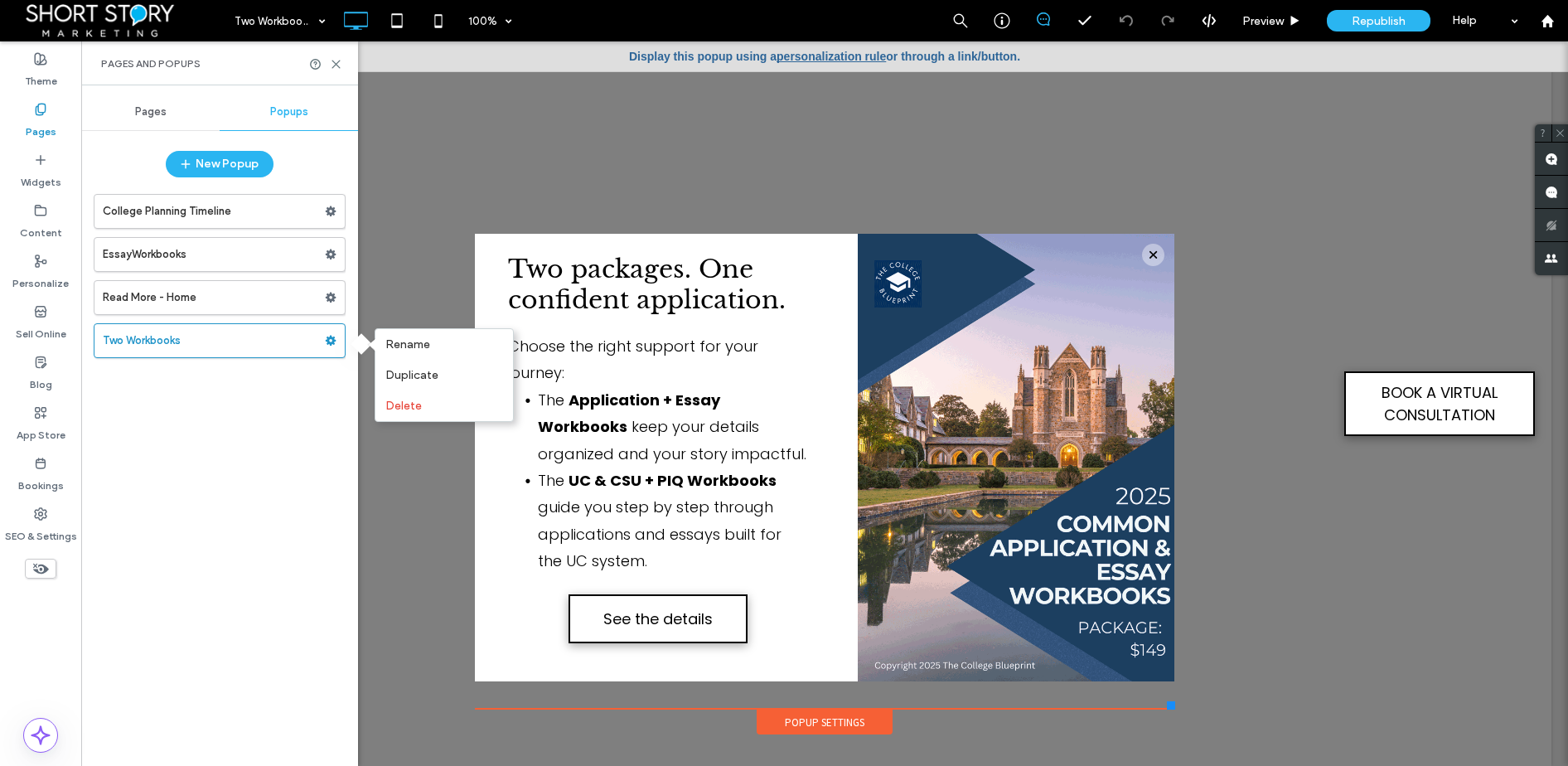
click at [256, 448] on div "College Planning Timeline EssayWorkbooks Read More - Home Two Workbooks" at bounding box center [219, 471] width 252 height 572
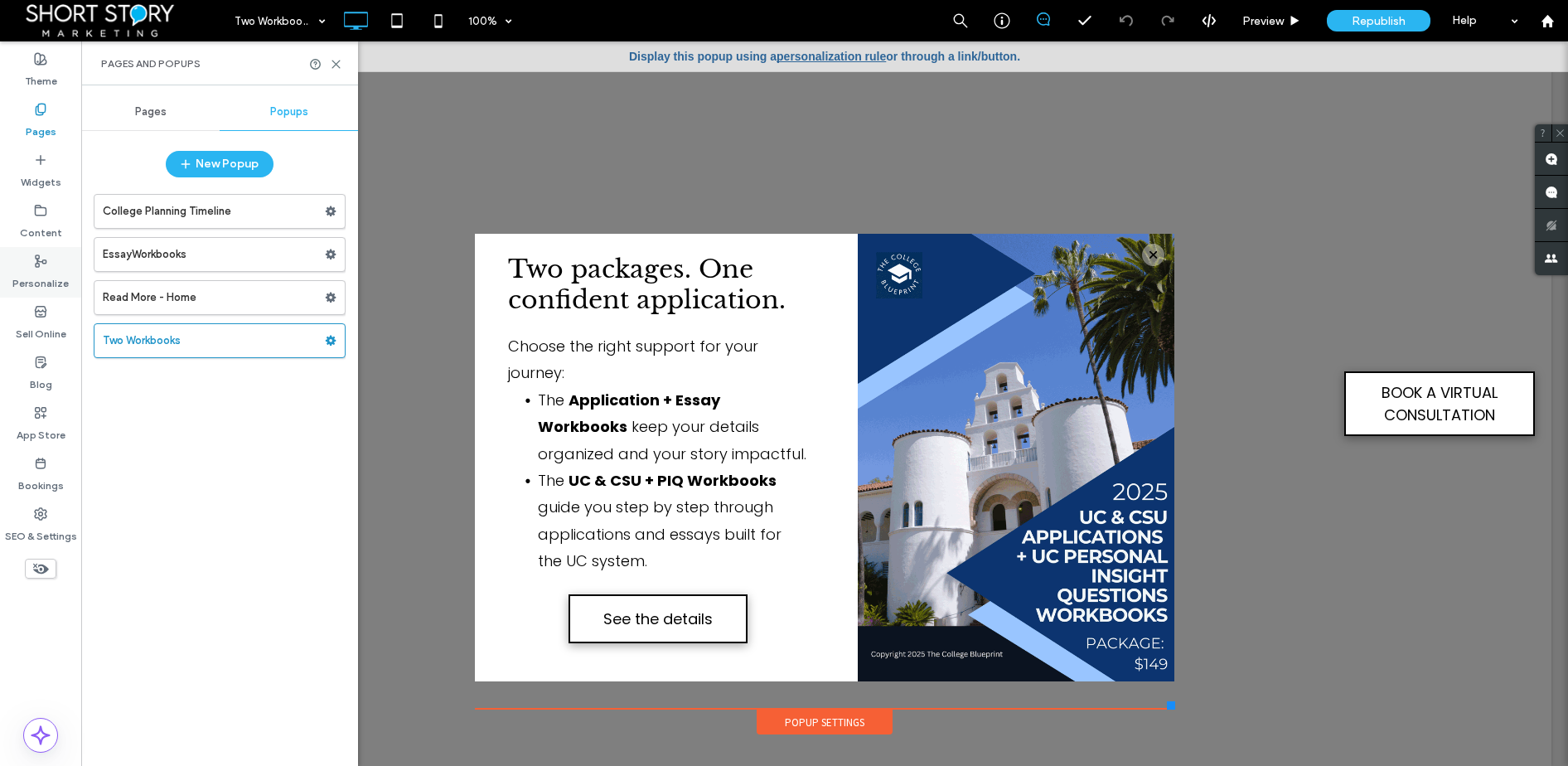
click at [34, 258] on icon at bounding box center [41, 261] width 13 height 13
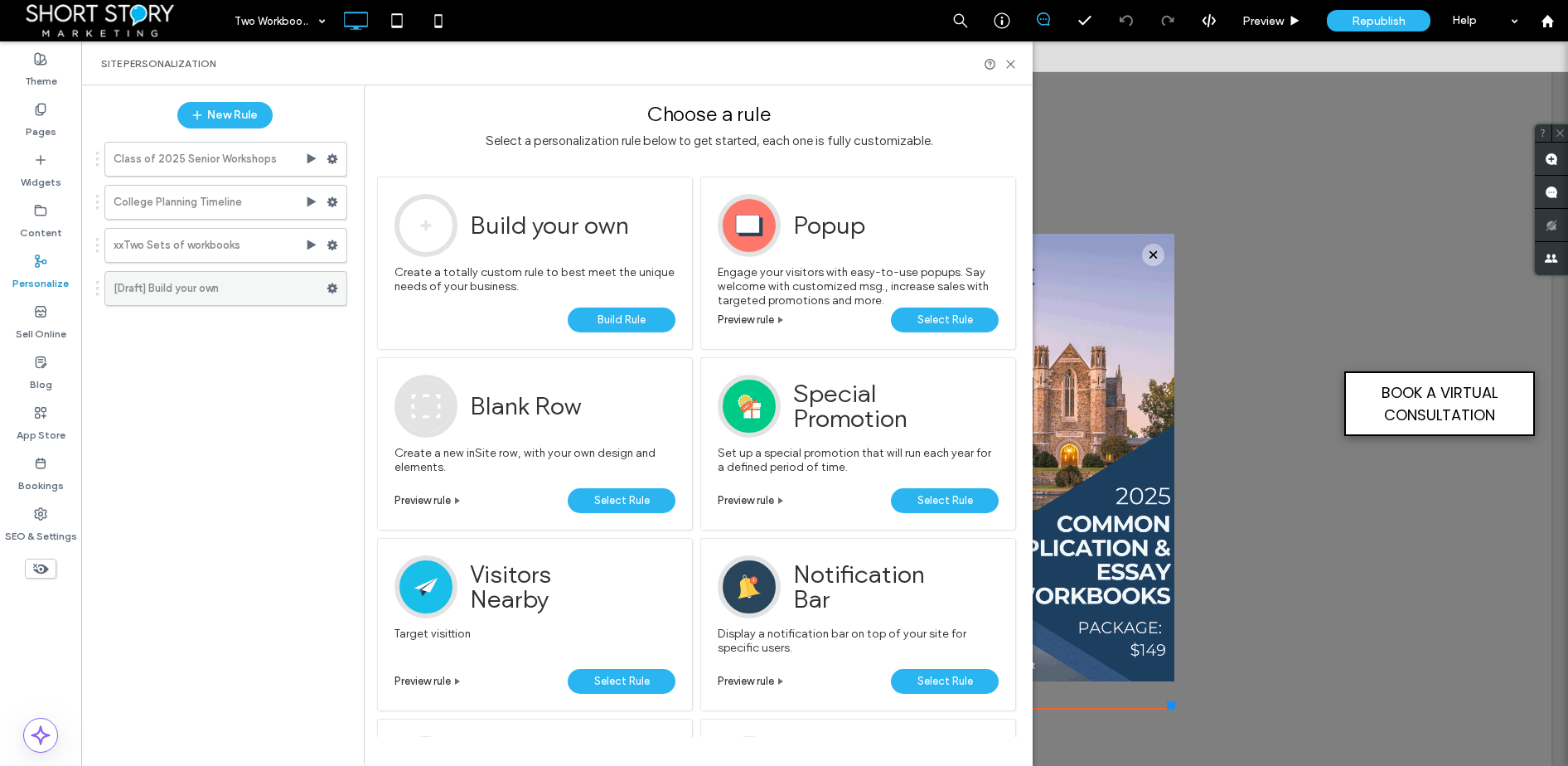
click at [331, 288] on icon at bounding box center [332, 288] width 11 height 11
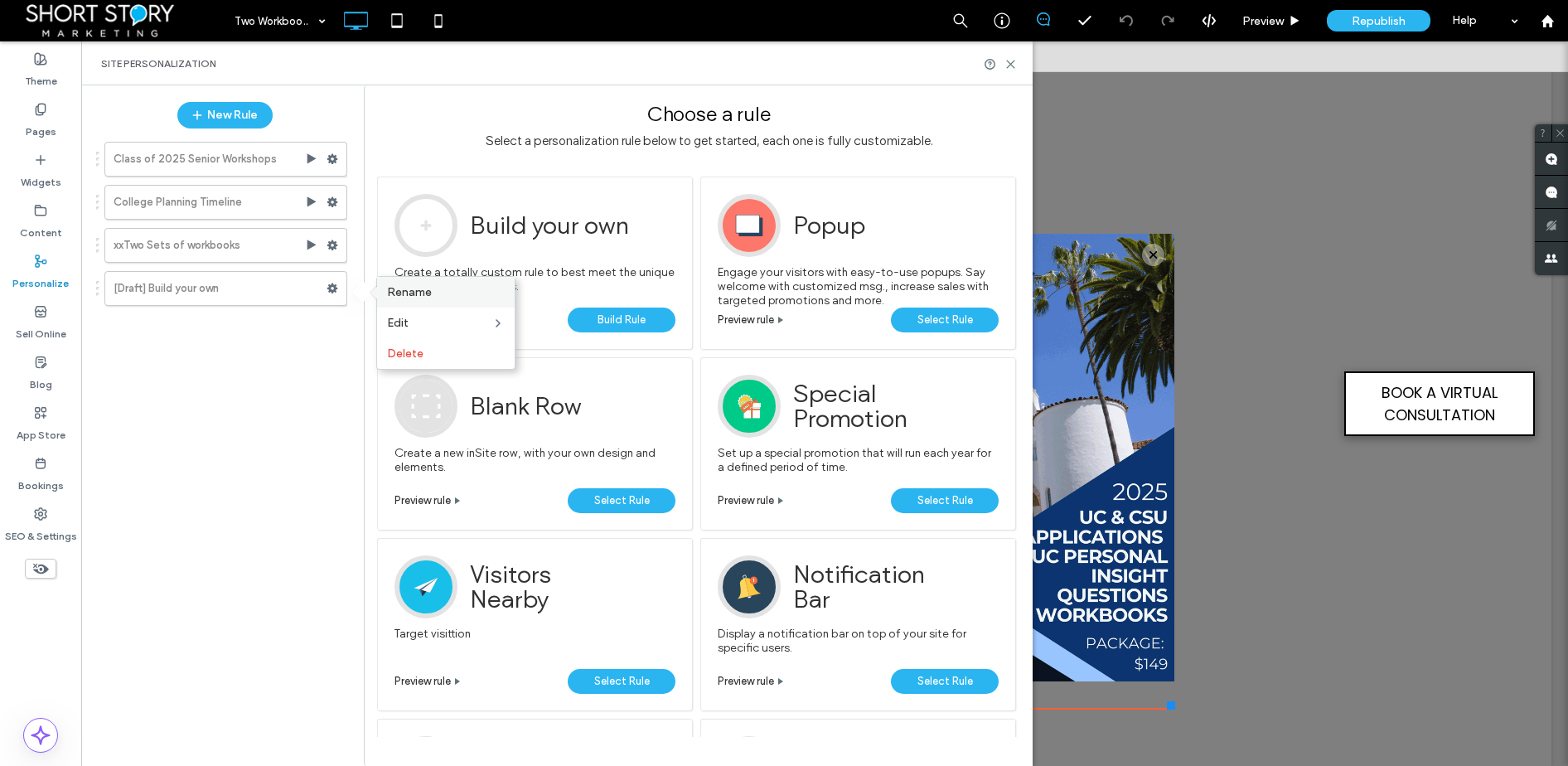
click at [442, 290] on label "Rename" at bounding box center [445, 291] width 117 height 14
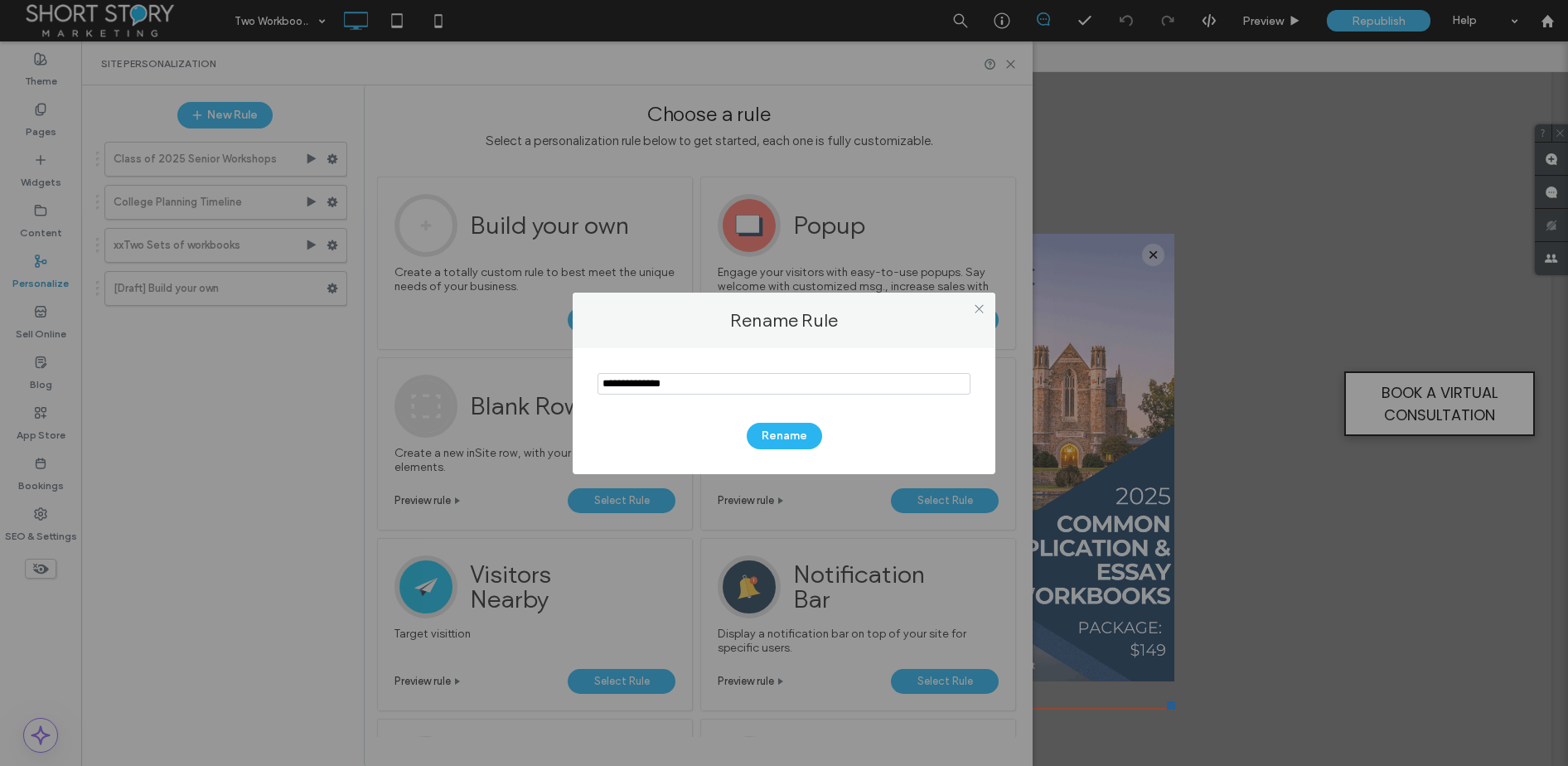
drag, startPoint x: 531, startPoint y: 369, endPoint x: 510, endPoint y: 368, distance: 21.0
click at [510, 368] on div "Rename Rule Rename" at bounding box center [784, 383] width 1568 height 766
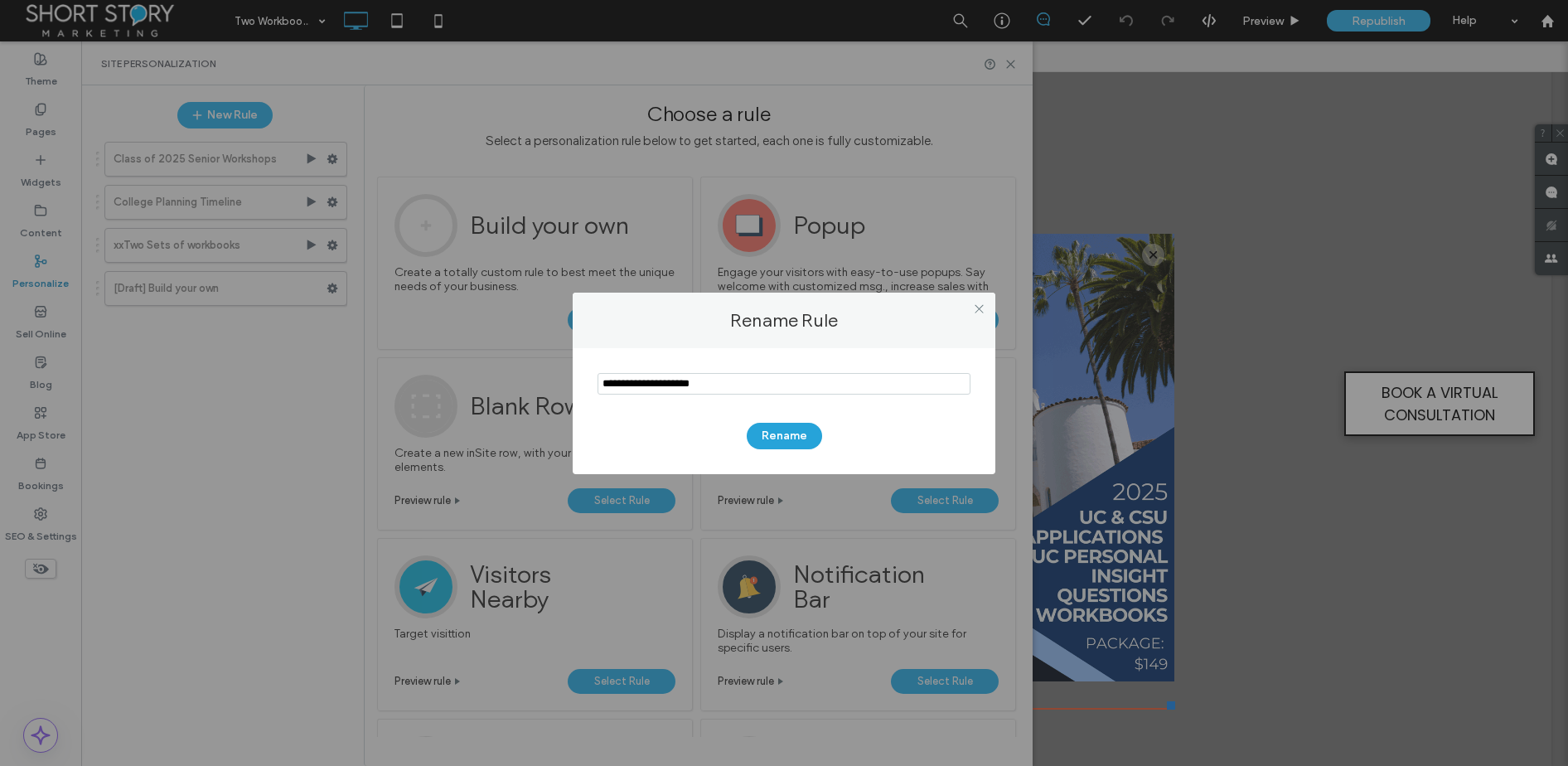
type input "**********"
click at [793, 434] on button "Rename" at bounding box center [785, 436] width 76 height 26
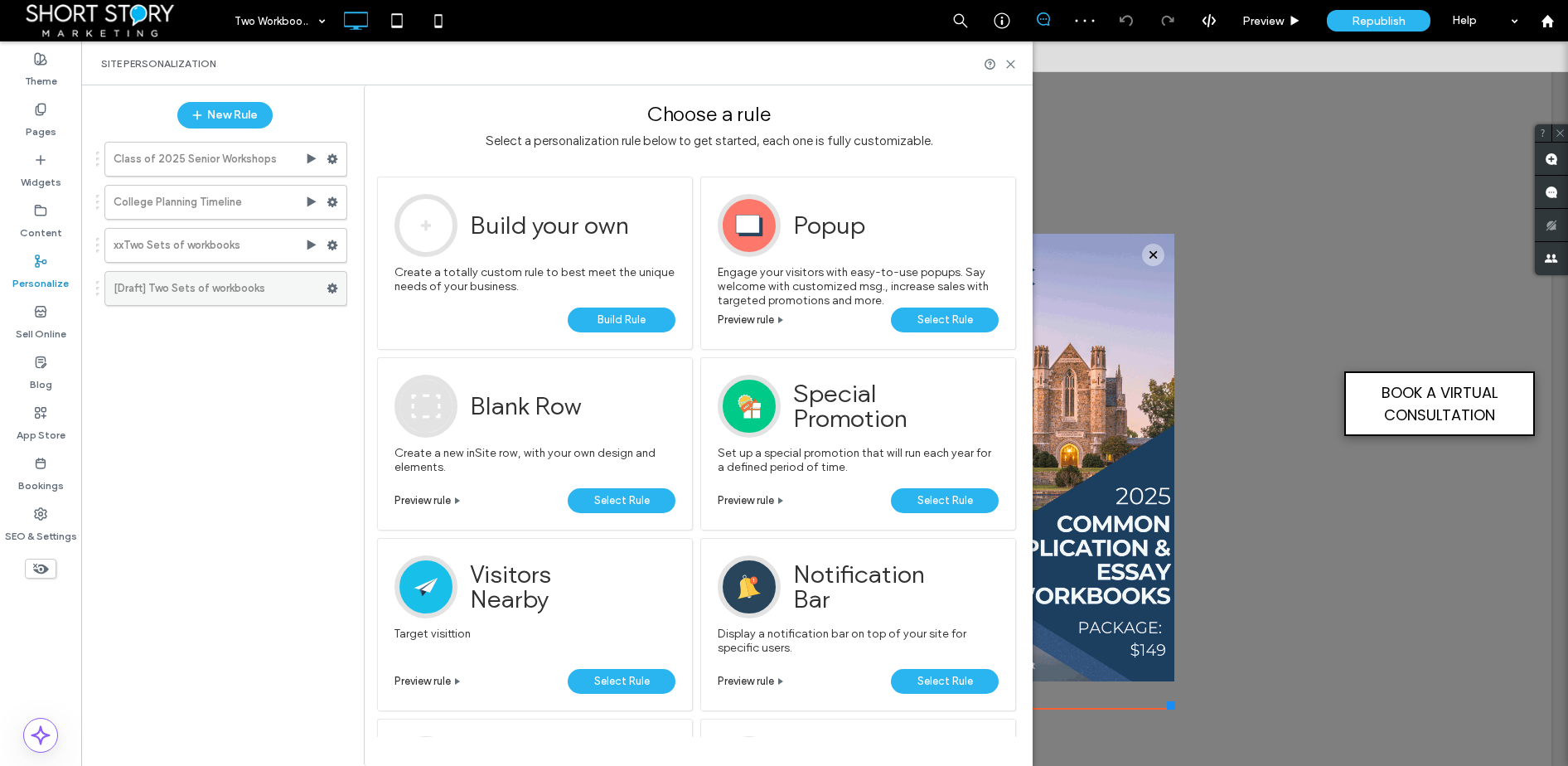
click at [332, 286] on use at bounding box center [332, 288] width 10 height 10
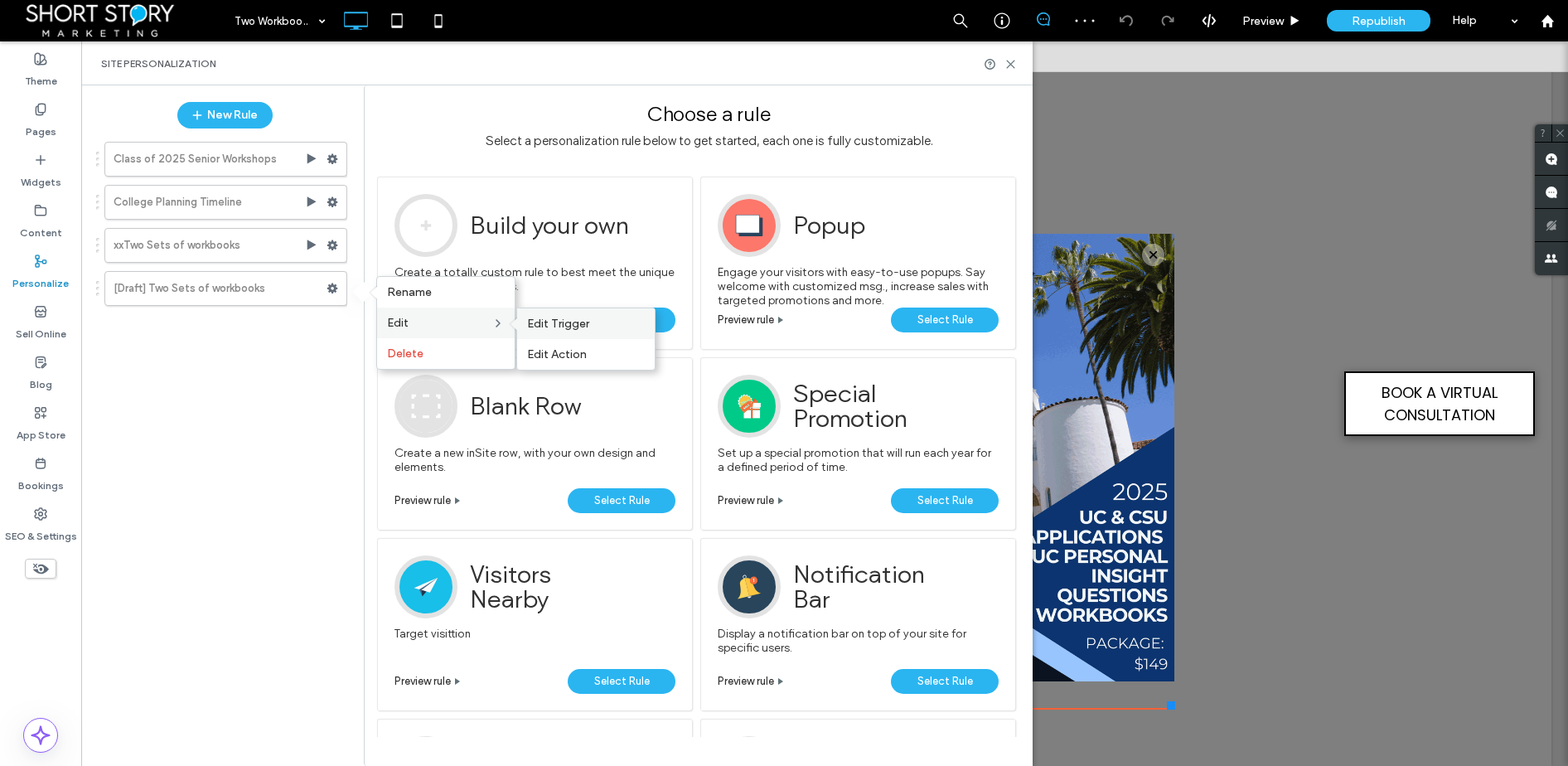
click at [543, 324] on span "Edit Trigger" at bounding box center [558, 323] width 62 height 14
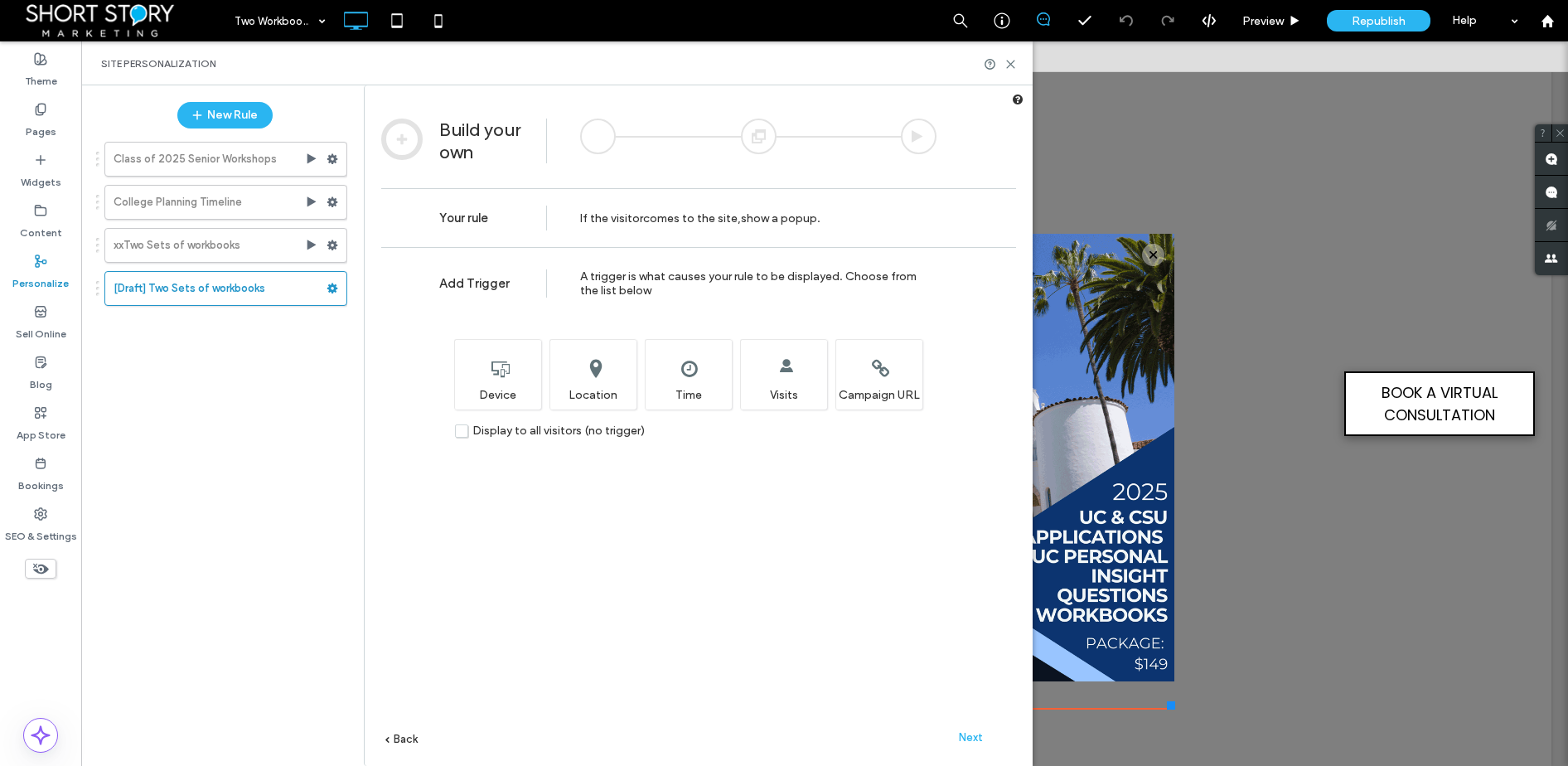
drag, startPoint x: 976, startPoint y: 736, endPoint x: 967, endPoint y: 728, distance: 12.0
click at [974, 733] on span "Next" at bounding box center [970, 737] width 24 height 12
click at [975, 737] on span "Next" at bounding box center [970, 737] width 24 height 12
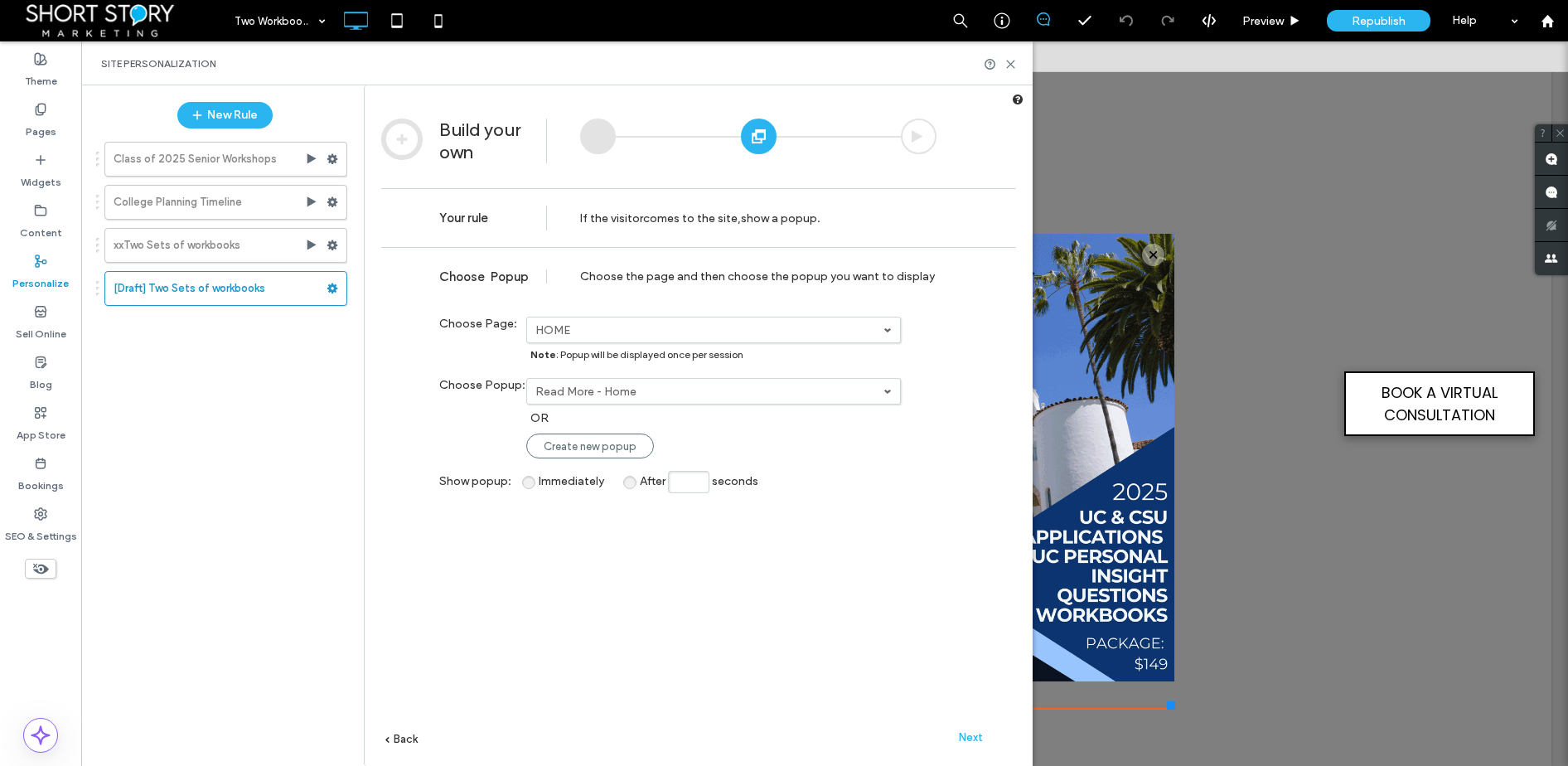
click at [586, 392] on label "Read More - Home" at bounding box center [709, 392] width 348 height 14
click at [593, 479] on label "Two Workbooks" at bounding box center [578, 479] width 84 height 14
click at [639, 480] on span "After" at bounding box center [652, 480] width 26 height 14
click at [695, 480] on input "After seconds" at bounding box center [688, 482] width 42 height 23
type input "*"
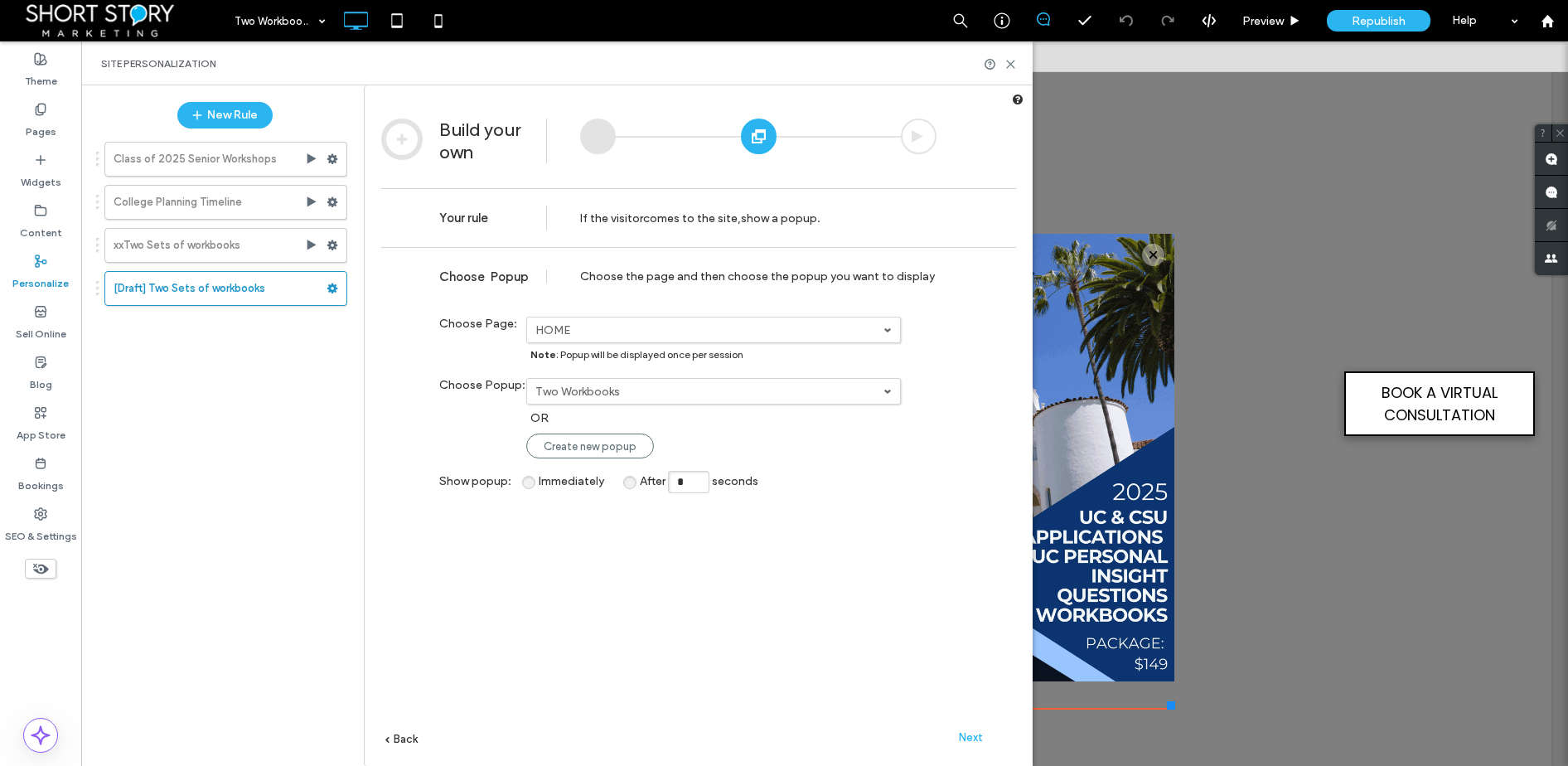
drag, startPoint x: 904, startPoint y: 678, endPoint x: 924, endPoint y: 690, distance: 23.3
click at [912, 682] on div "**********" at bounding box center [698, 531] width 635 height 568
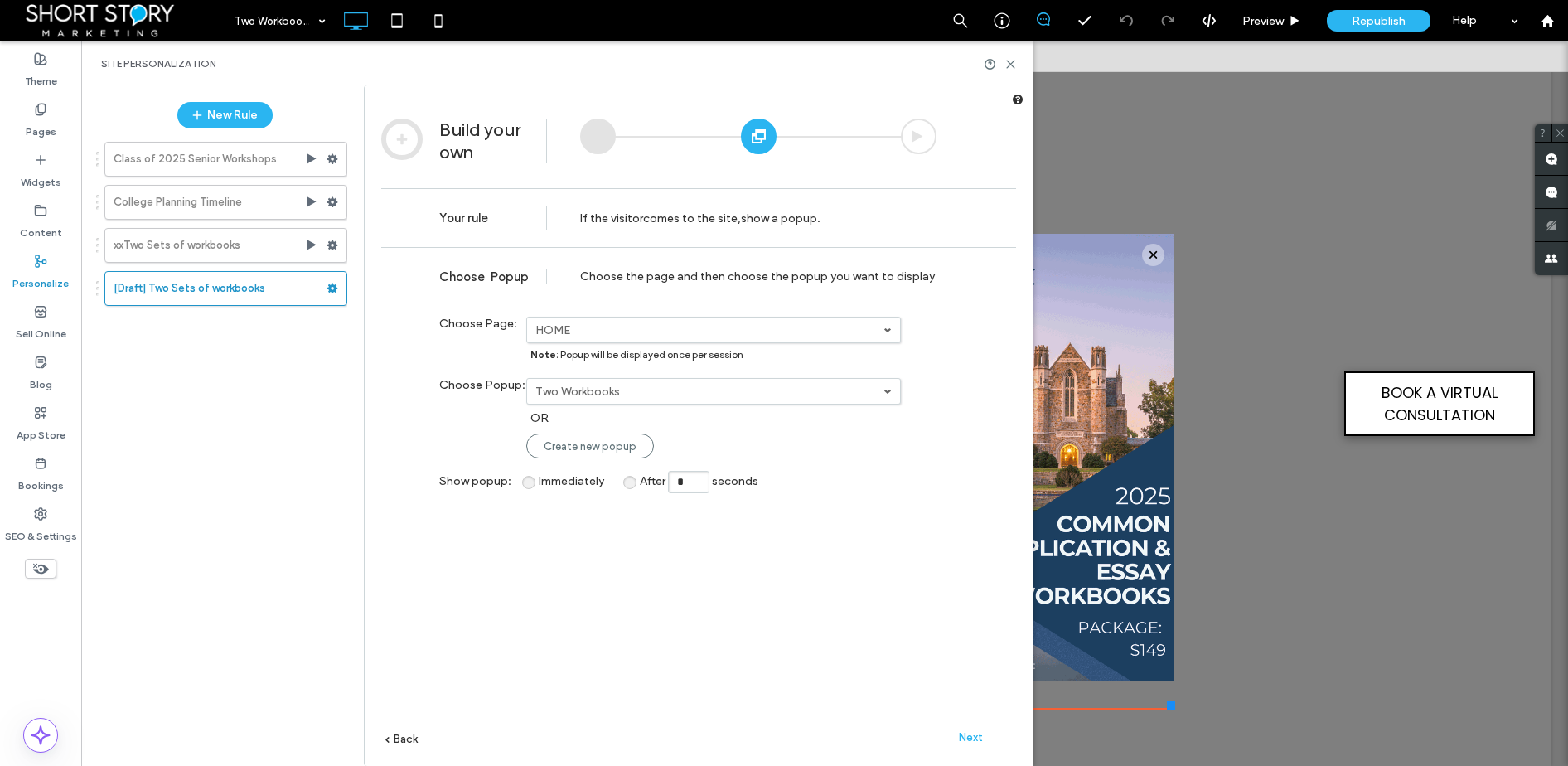
click at [975, 736] on span "Next" at bounding box center [970, 737] width 24 height 12
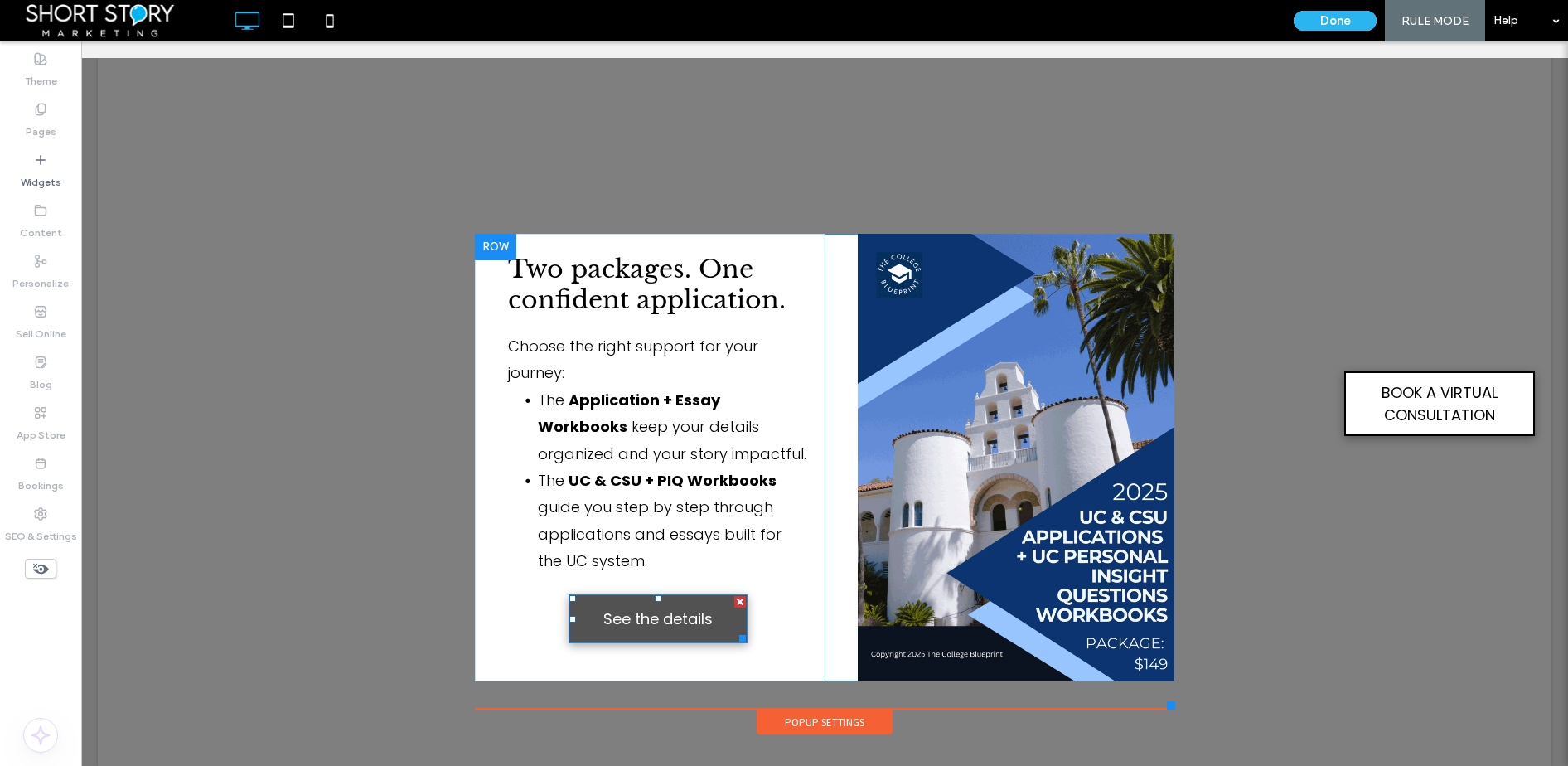
click at [642, 613] on span "See the details" at bounding box center [658, 618] width 110 height 39
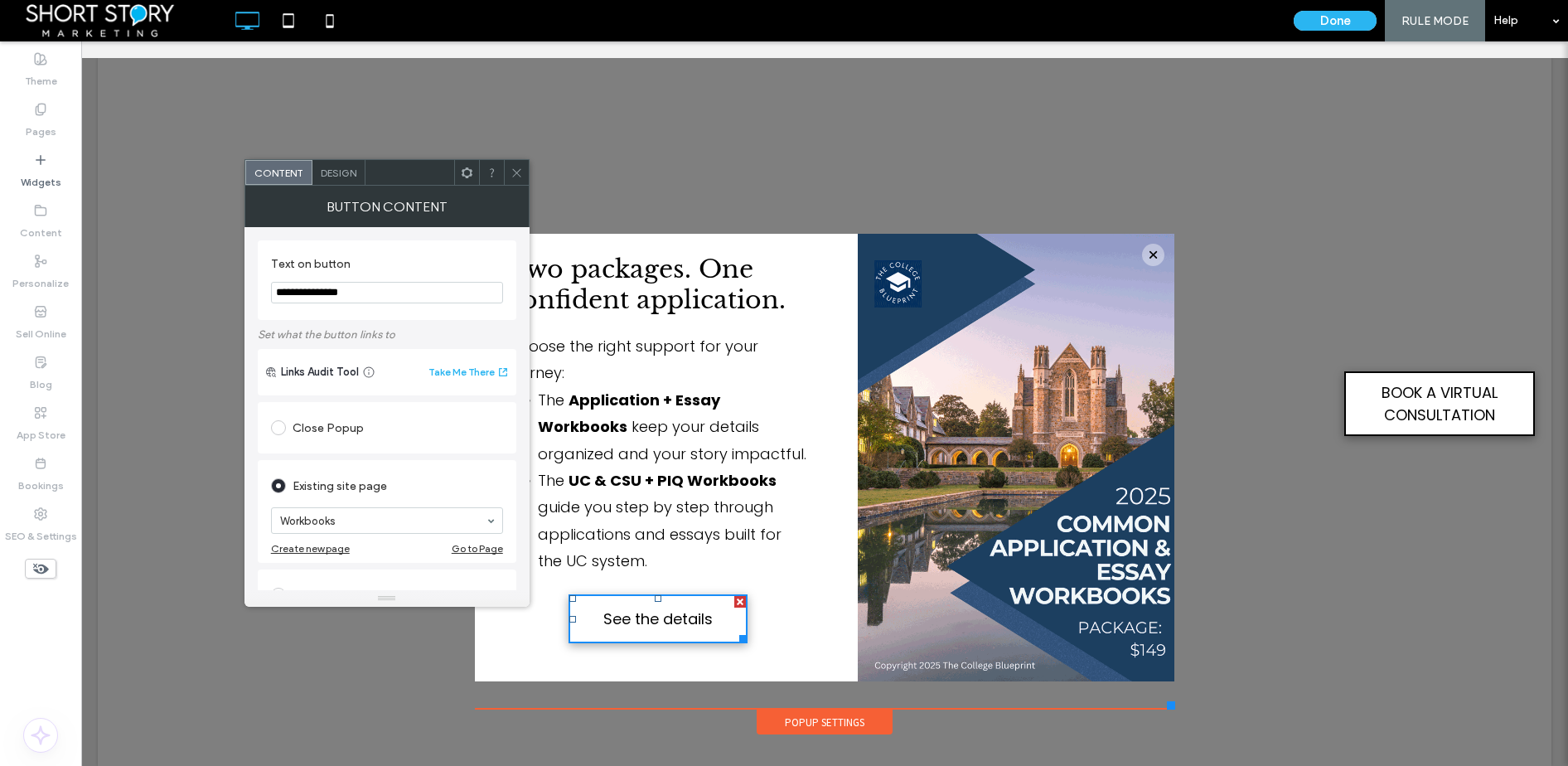
click at [515, 170] on icon at bounding box center [516, 172] width 12 height 12
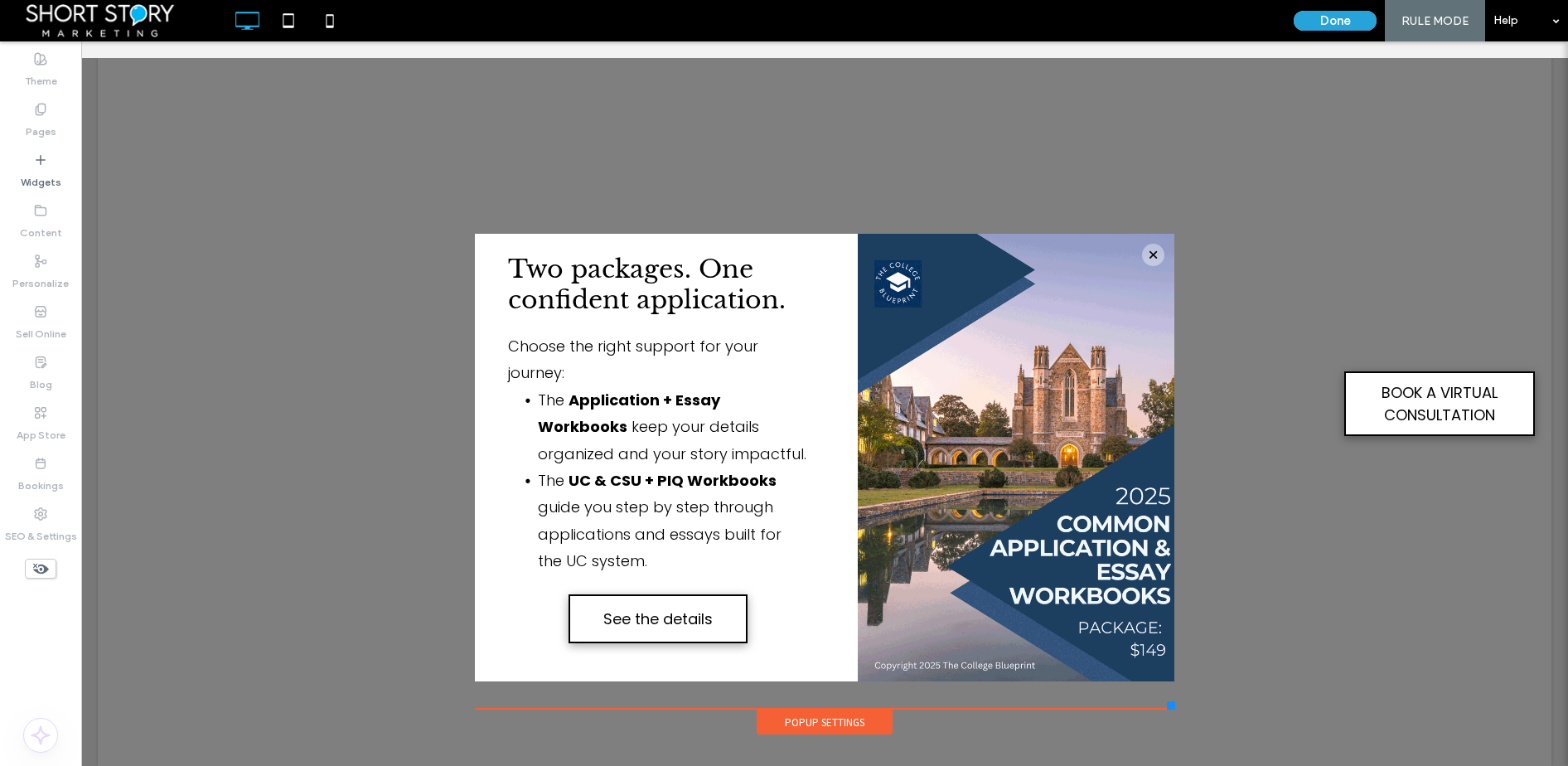
click at [1330, 24] on button "Done" at bounding box center [1335, 20] width 83 height 20
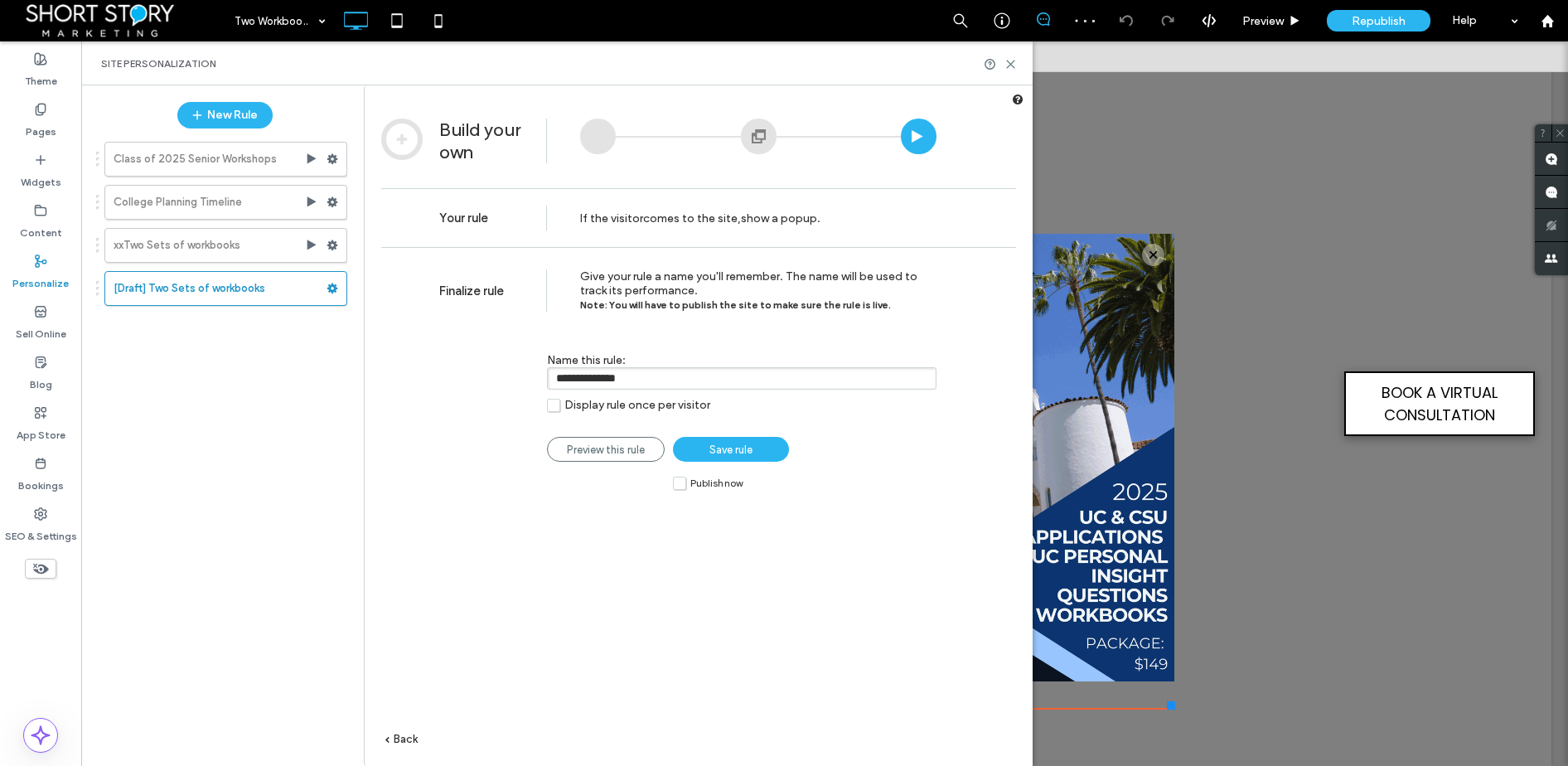
click at [681, 486] on label "Publish now" at bounding box center [708, 482] width 70 height 14
click at [713, 450] on span "Save rule" at bounding box center [731, 449] width 44 height 12
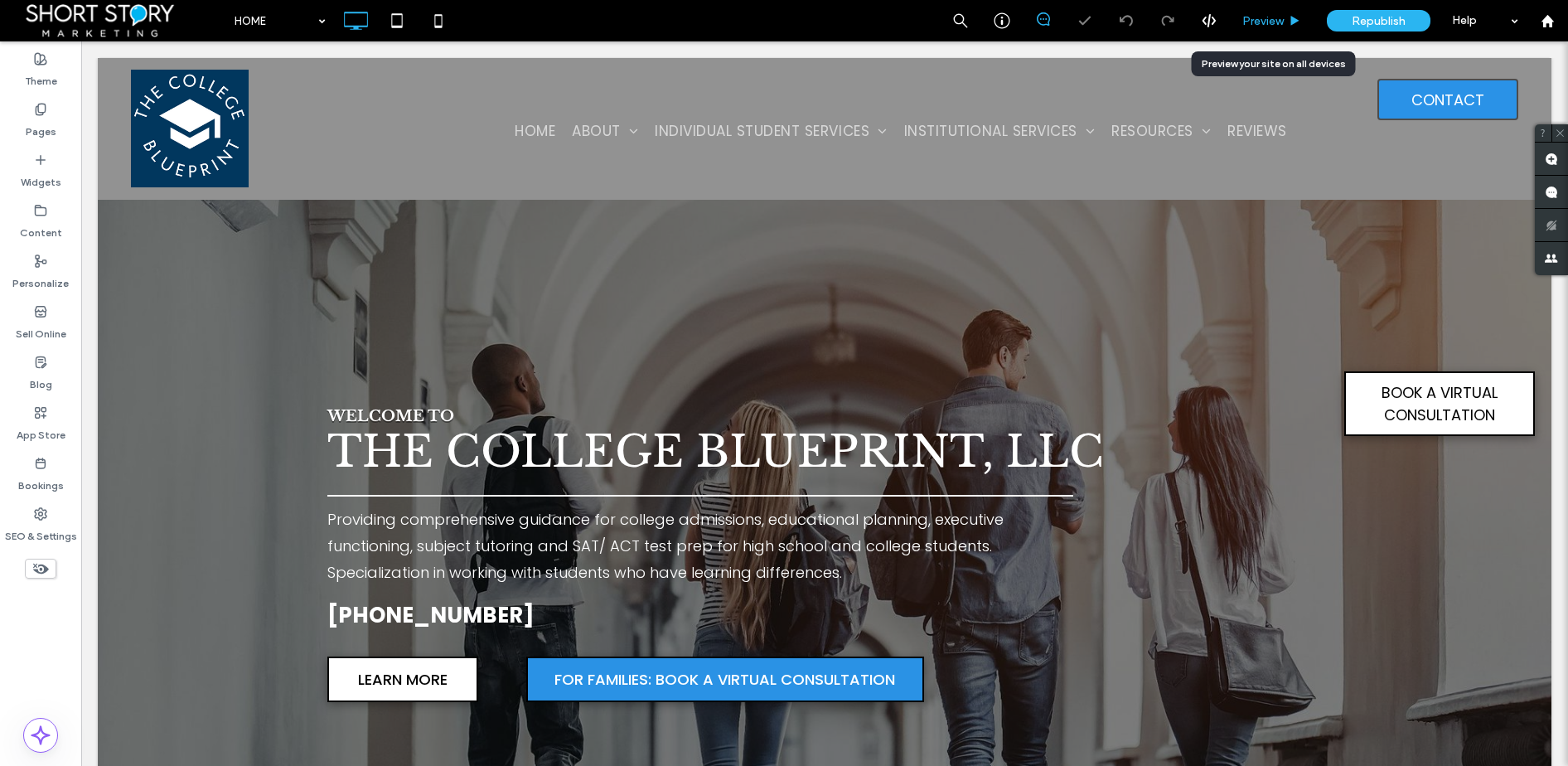
click at [1269, 21] on span "Preview" at bounding box center [1263, 21] width 42 height 14
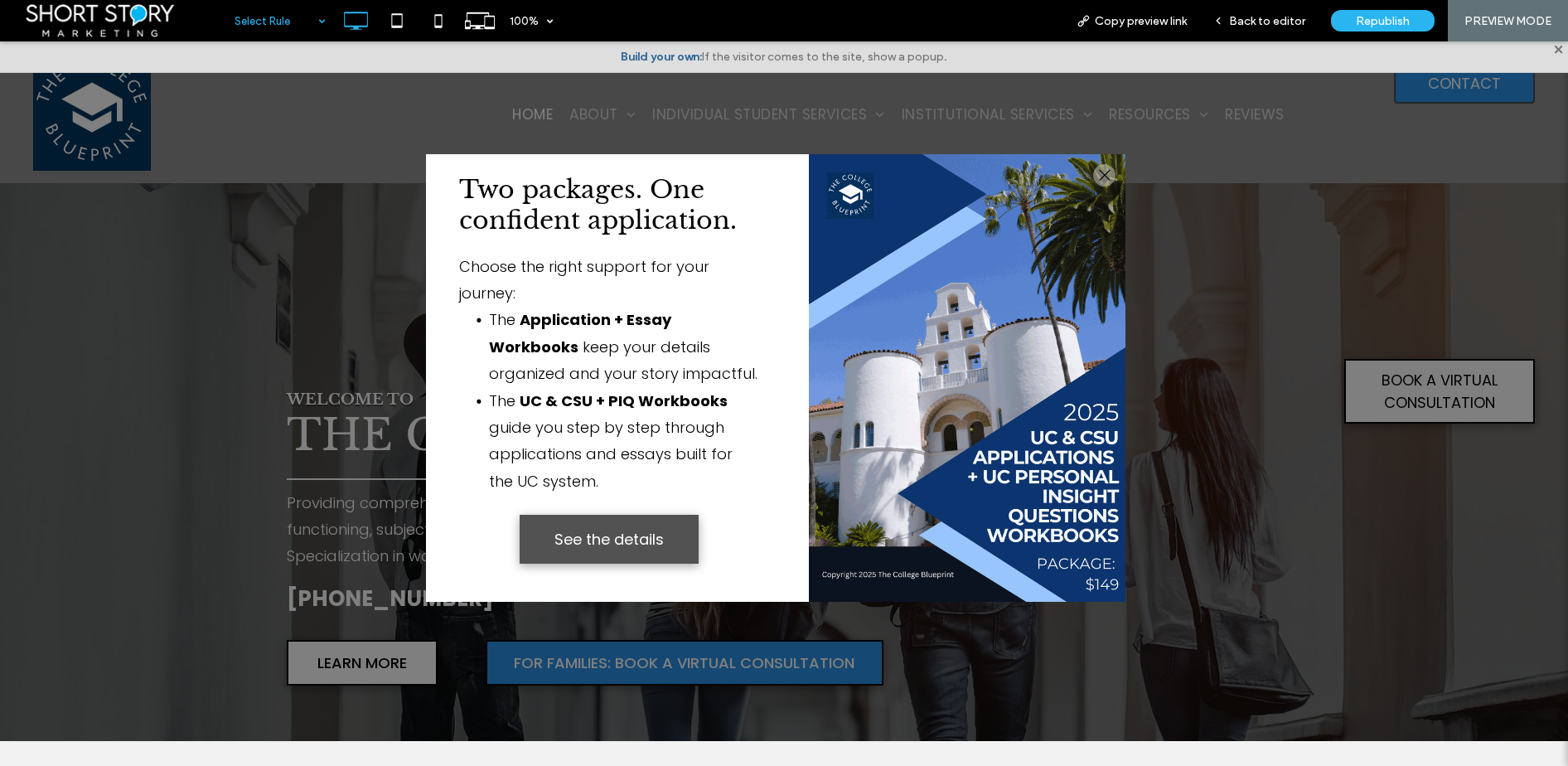
click at [606, 532] on span "See the details" at bounding box center [609, 538] width 110 height 39
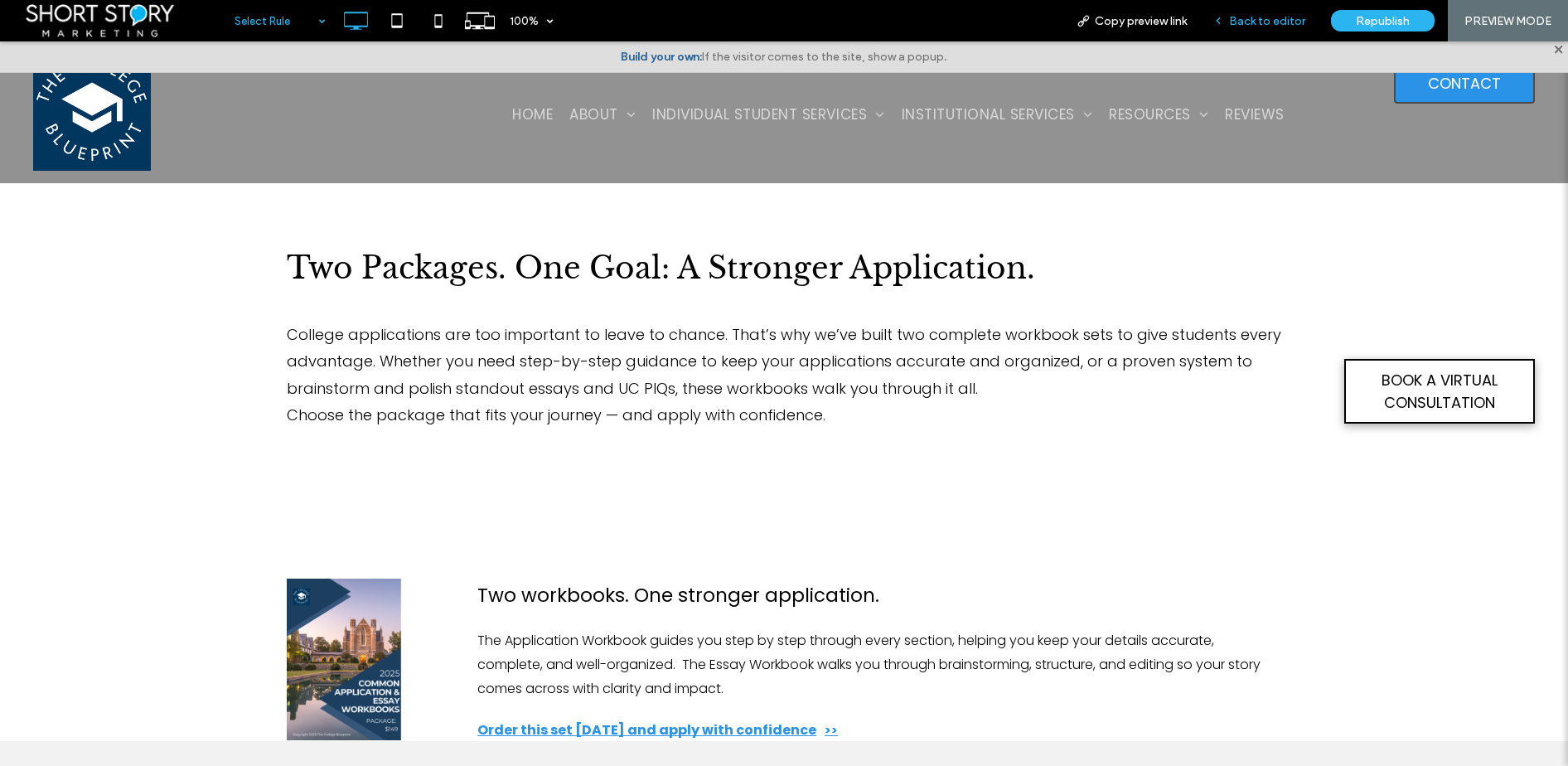
click at [1276, 24] on span "Back to editor" at bounding box center [1267, 21] width 77 height 14
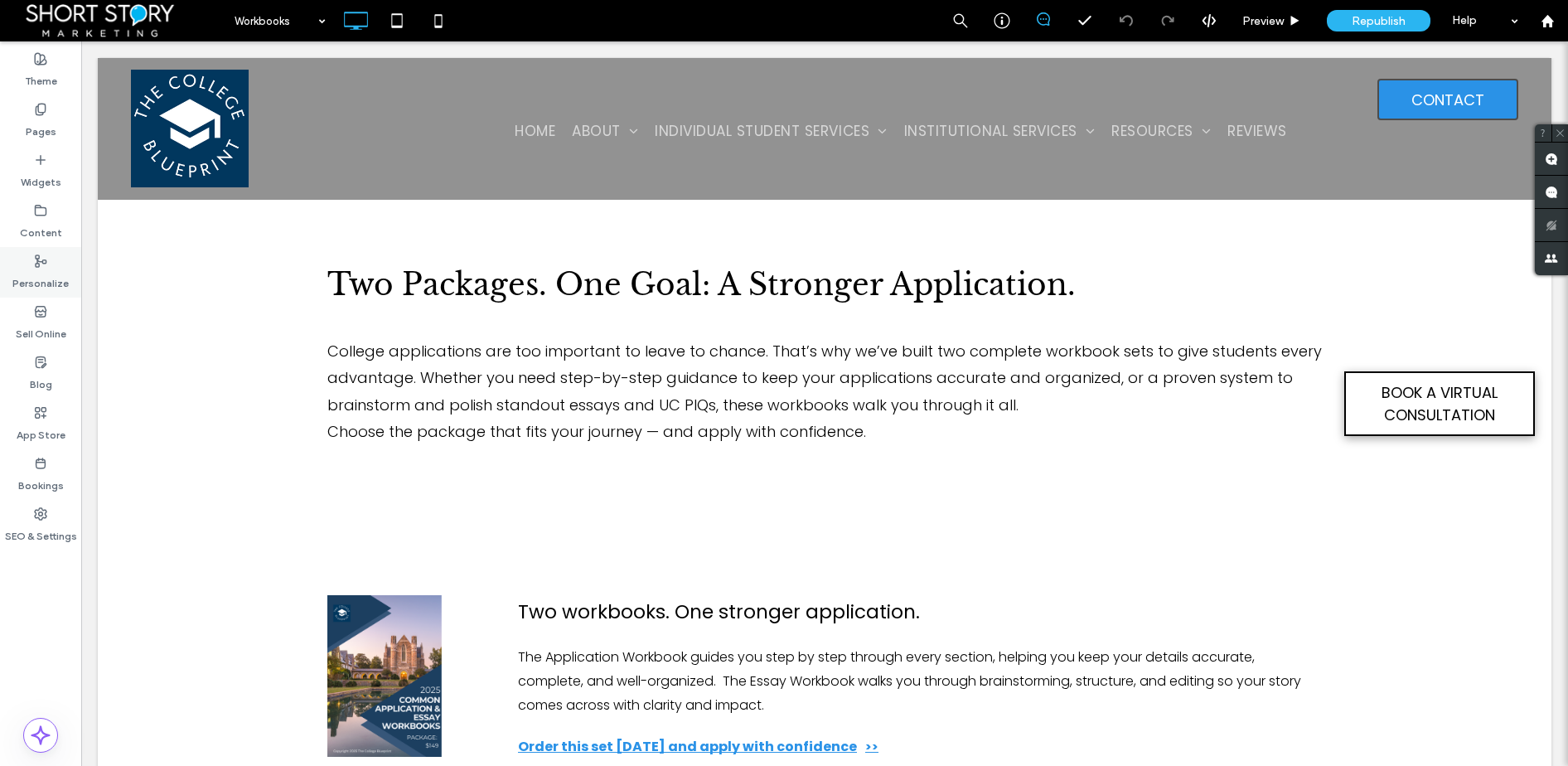
click at [37, 259] on use at bounding box center [41, 261] width 10 height 11
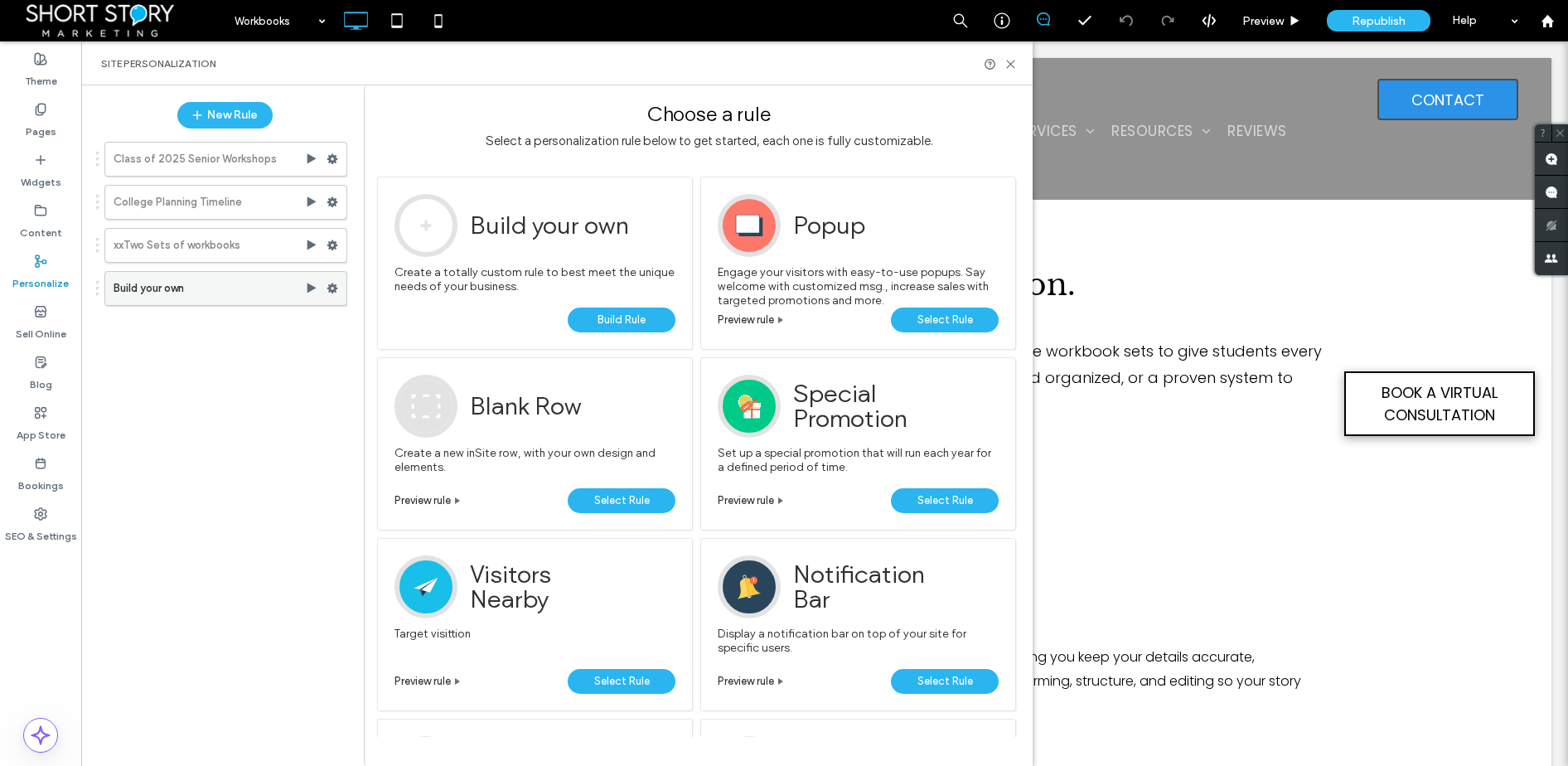
click at [329, 285] on use at bounding box center [332, 288] width 10 height 10
click at [388, 289] on span "Rename" at bounding box center [409, 291] width 44 height 14
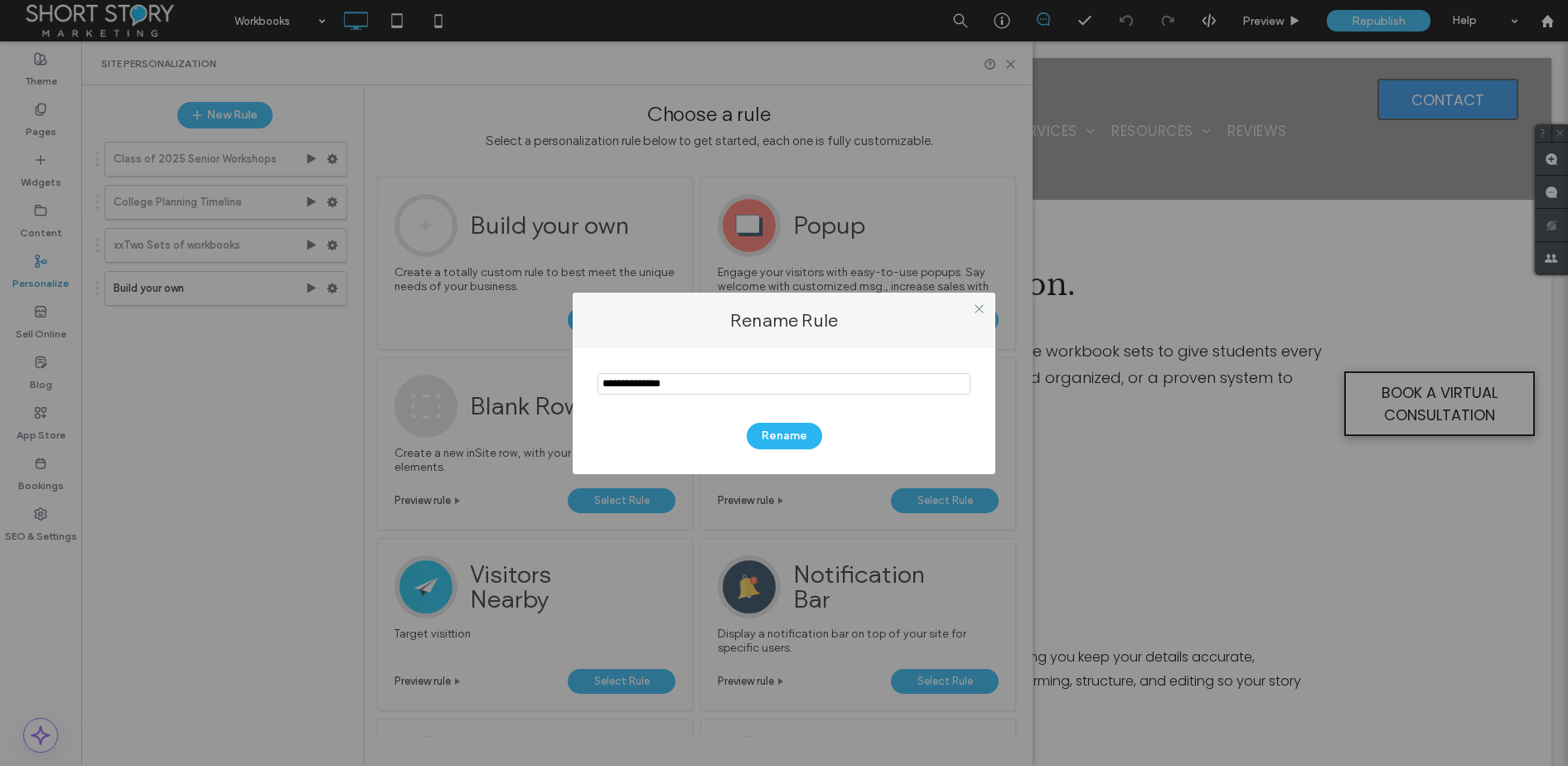
drag, startPoint x: 601, startPoint y: 380, endPoint x: 548, endPoint y: 377, distance: 53.1
click at [548, 377] on div "Rename Rule Rename" at bounding box center [784, 383] width 1568 height 766
type input "**********"
click at [791, 432] on button "Rename" at bounding box center [785, 436] width 76 height 26
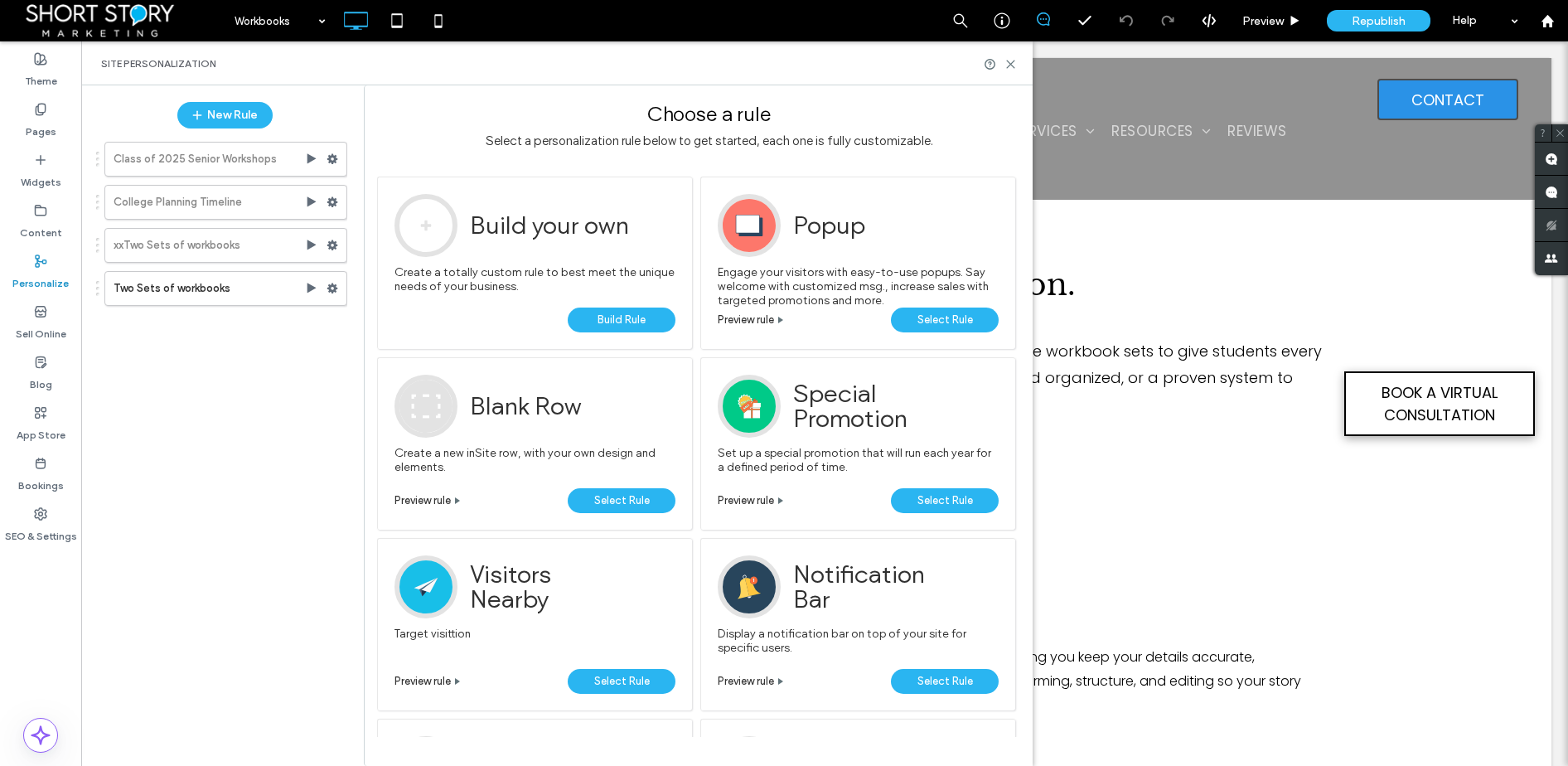
click at [325, 388] on div "Class of 2025 Senior Workshops College Planning Timeline xxTwo Sets of workbook…" at bounding box center [217, 443] width 261 height 619
click at [331, 287] on icon at bounding box center [332, 288] width 11 height 11
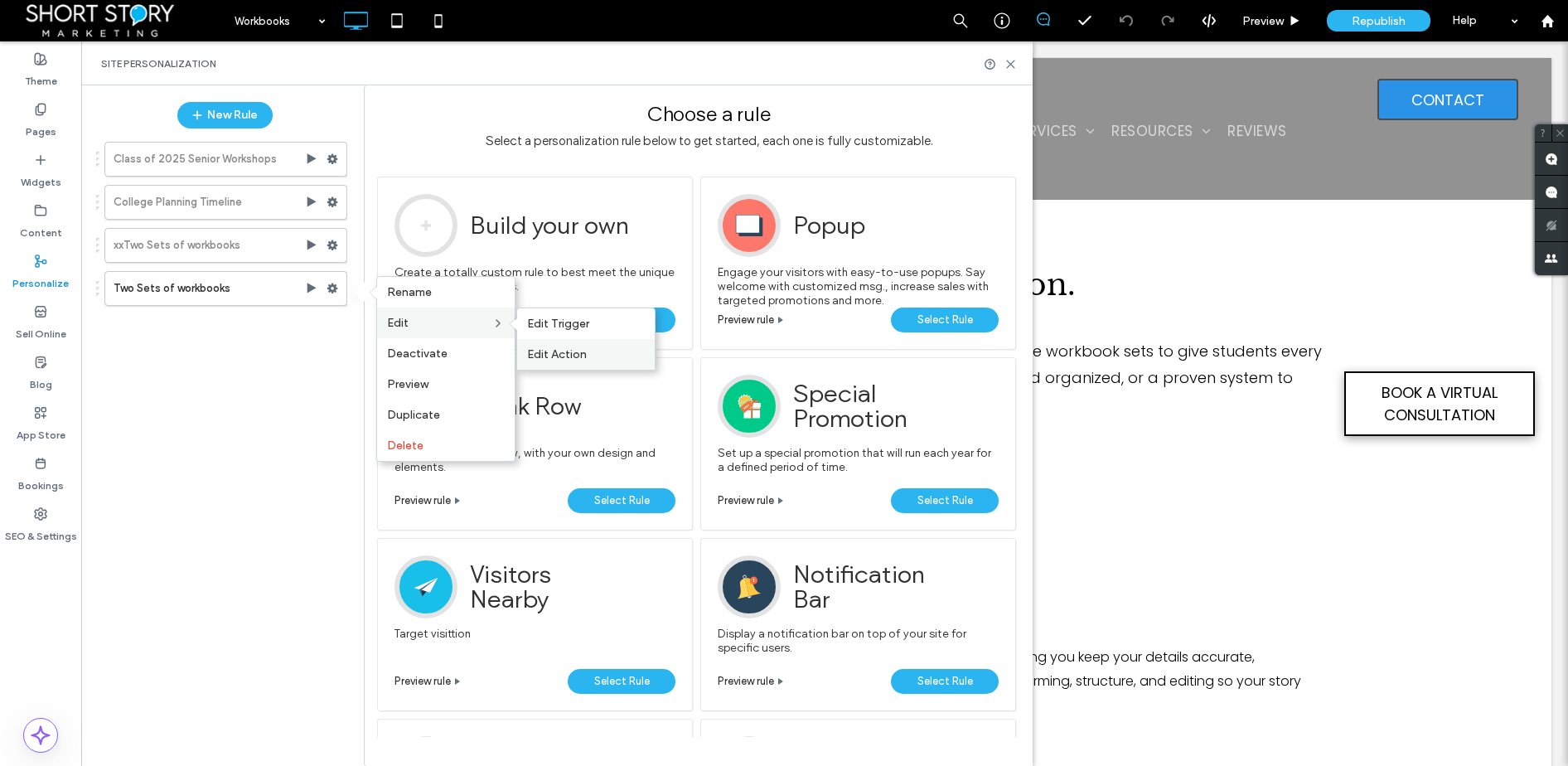
click at [572, 352] on span "Edit Action" at bounding box center [556, 354] width 60 height 14
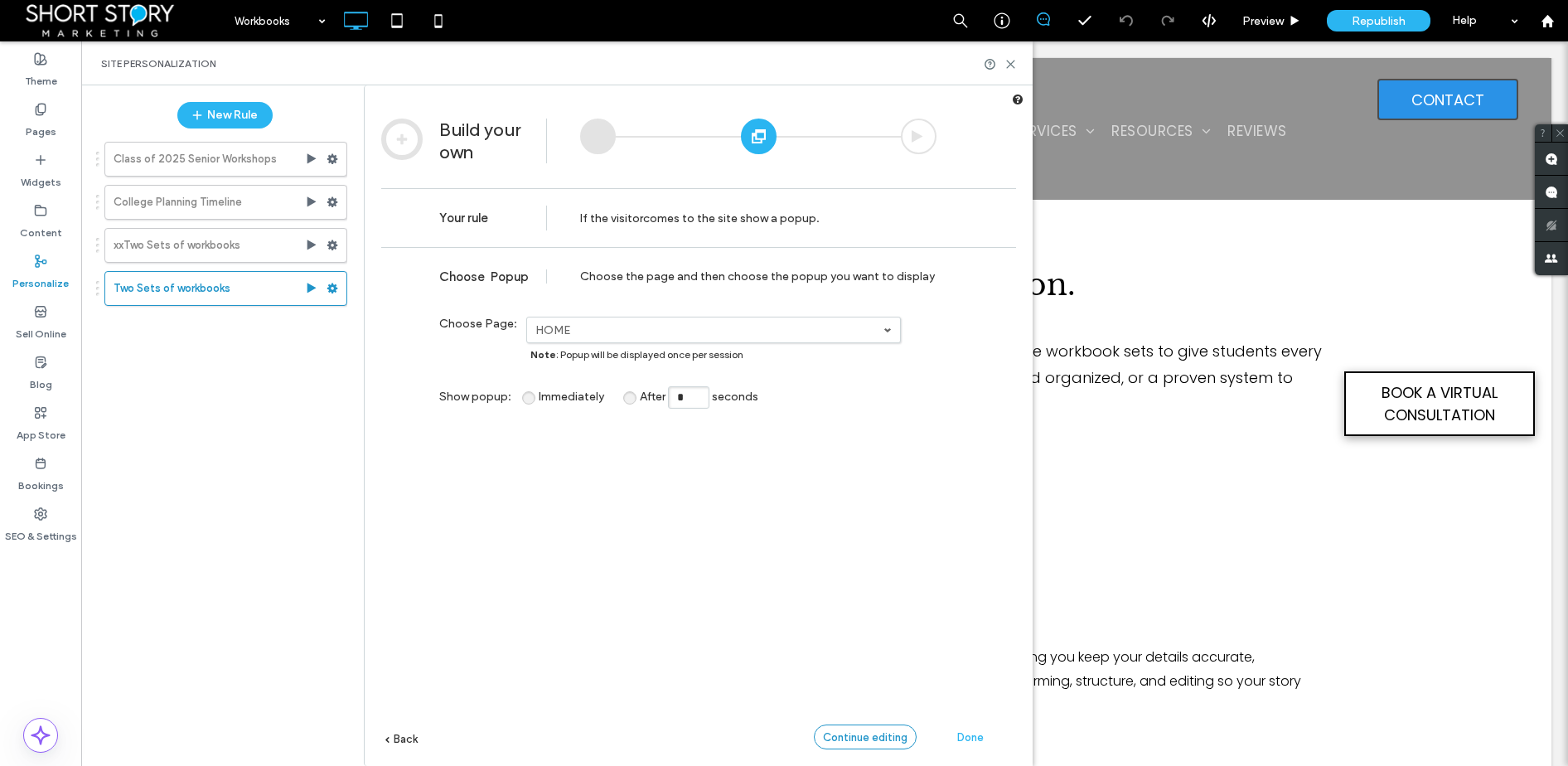
click at [880, 740] on span "Continue editing" at bounding box center [864, 737] width 84 height 12
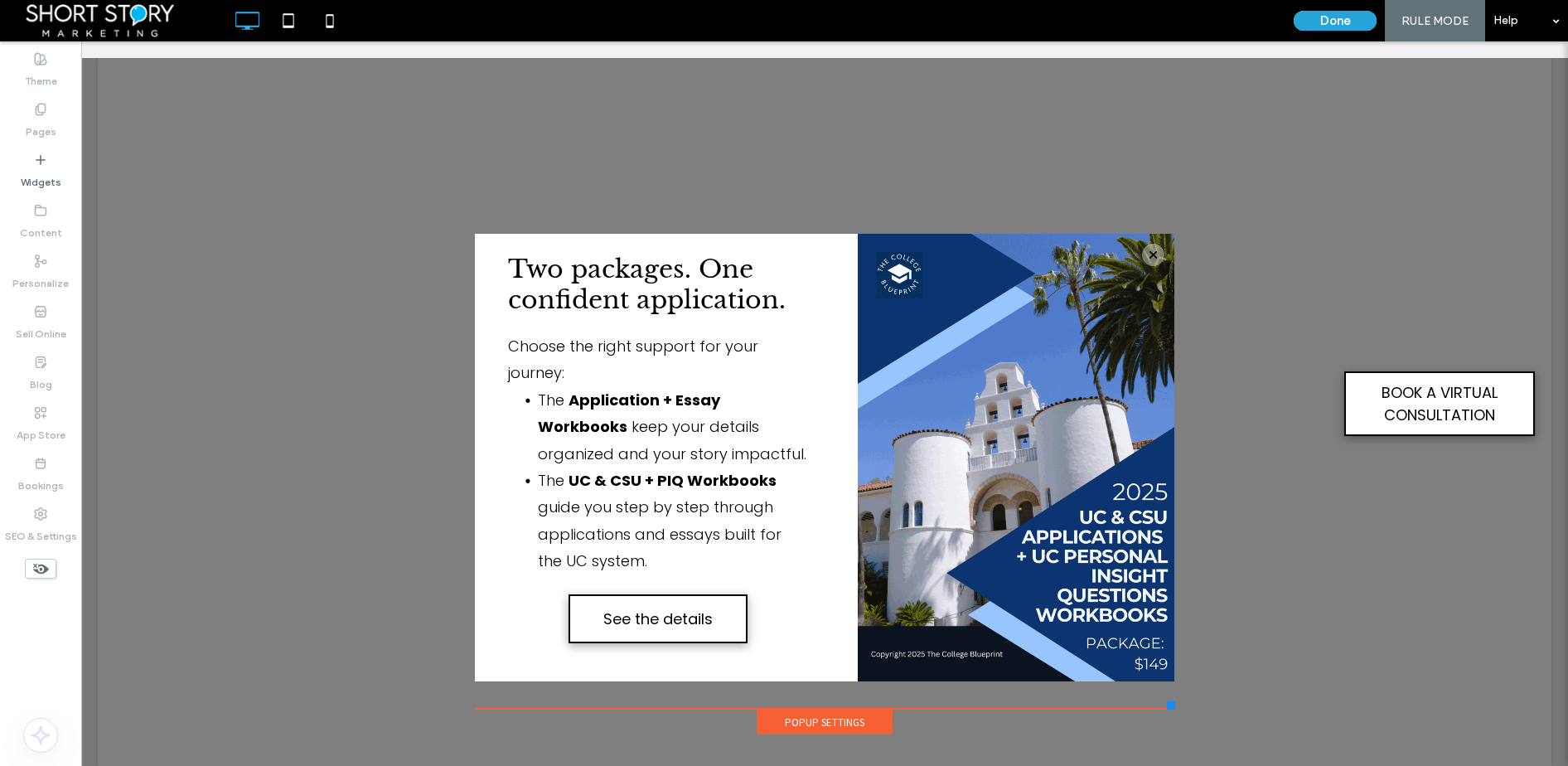
click at [1319, 22] on button "Done" at bounding box center [1335, 20] width 83 height 20
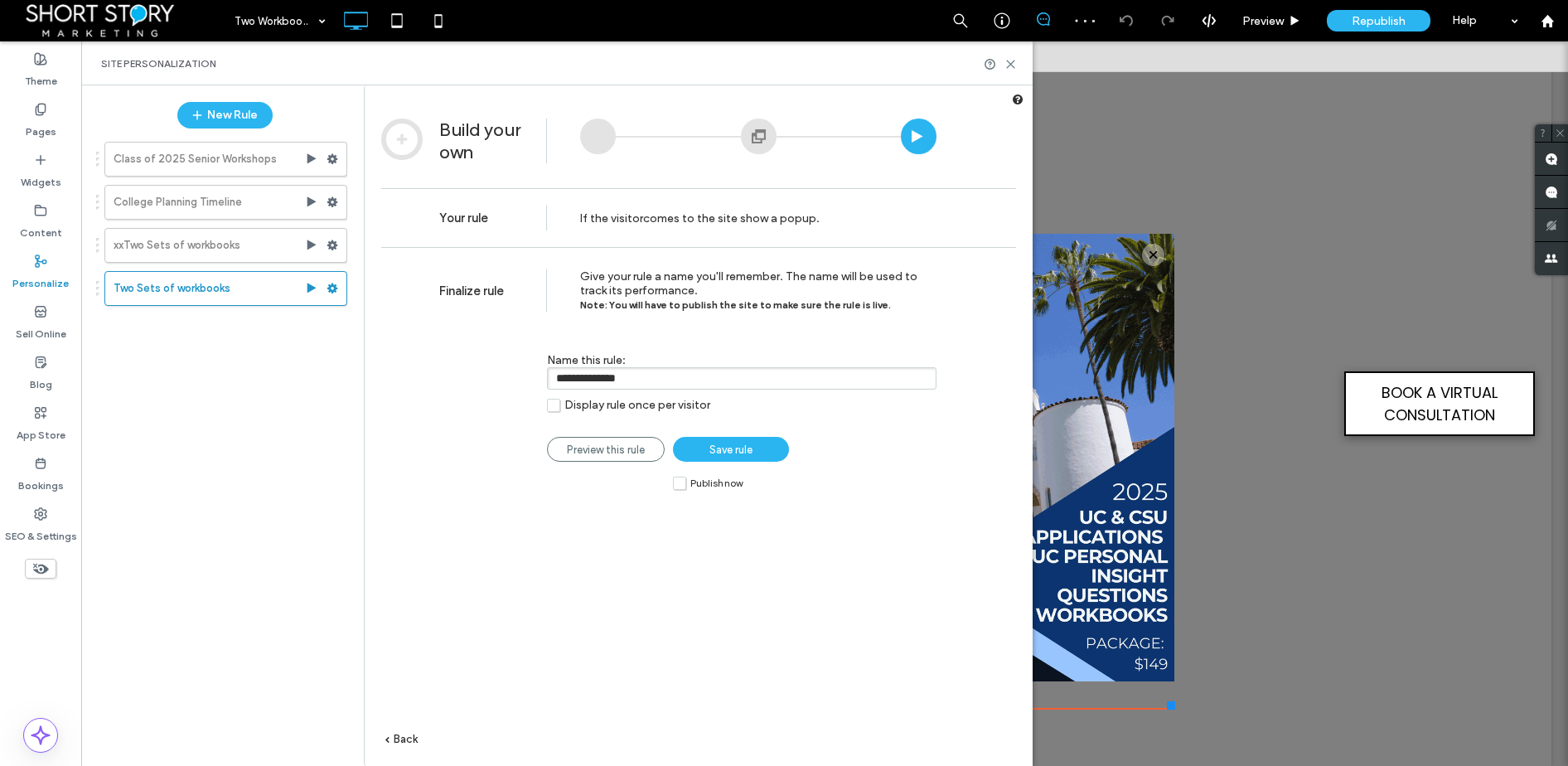
click at [733, 450] on span "Save rule" at bounding box center [731, 449] width 44 height 12
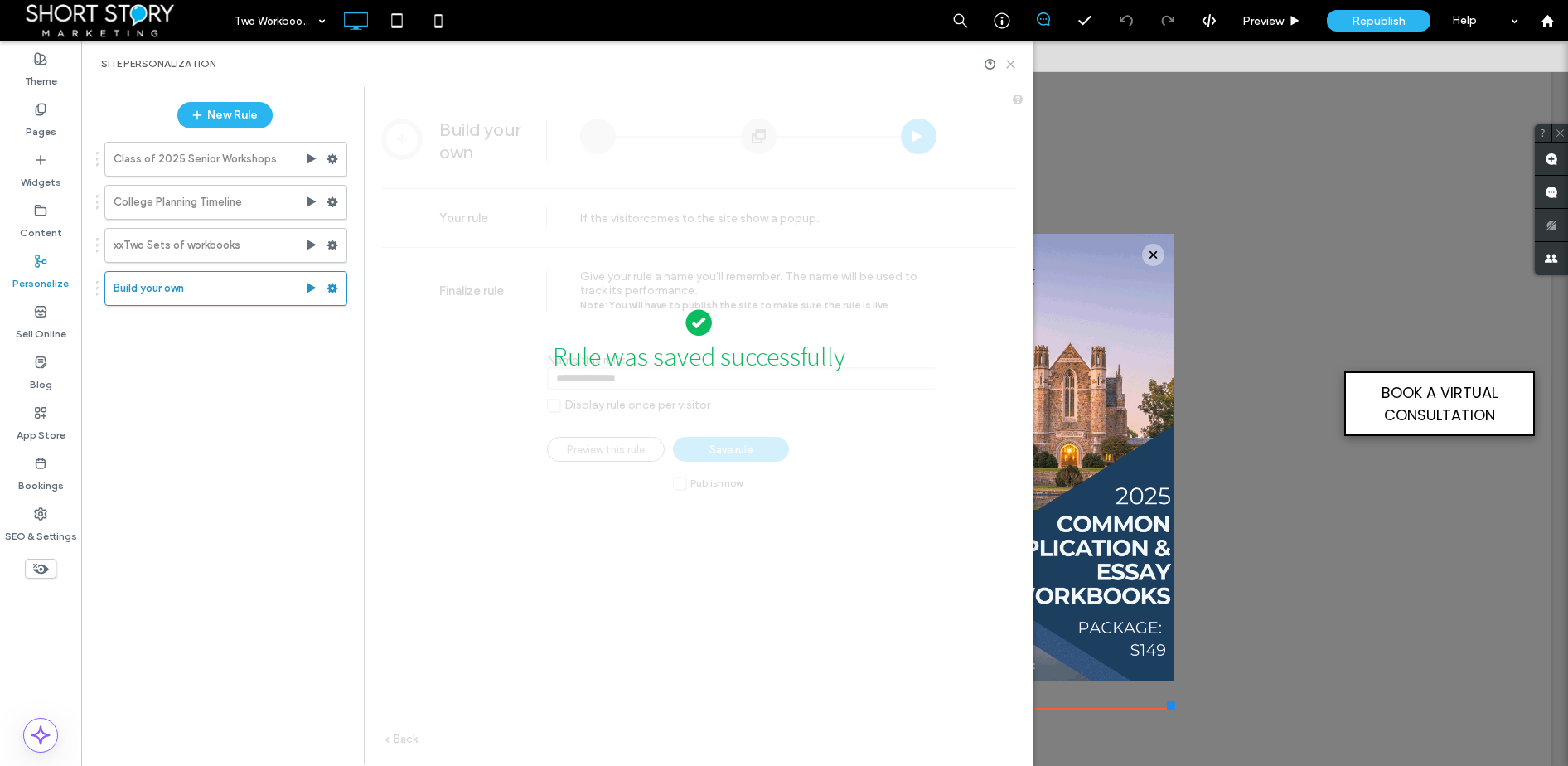
click at [1013, 64] on icon at bounding box center [1010, 63] width 12 height 12
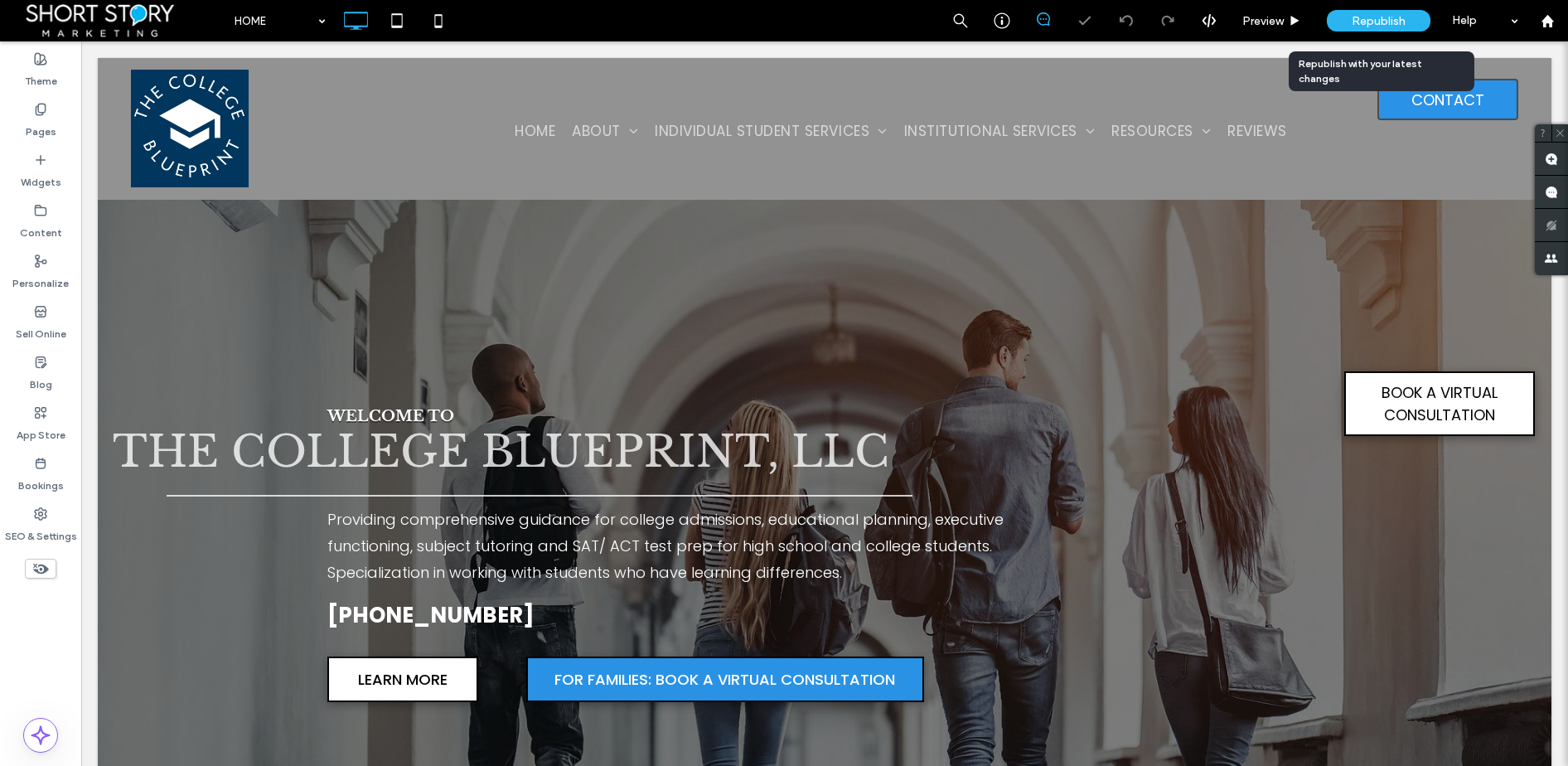
click at [1382, 14] on span "Republish" at bounding box center [1378, 21] width 54 height 14
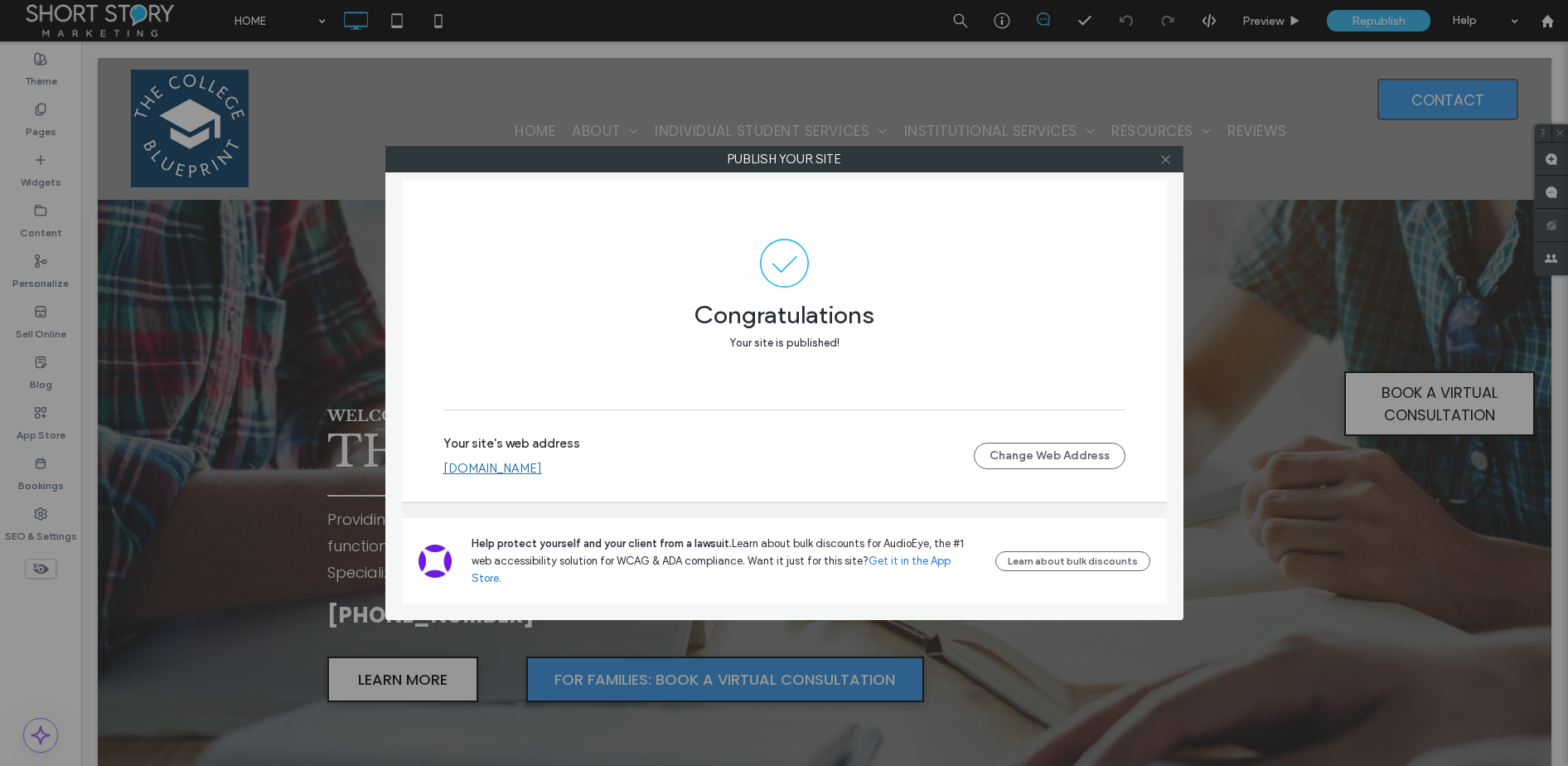
click at [1167, 161] on use at bounding box center [1165, 159] width 9 height 9
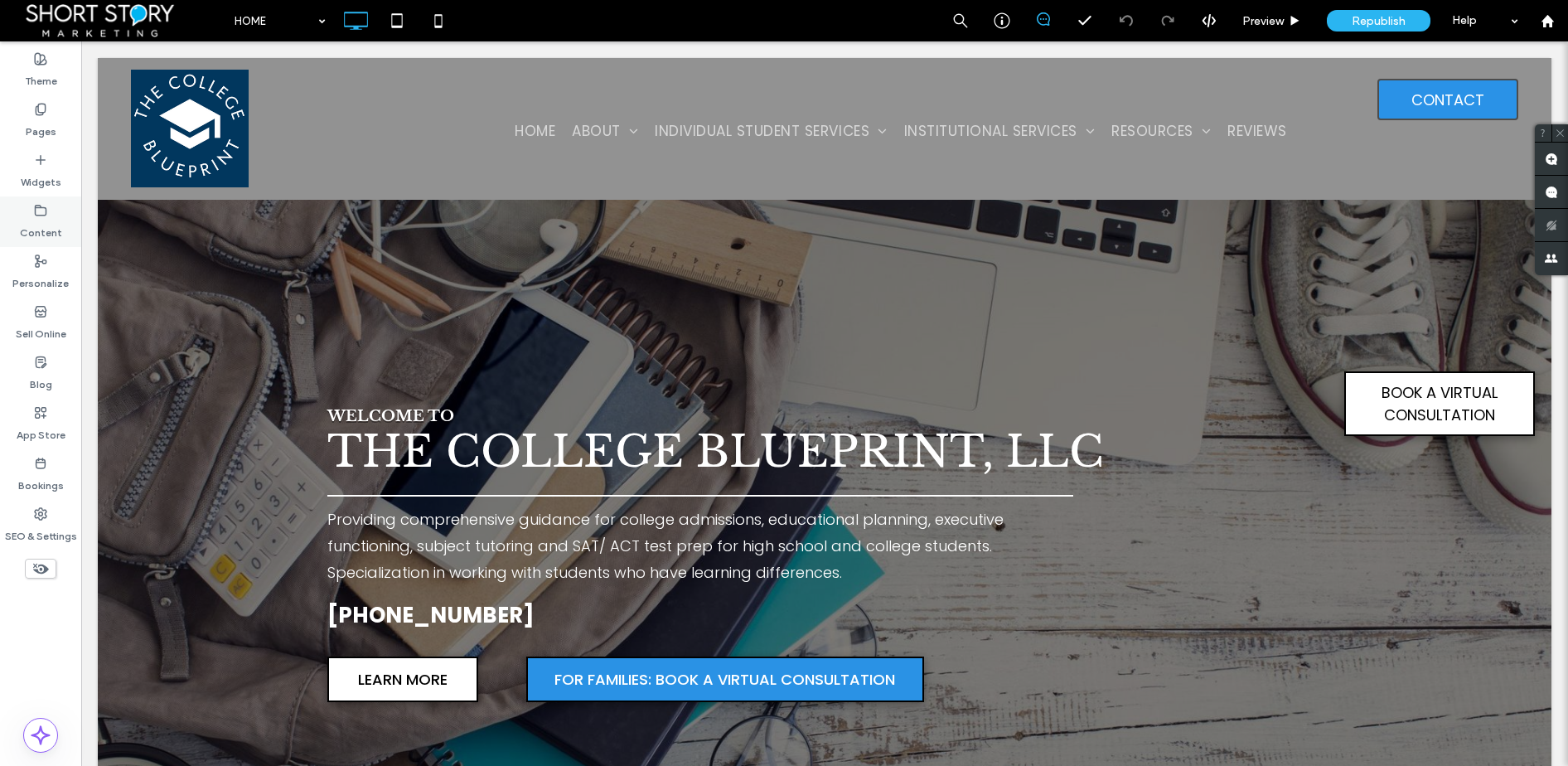
click at [41, 216] on icon at bounding box center [41, 211] width 13 height 13
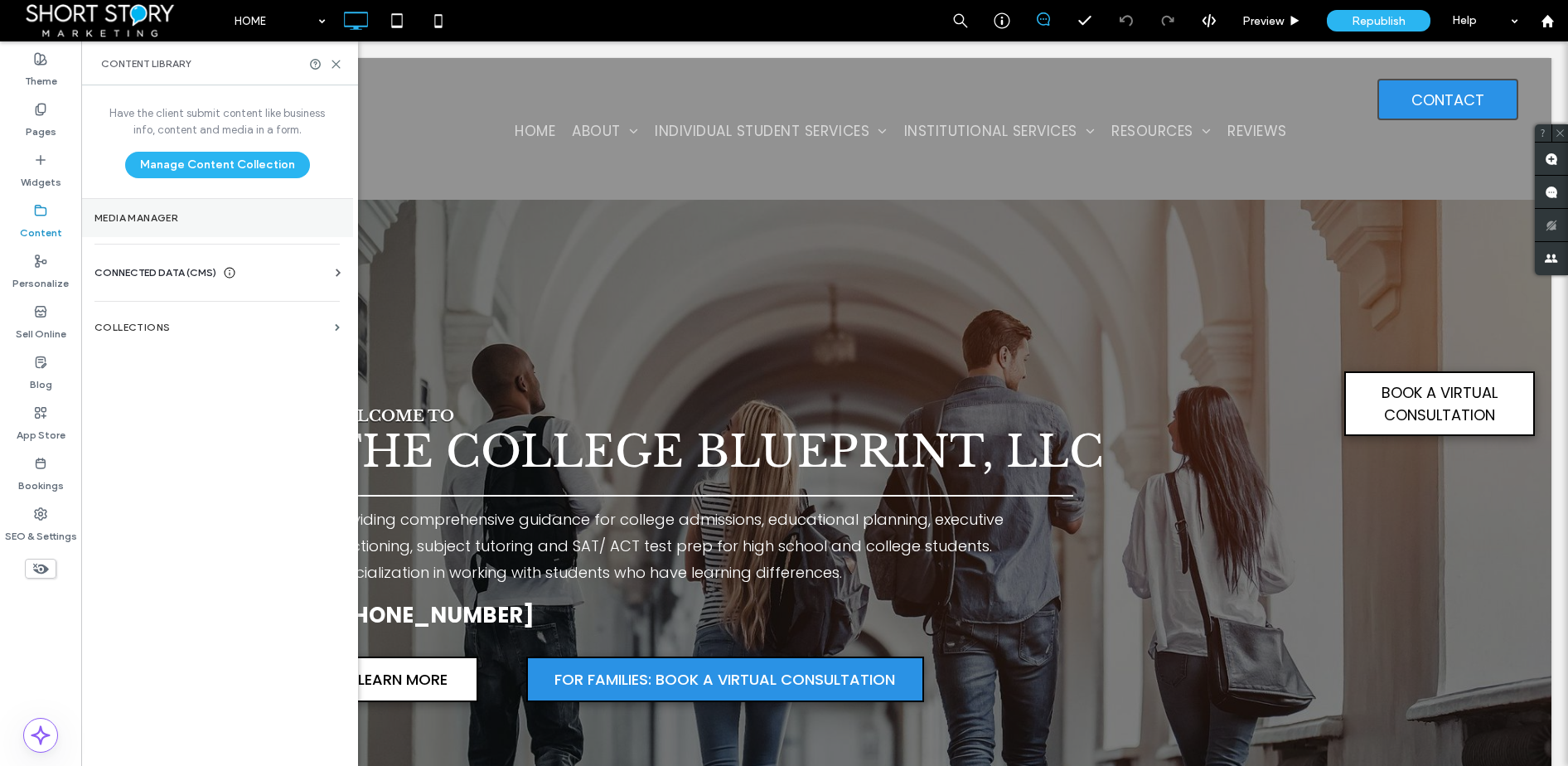
click at [168, 217] on label "Media Manager" at bounding box center [217, 218] width 245 height 11
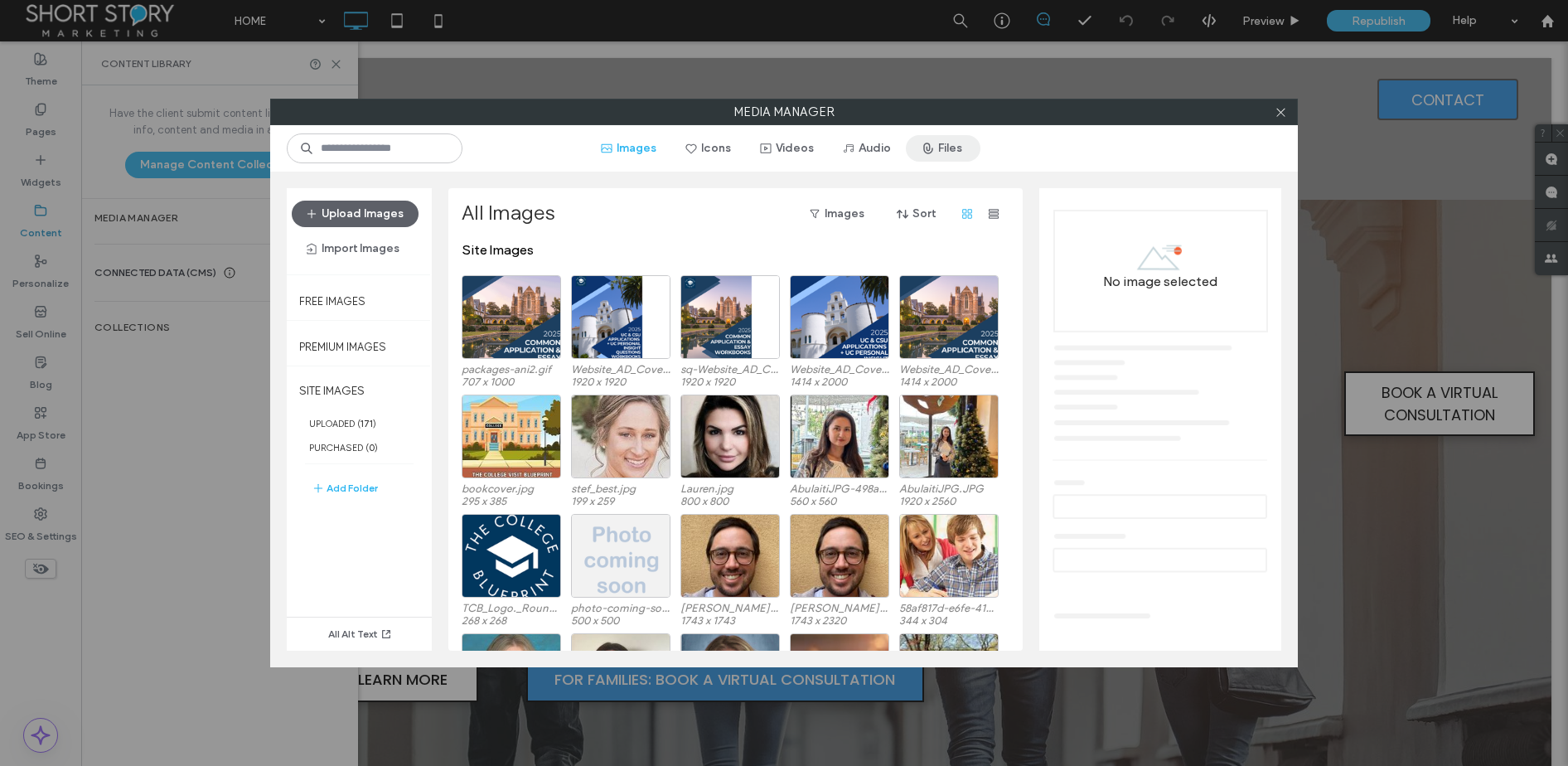
click at [932, 151] on span "button" at bounding box center [930, 148] width 17 height 25
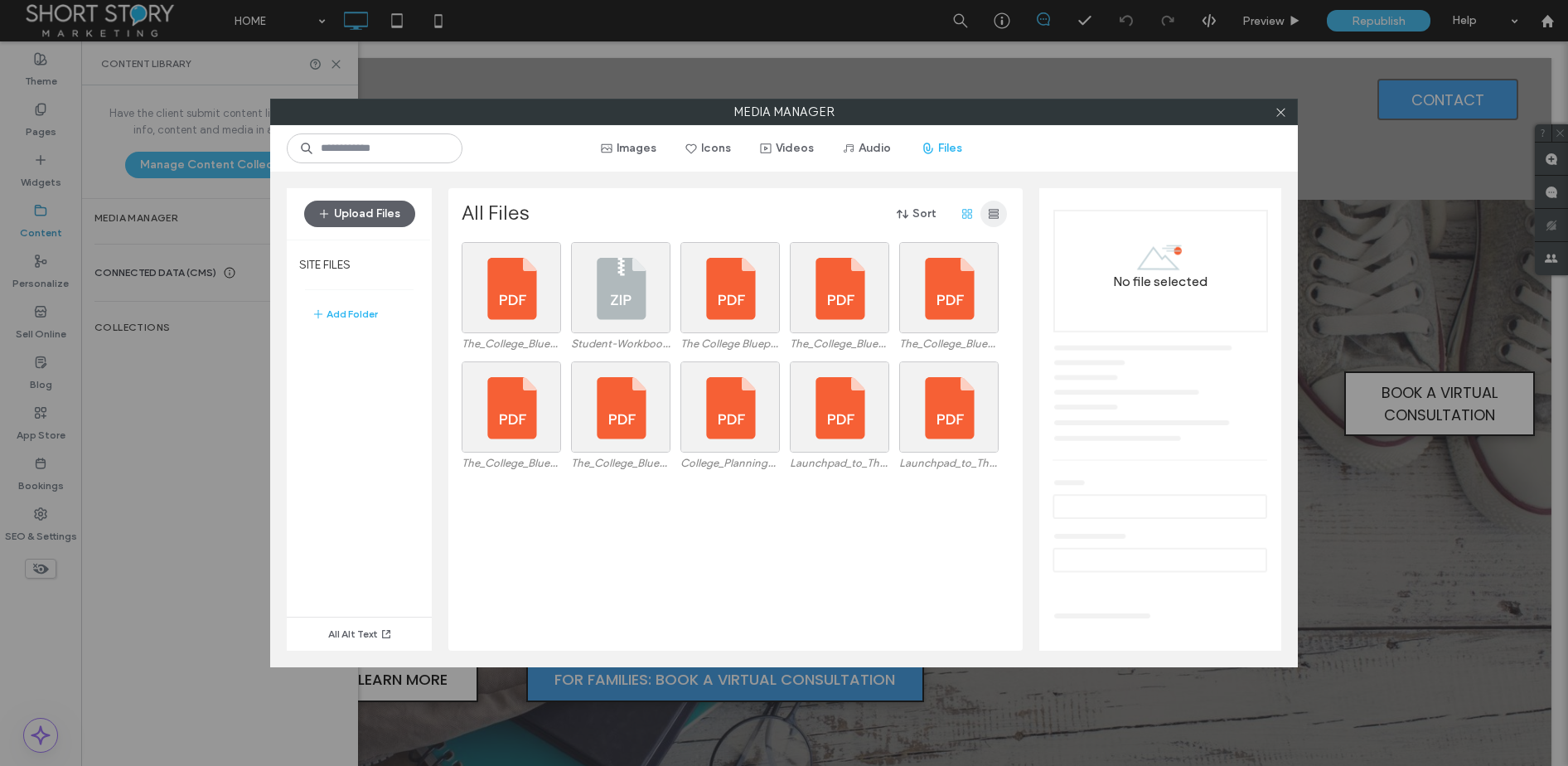
click at [990, 218] on icon "button" at bounding box center [994, 214] width 13 height 13
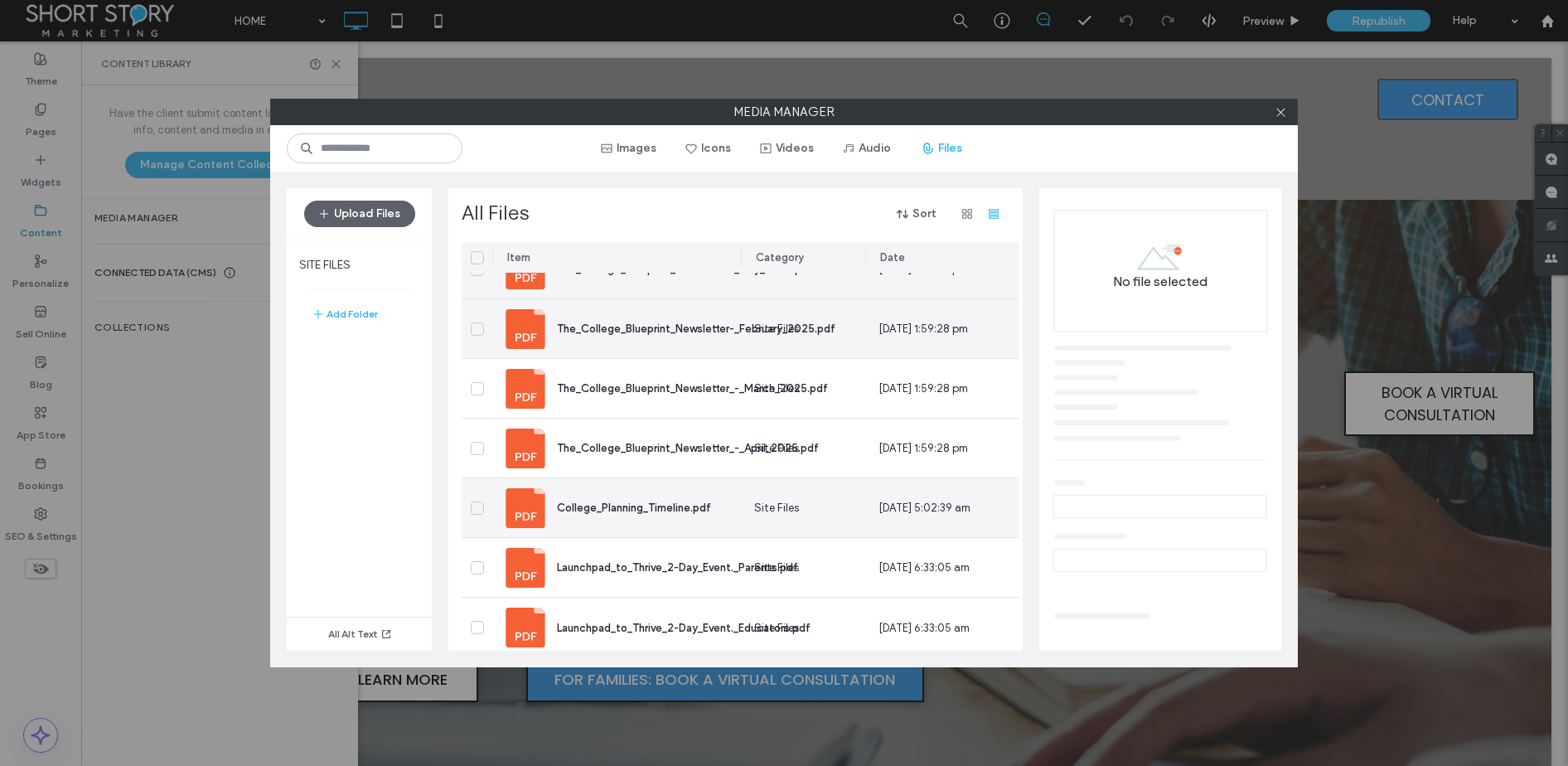
scroll to position [225, 0]
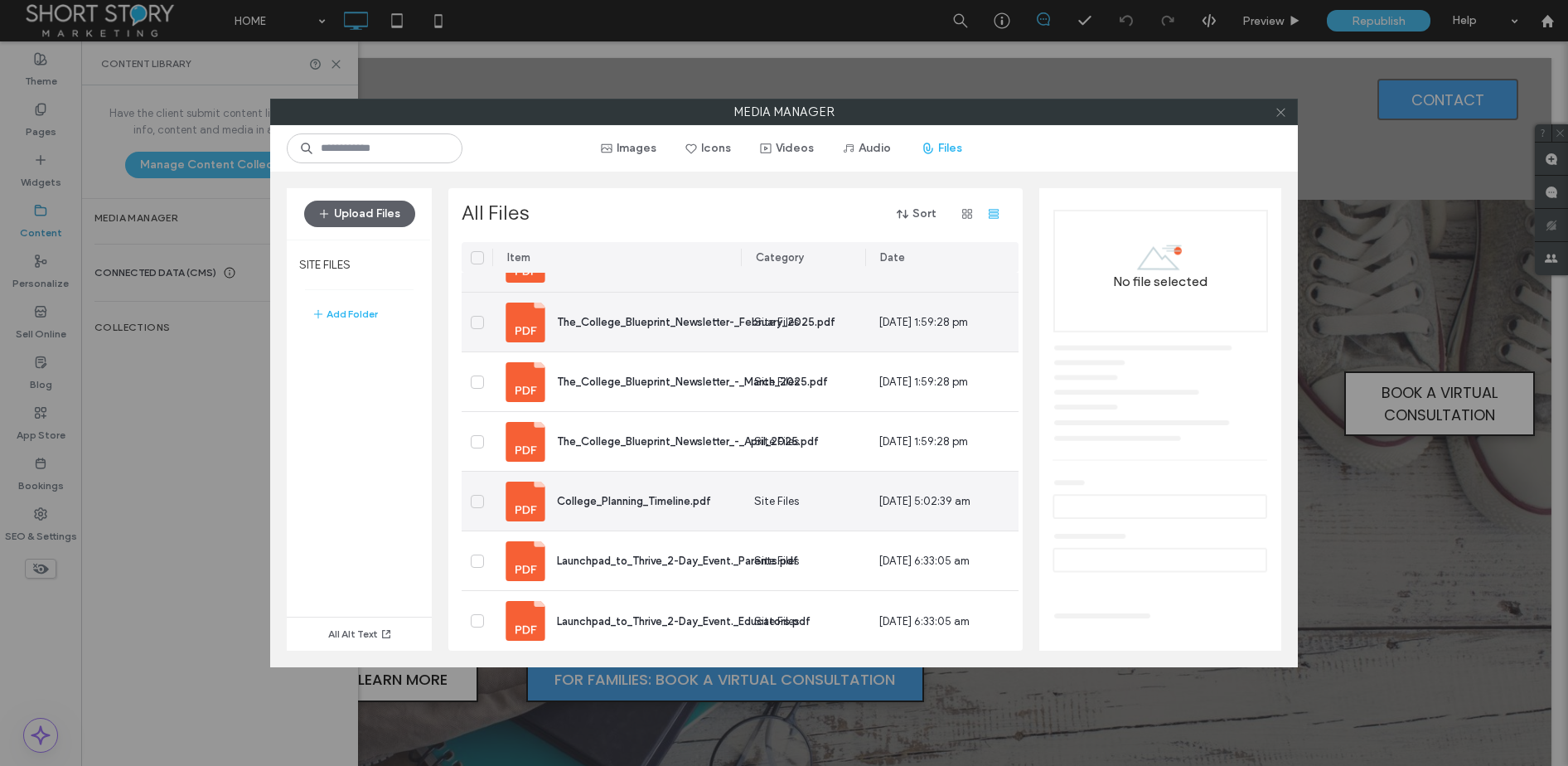
drag, startPoint x: 1280, startPoint y: 110, endPoint x: 1275, endPoint y: 118, distance: 9.4
click at [1280, 110] on icon at bounding box center [1281, 112] width 12 height 12
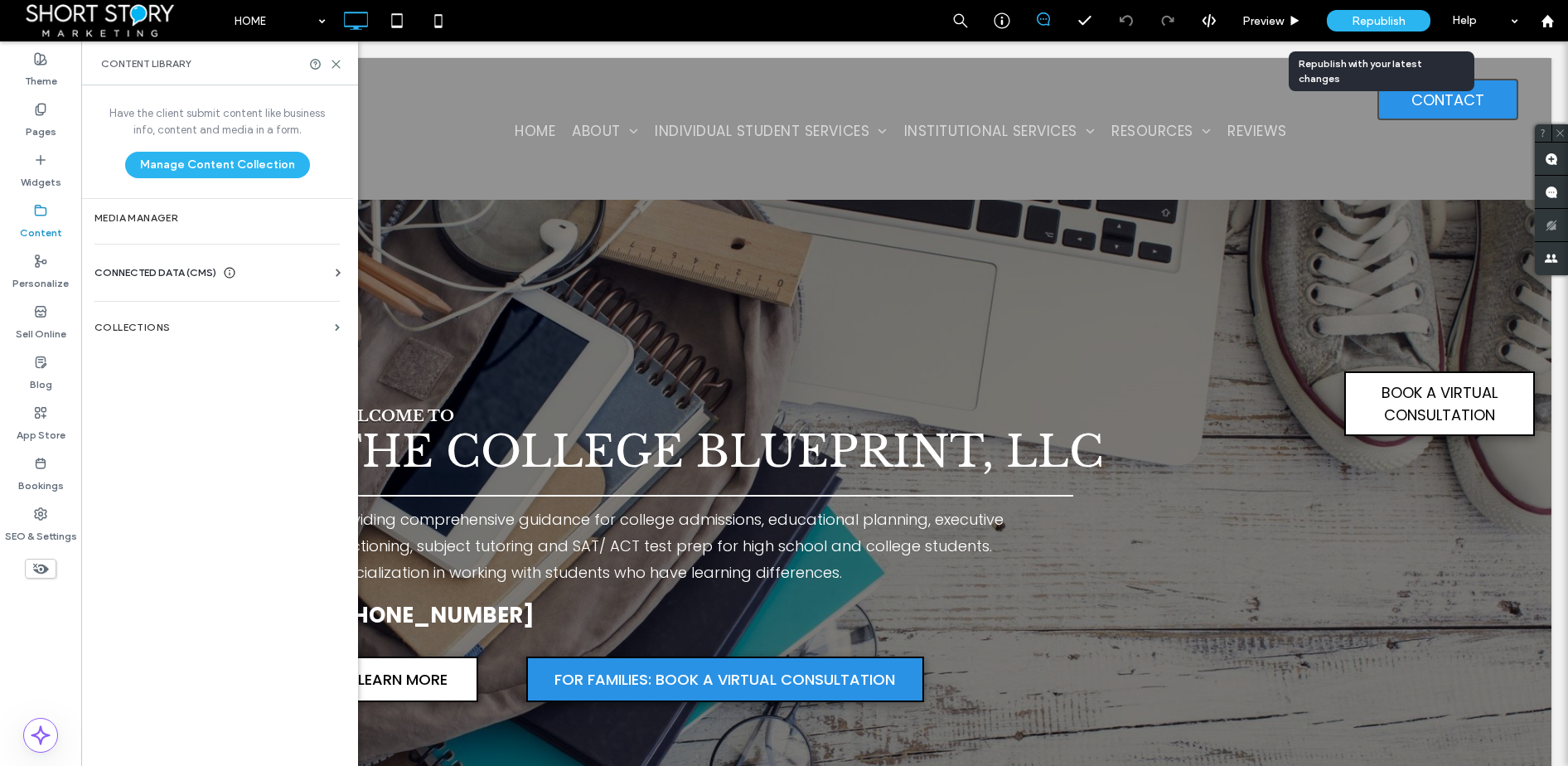
click at [1385, 16] on span "Republish" at bounding box center [1378, 21] width 54 height 14
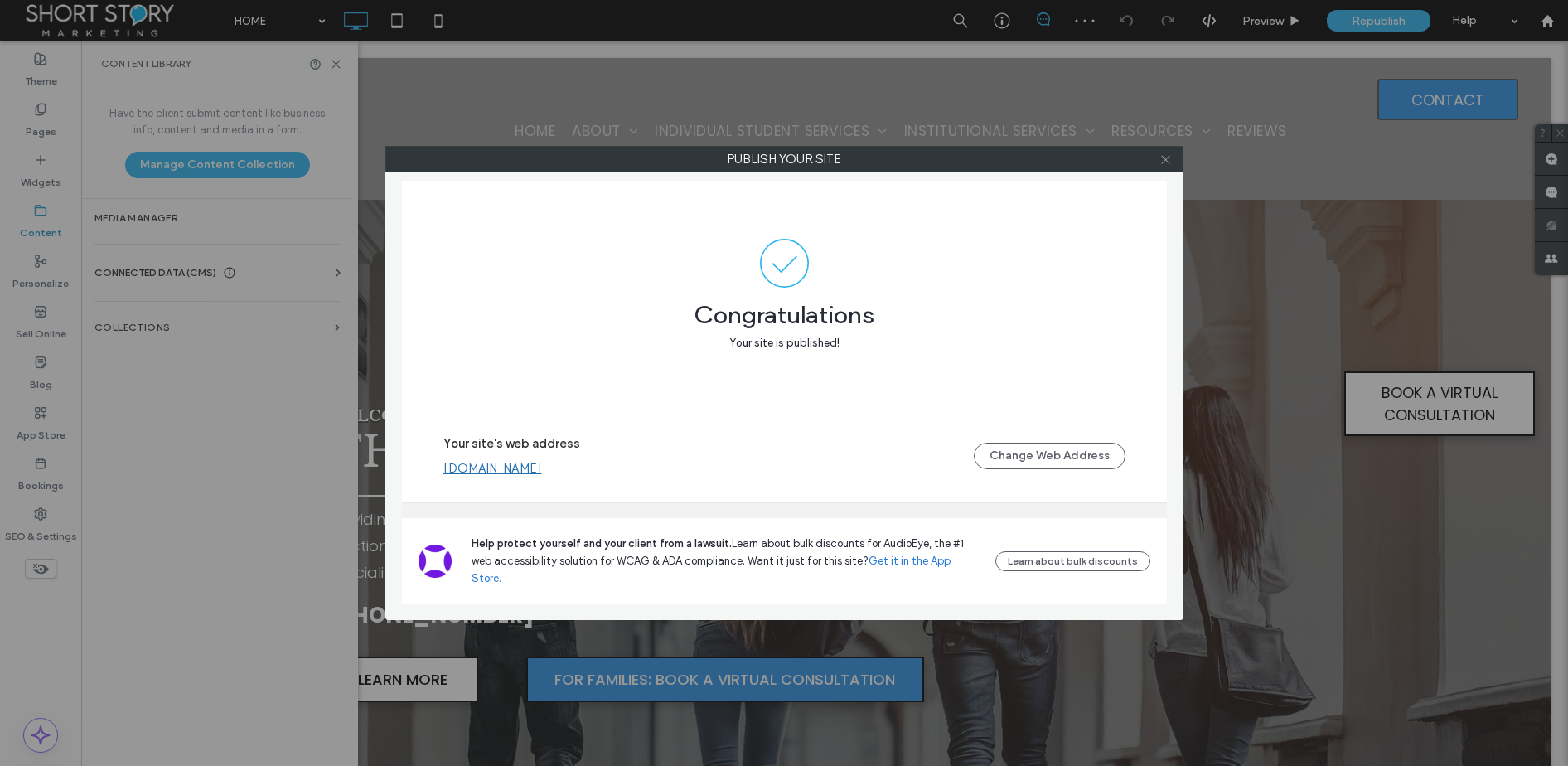
click at [1170, 162] on icon at bounding box center [1165, 159] width 12 height 12
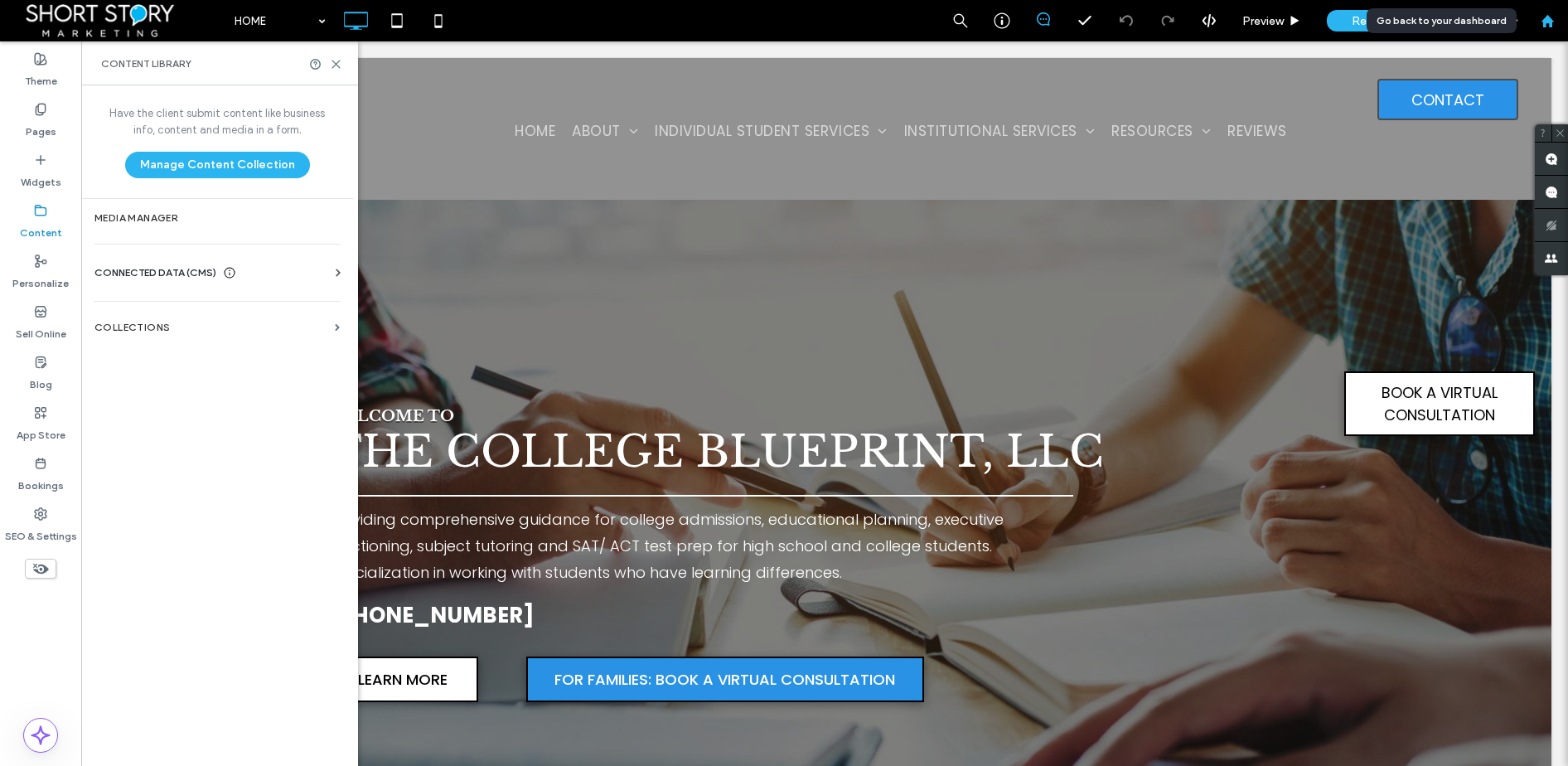
click at [1551, 18] on use at bounding box center [1546, 20] width 12 height 12
